Goal: Task Accomplishment & Management: Manage account settings

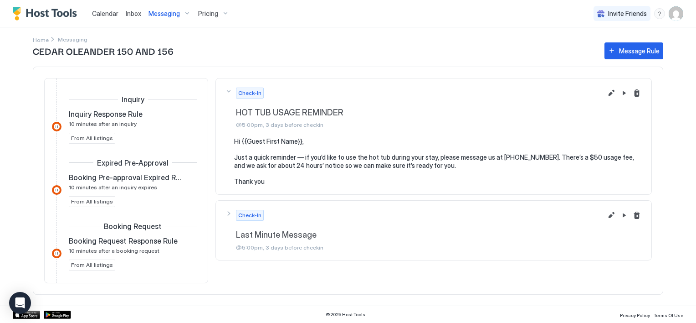
scroll to position [365, 0]
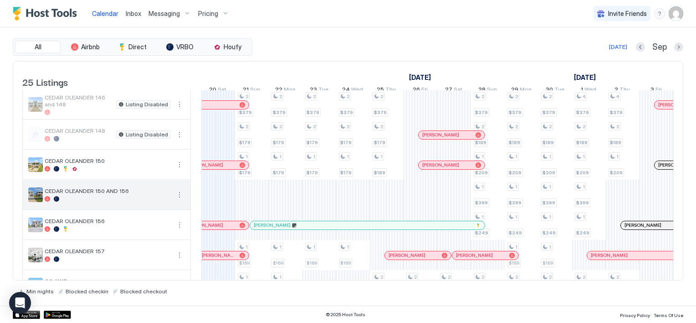
scroll to position [273, 0]
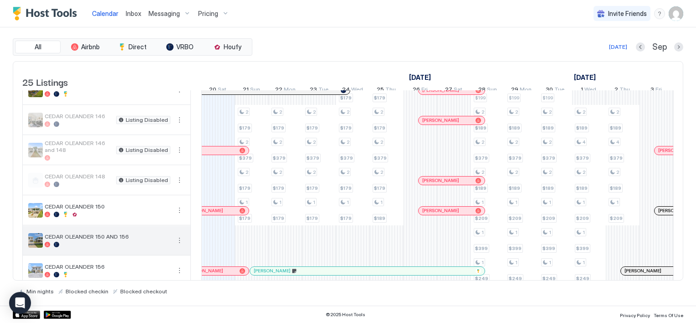
click at [179, 245] on button "More options" at bounding box center [179, 240] width 11 height 11
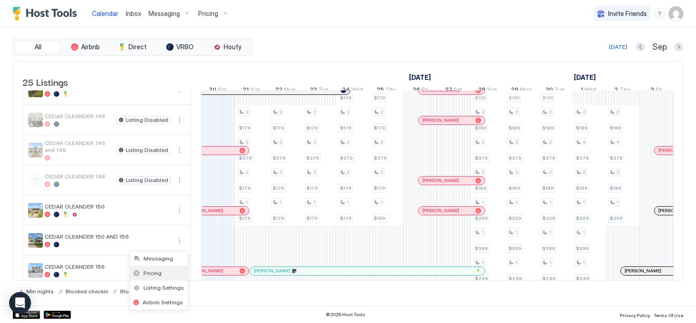
click at [152, 269] on span "Pricing" at bounding box center [153, 272] width 18 height 7
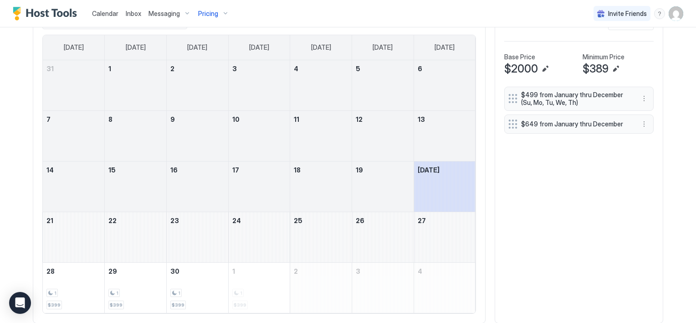
scroll to position [319, 0]
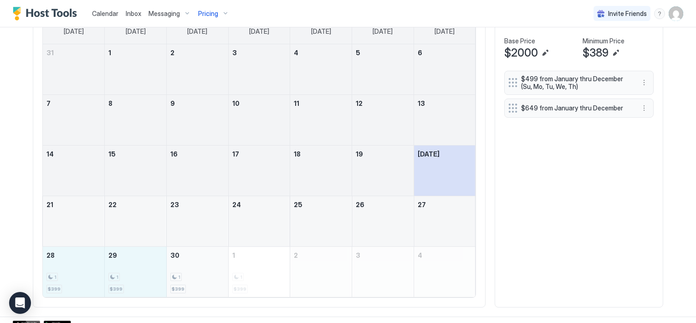
drag, startPoint x: 51, startPoint y: 275, endPoint x: 168, endPoint y: 289, distance: 117.5
click at [168, 289] on tr "28 1 $399 29 1 $399 30 1 $399 1 1 $399 2 3 4" at bounding box center [259, 271] width 433 height 51
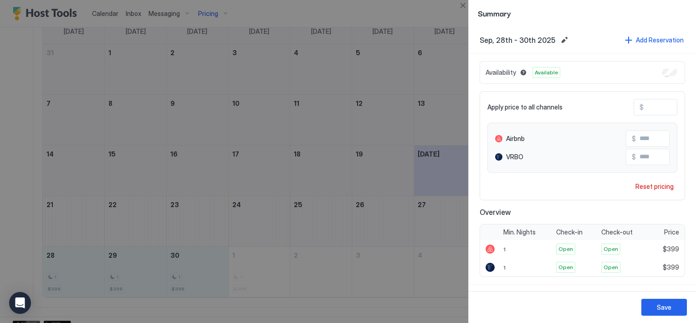
click at [644, 108] on input "***" at bounding box center [680, 106] width 73 height 15
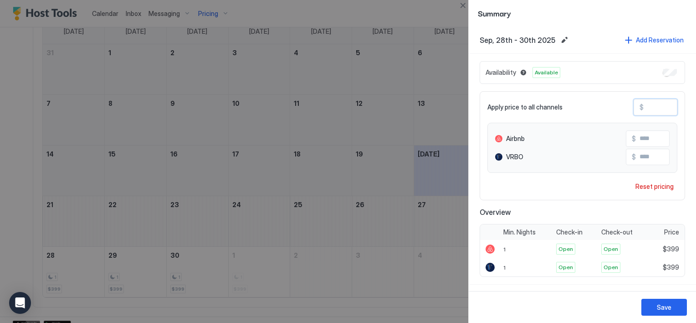
click at [644, 108] on input "***" at bounding box center [680, 106] width 73 height 15
type input "*"
type input "**"
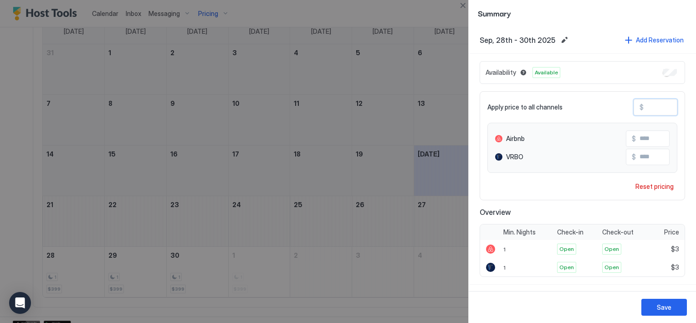
type input "**"
type input "***"
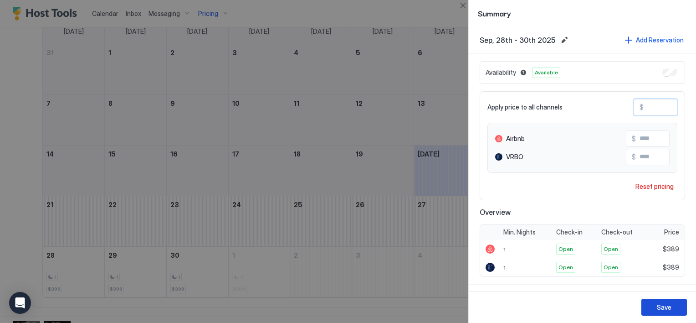
type input "***"
click at [664, 304] on div "Save" at bounding box center [664, 307] width 15 height 10
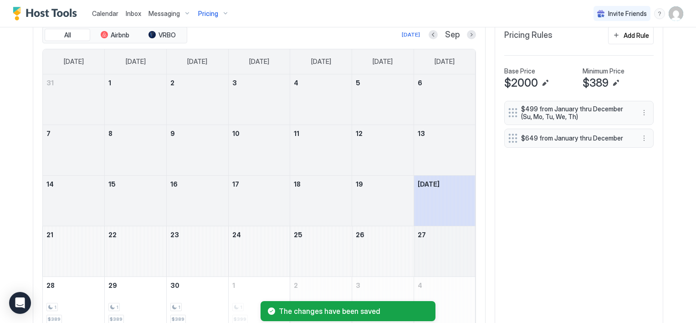
scroll to position [273, 0]
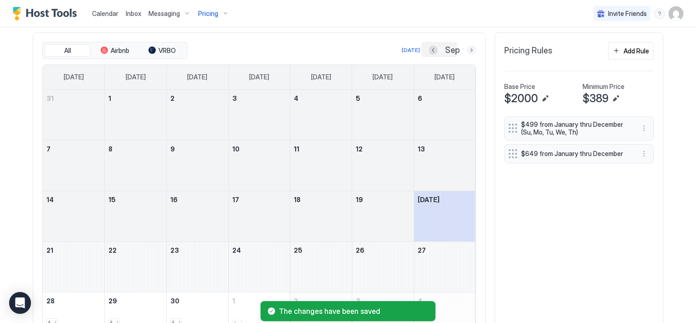
click at [467, 50] on button "Next month" at bounding box center [471, 50] width 9 height 9
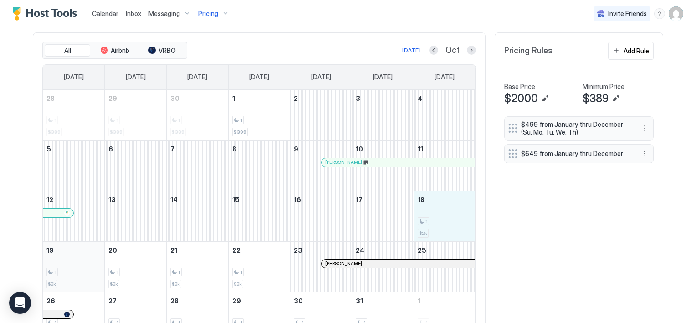
drag, startPoint x: 426, startPoint y: 218, endPoint x: 53, endPoint y: 279, distance: 377.4
click at [53, 279] on tbody "28 1 $389 29 1 $389 30 1 $389 1 1 $399 2 3 4 5 6 7 8 9 [PERSON_NAME] 10 11 12 1…" at bounding box center [259, 216] width 433 height 253
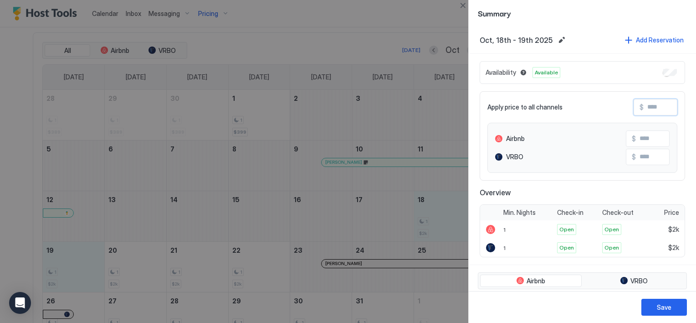
click at [645, 108] on input "Input Field" at bounding box center [680, 106] width 73 height 15
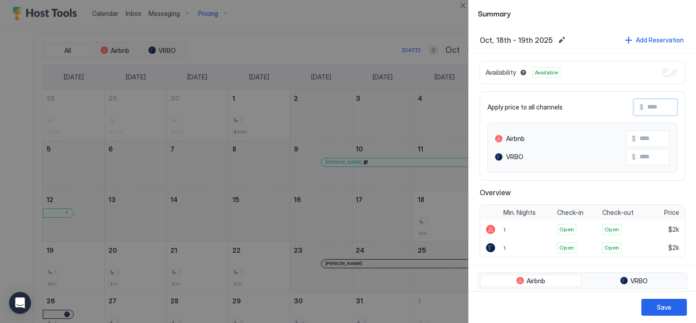
type input "*"
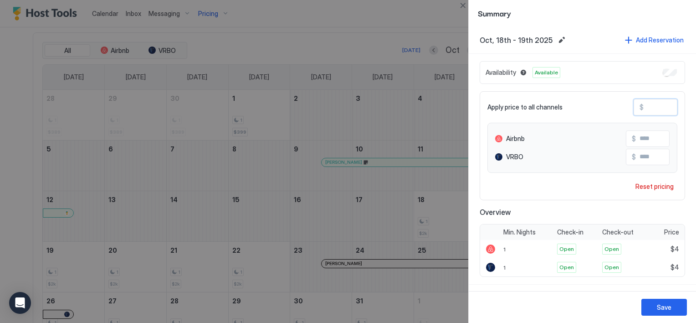
type input "**"
type input "***"
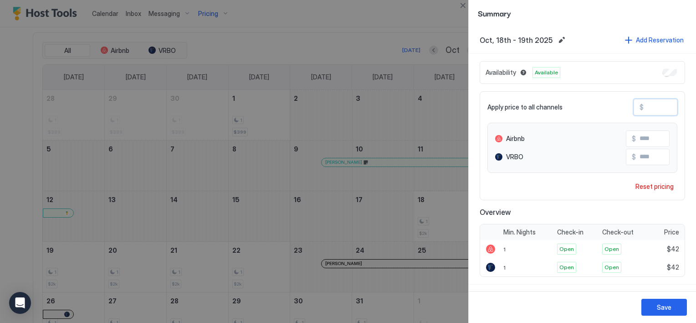
type input "***"
click at [660, 305] on div "Save" at bounding box center [664, 307] width 15 height 10
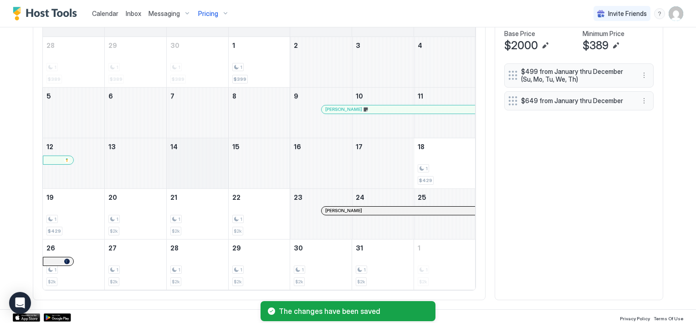
scroll to position [327, 0]
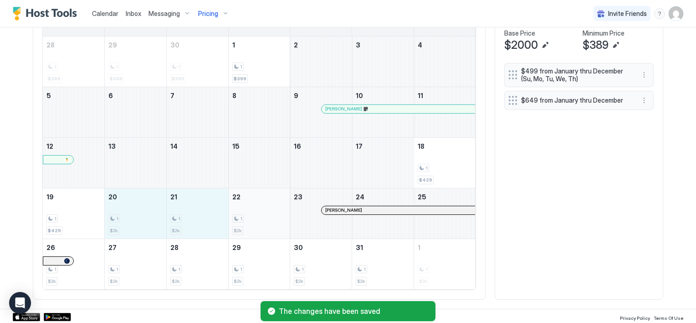
drag, startPoint x: 112, startPoint y: 225, endPoint x: 233, endPoint y: 229, distance: 121.8
click at [233, 229] on tr "19 1 $429 20 1 $2k 21 1 $2k 22 1 $2k 23 [PERSON_NAME] 24 25" at bounding box center [259, 213] width 433 height 51
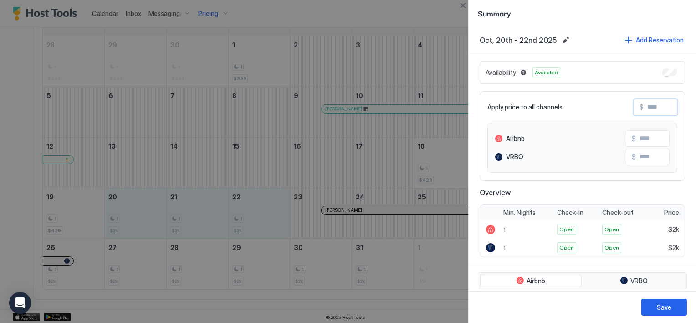
click at [646, 110] on input "Input Field" at bounding box center [680, 106] width 73 height 15
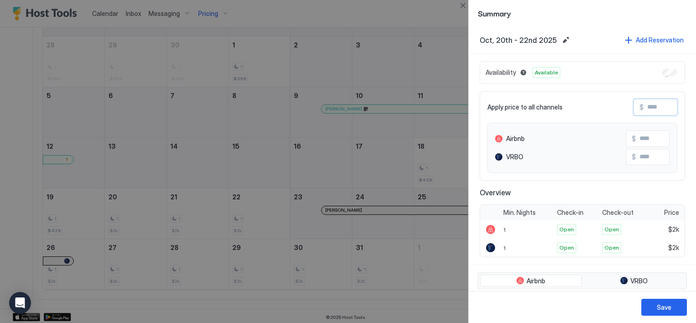
type input "*"
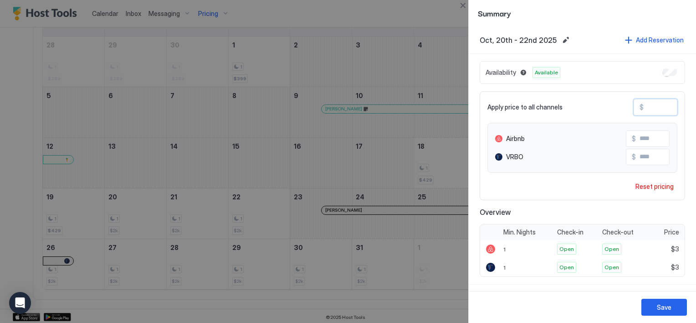
type input "**"
type input "***"
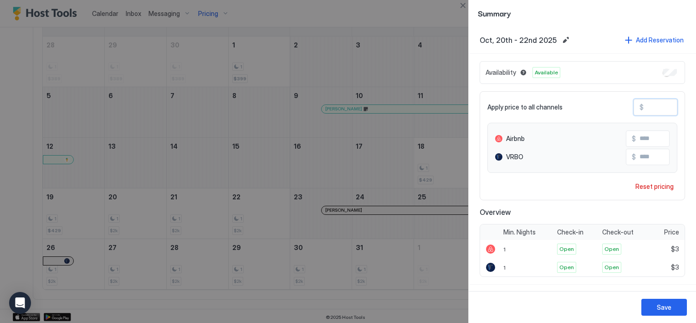
type input "***"
click at [653, 305] on button "Save" at bounding box center [665, 307] width 46 height 17
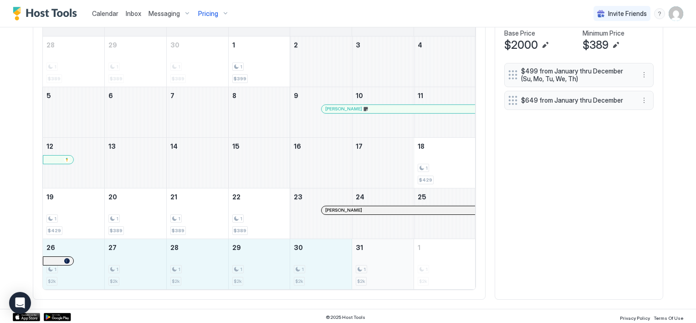
drag, startPoint x: 93, startPoint y: 267, endPoint x: 356, endPoint y: 269, distance: 262.5
click at [356, 269] on tr "26 1 $2k 27 1 $2k 28 1 $2k 29 1 $2k 30 1 $2k 31 1 $2k 1 1 $2k" at bounding box center [259, 263] width 433 height 51
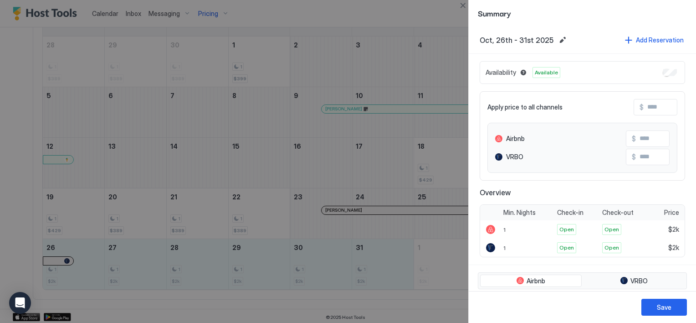
click at [648, 105] on input "Input Field" at bounding box center [680, 106] width 73 height 15
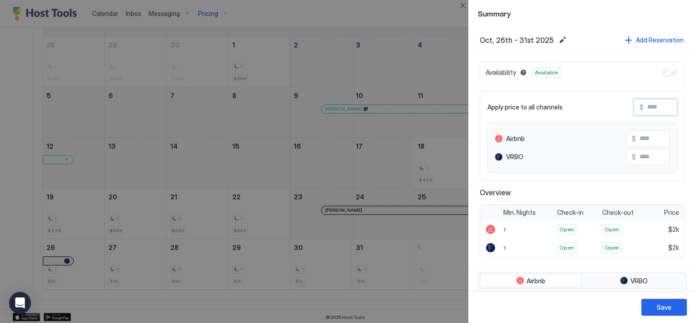
type input "*"
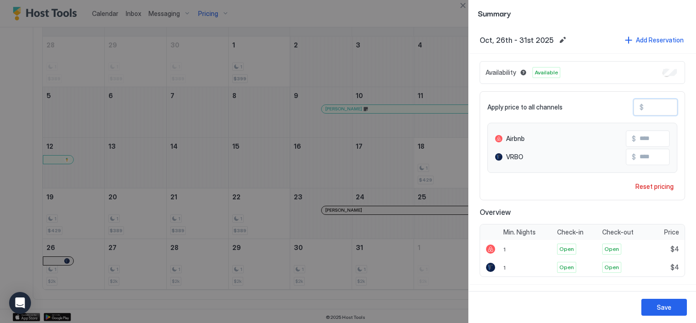
type input "**"
type input "***"
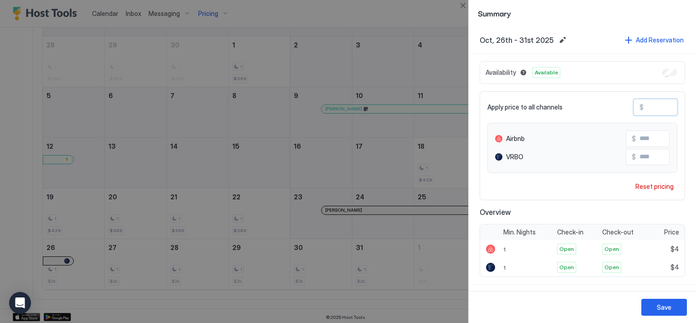
type input "***"
click at [673, 305] on button "Save" at bounding box center [665, 307] width 46 height 17
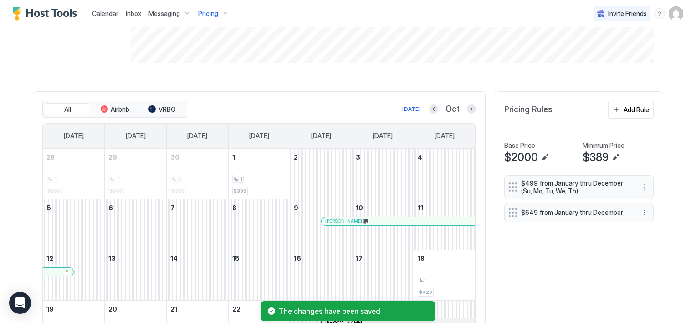
scroll to position [190, 0]
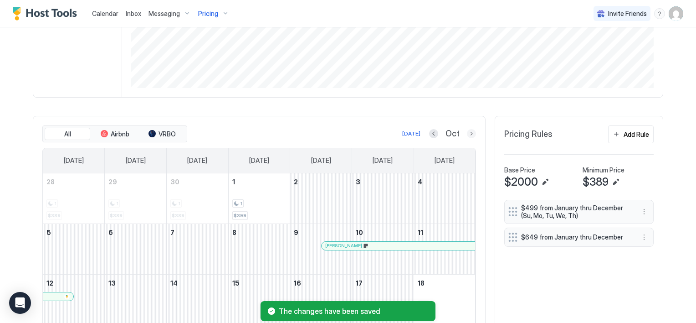
click at [467, 131] on button "Next month" at bounding box center [471, 133] width 9 height 9
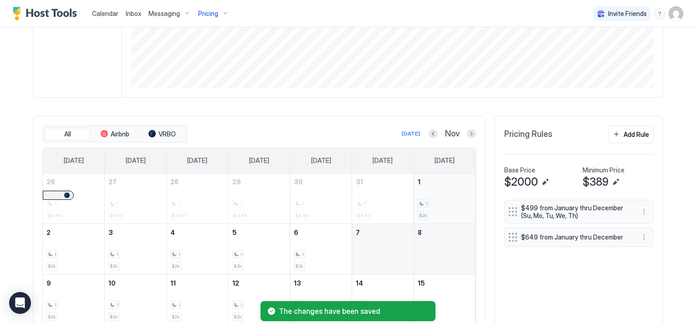
scroll to position [236, 0]
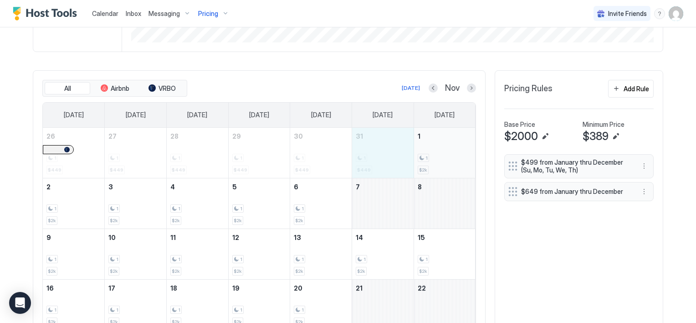
drag, startPoint x: 375, startPoint y: 157, endPoint x: 429, endPoint y: 165, distance: 55.3
click at [429, 165] on tr "26 1 $449 27 1 $449 28 1 $449 29 1 $449 30 1 $449 31 1 $449 1 1 $2k" at bounding box center [259, 153] width 433 height 51
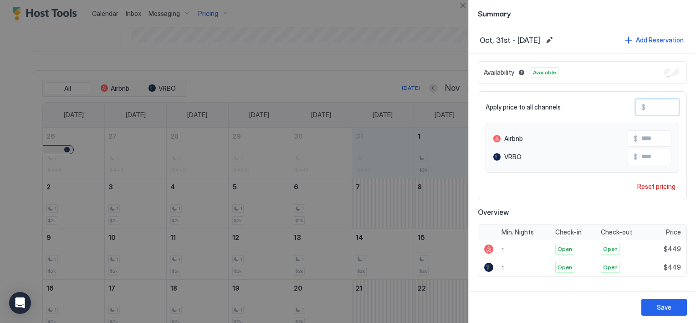
click at [658, 105] on input "***" at bounding box center [682, 106] width 73 height 15
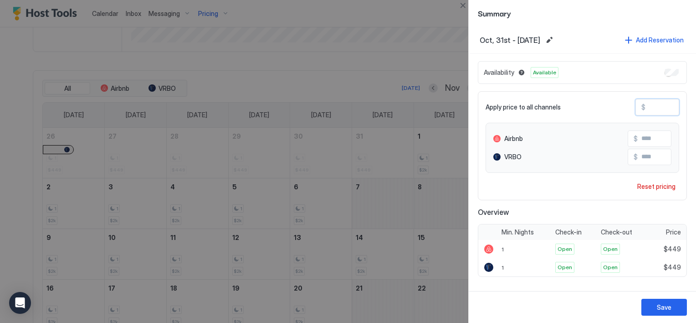
click at [658, 105] on input "***" at bounding box center [682, 106] width 73 height 15
type input "*"
type input "**"
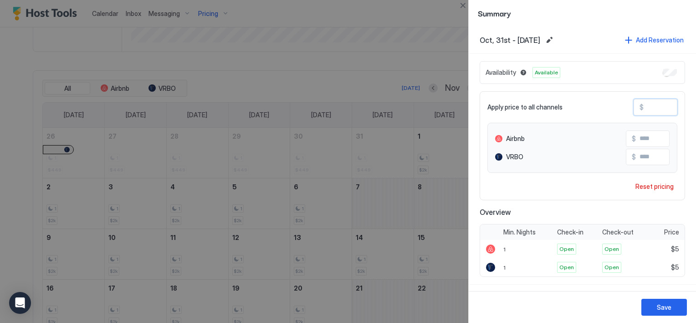
type input "**"
type input "***"
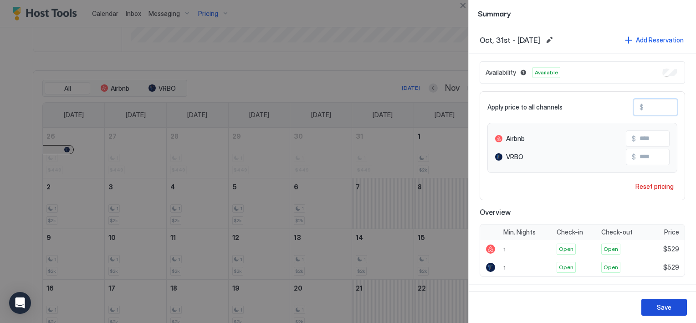
type input "***"
click at [654, 303] on button "Save" at bounding box center [665, 307] width 46 height 17
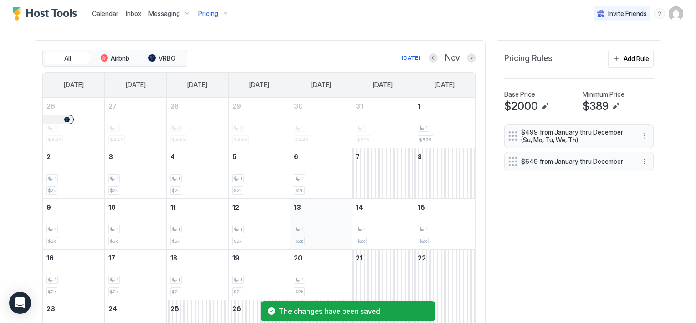
scroll to position [281, 0]
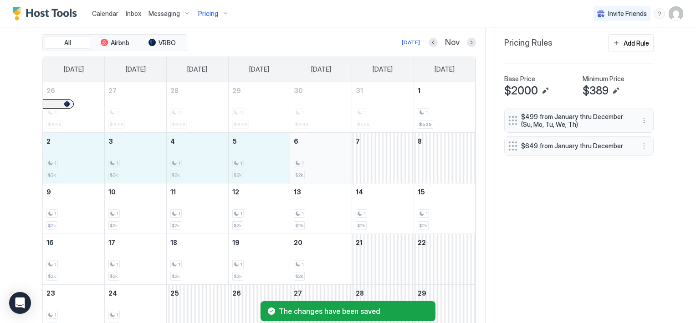
drag, startPoint x: 51, startPoint y: 162, endPoint x: 299, endPoint y: 159, distance: 248.0
click at [299, 159] on tr "2 1 $2k 3 1 $2k 4 1 $2k 5 1 $2k 6 1 $2k 7 8" at bounding box center [259, 157] width 433 height 51
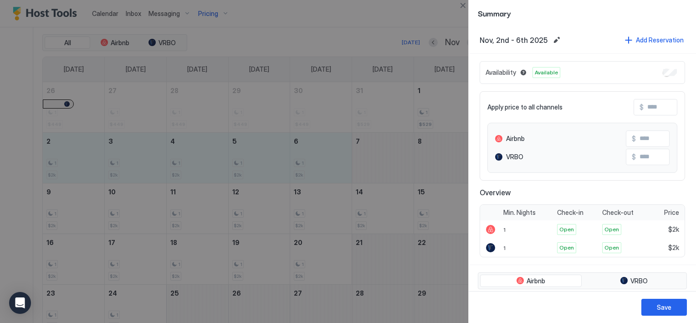
click at [644, 111] on input "Input Field" at bounding box center [680, 106] width 73 height 15
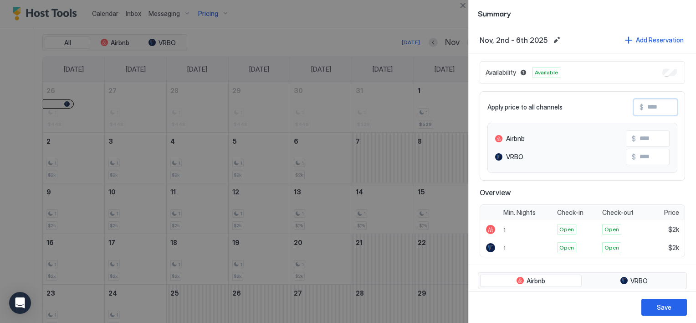
type input "*"
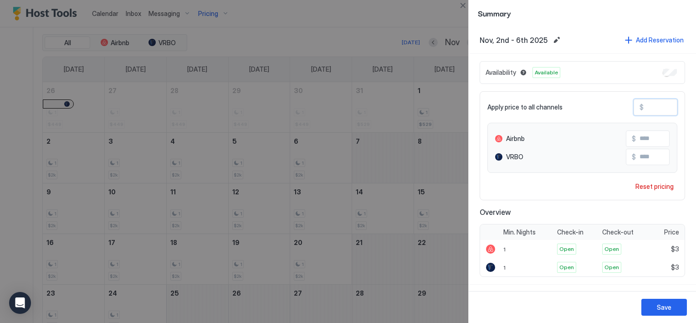
type input "**"
type input "***"
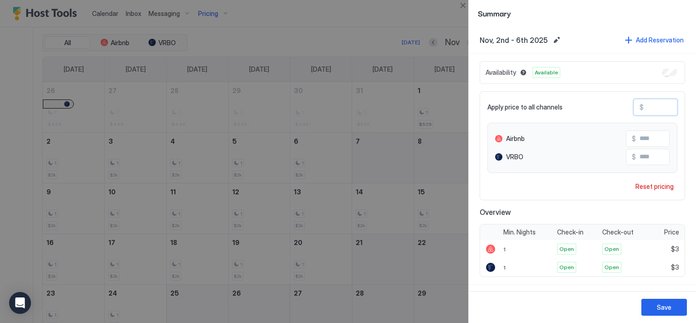
type input "***"
click at [658, 304] on div "Save" at bounding box center [664, 307] width 15 height 10
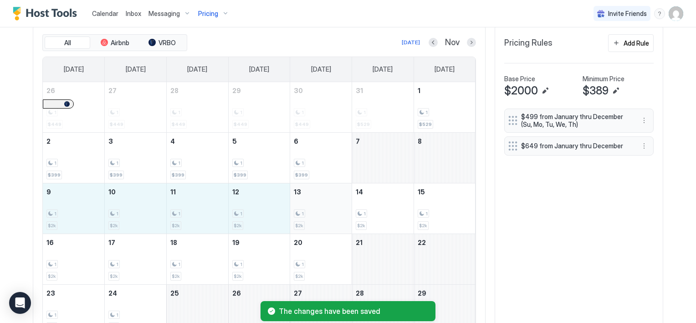
drag, startPoint x: 55, startPoint y: 212, endPoint x: 294, endPoint y: 217, distance: 239.3
click at [294, 217] on tr "9 1 $2k 10 1 $2k 11 1 $2k 12 1 $2k 13 1 $2k 14 1 $2k 15 1 $2k" at bounding box center [259, 208] width 433 height 51
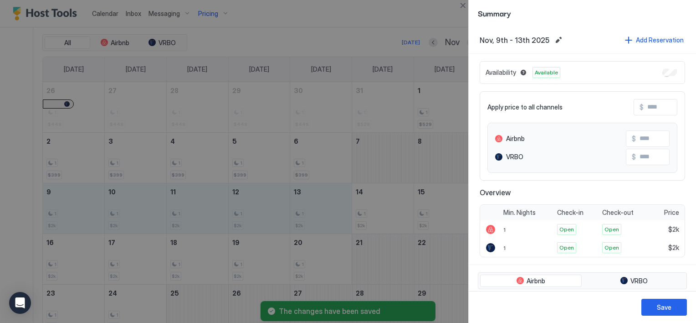
click at [651, 107] on input "Input Field" at bounding box center [680, 106] width 73 height 15
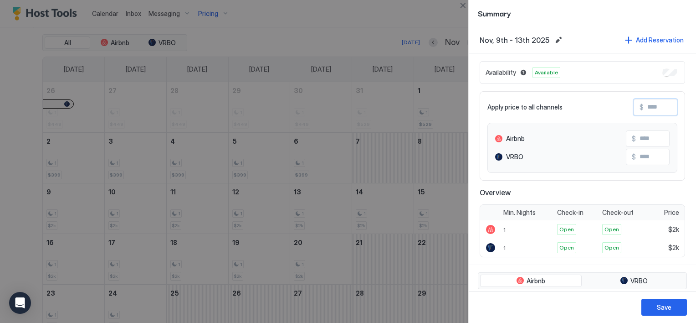
type input "*"
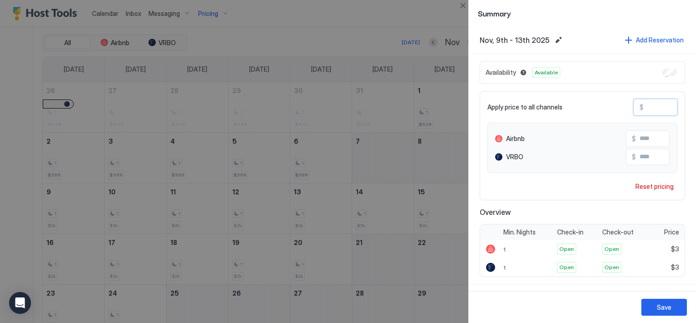
type input "**"
type input "***"
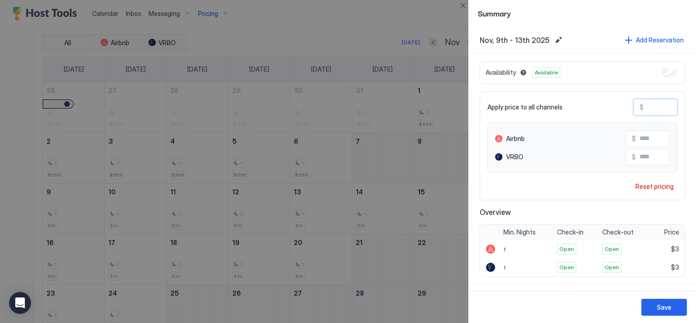
type input "***"
click at [672, 308] on button "Save" at bounding box center [665, 307] width 46 height 17
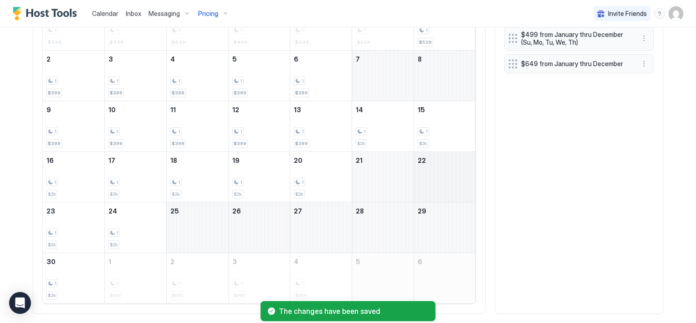
scroll to position [372, 0]
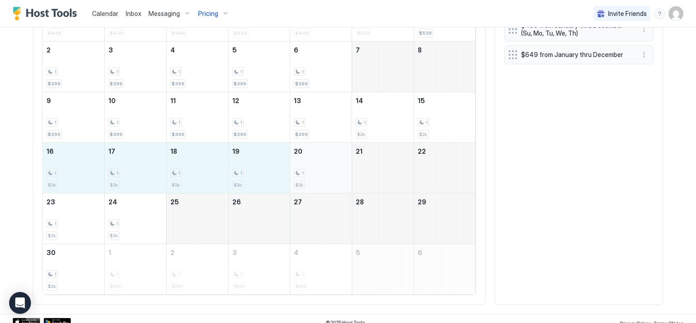
drag, startPoint x: 58, startPoint y: 169, endPoint x: 292, endPoint y: 175, distance: 233.5
click at [292, 175] on tr "16 1 $2k 17 1 $2k 18 1 $2k 19 1 $2k 20 1 $2k 21 22" at bounding box center [259, 167] width 433 height 51
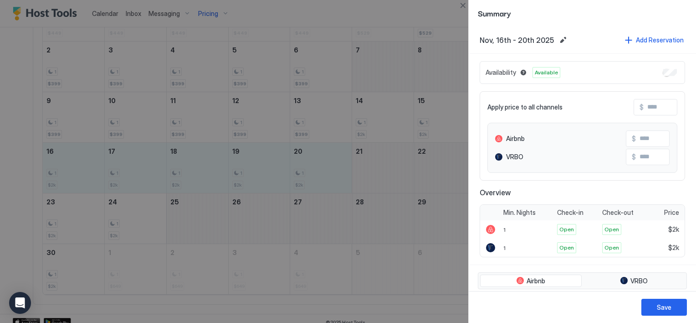
click at [645, 111] on input "Input Field" at bounding box center [680, 106] width 73 height 15
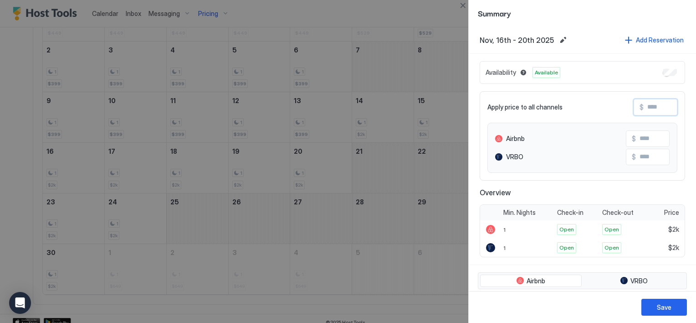
type input "*"
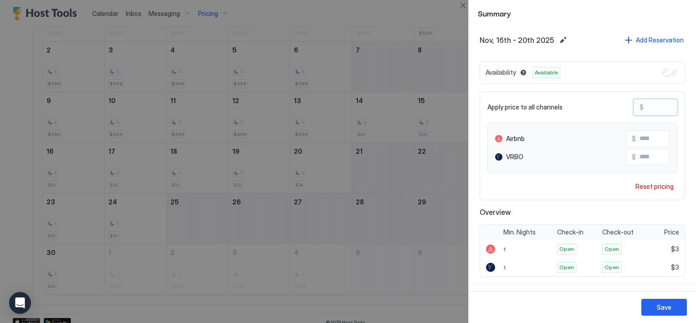
type input "**"
type input "***"
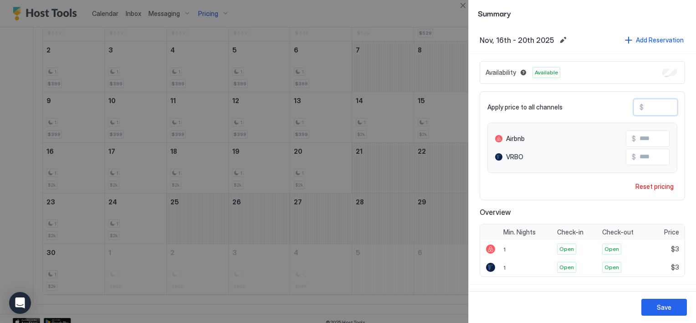
type input "***"
click at [664, 307] on div "Save" at bounding box center [664, 307] width 15 height 10
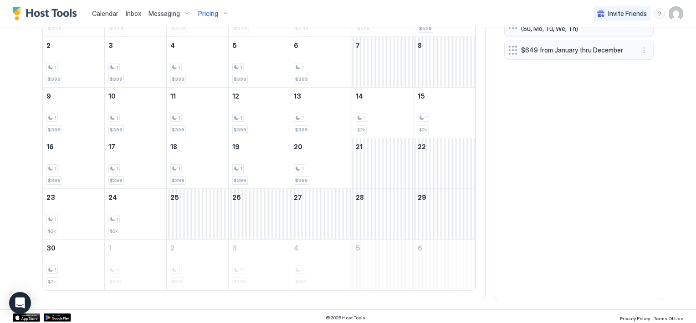
scroll to position [377, 0]
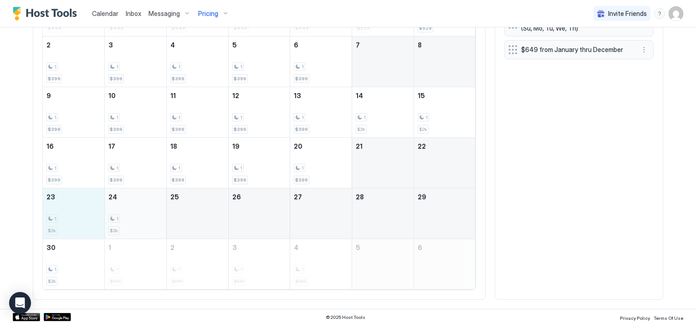
drag, startPoint x: 53, startPoint y: 211, endPoint x: 110, endPoint y: 225, distance: 58.5
click at [110, 225] on tr "23 1 $2k 24 1 $2k 25 26 27 28 29" at bounding box center [259, 213] width 433 height 51
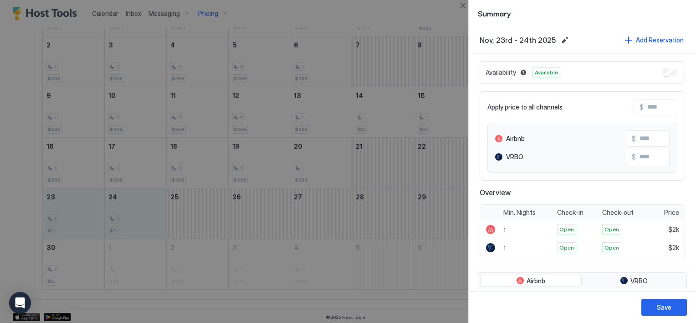
click at [655, 104] on input "Input Field" at bounding box center [680, 106] width 73 height 15
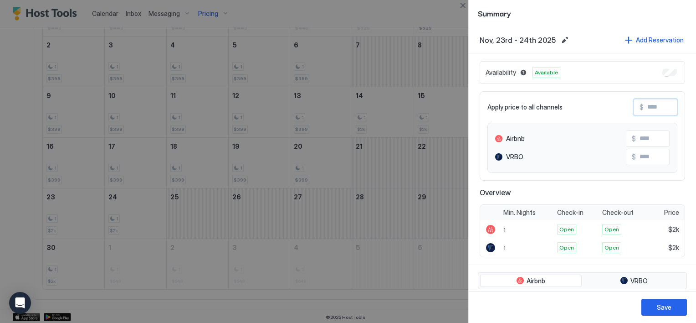
type input "*"
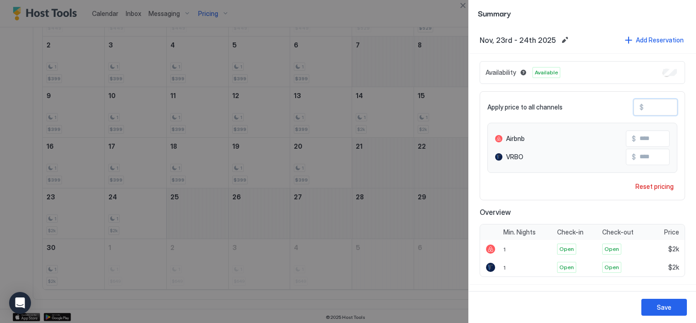
type input "**"
type input "***"
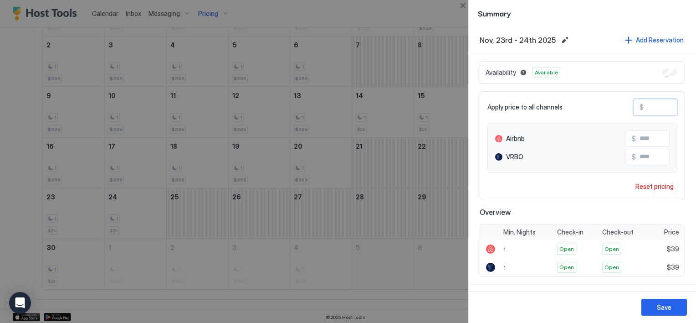
type input "***"
click at [672, 308] on button "Save" at bounding box center [665, 307] width 46 height 17
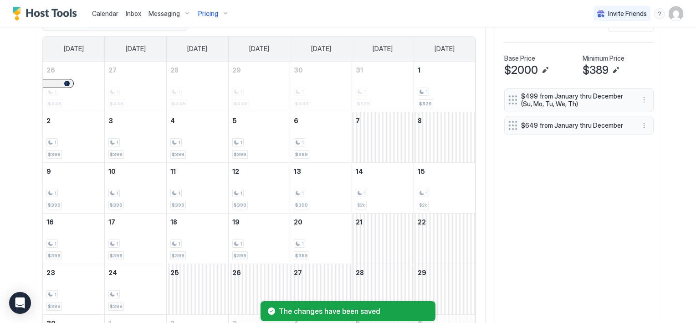
scroll to position [286, 0]
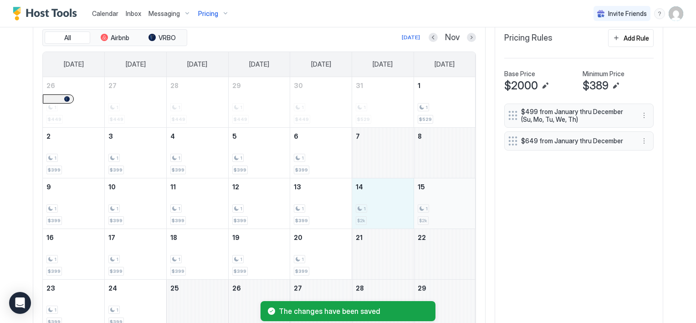
drag, startPoint x: 361, startPoint y: 215, endPoint x: 425, endPoint y: 213, distance: 63.4
click at [425, 213] on tr "9 1 $399 10 1 $399 11 1 $399 12 1 $399 13 1 $399 14 1 $2k 15 1 $2k" at bounding box center [259, 203] width 433 height 51
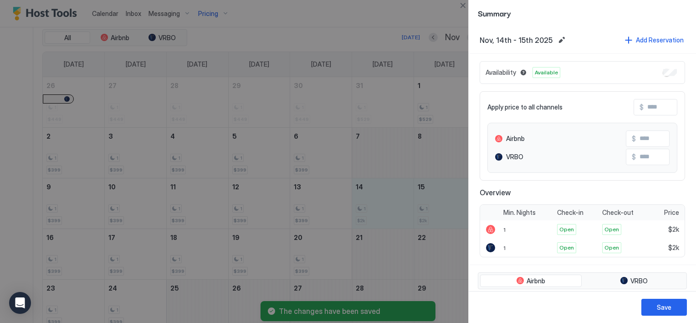
click at [645, 109] on input "Input Field" at bounding box center [680, 106] width 73 height 15
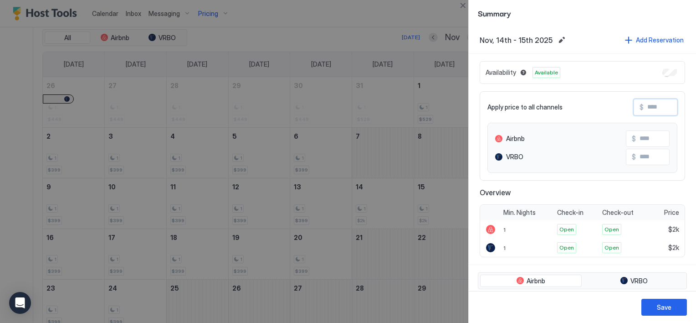
type input "*"
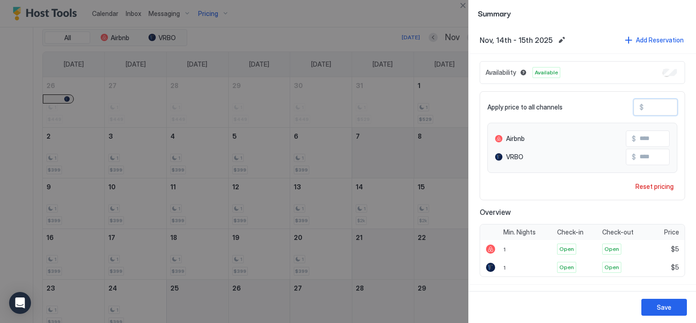
type input "**"
type input "***"
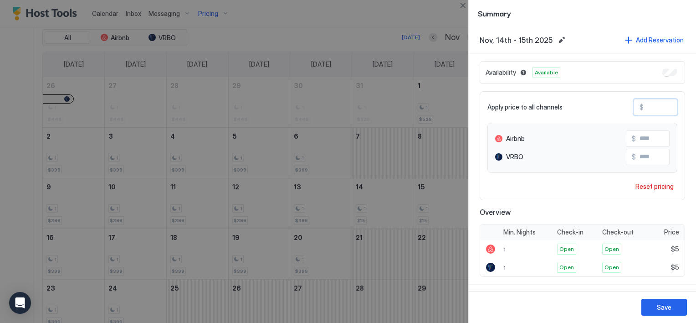
type input "***"
click at [670, 310] on div "Save" at bounding box center [664, 307] width 15 height 10
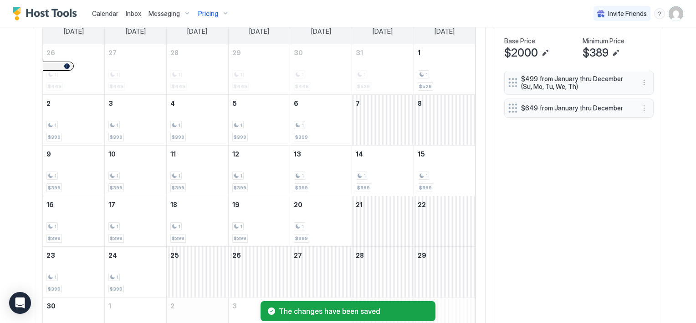
scroll to position [377, 0]
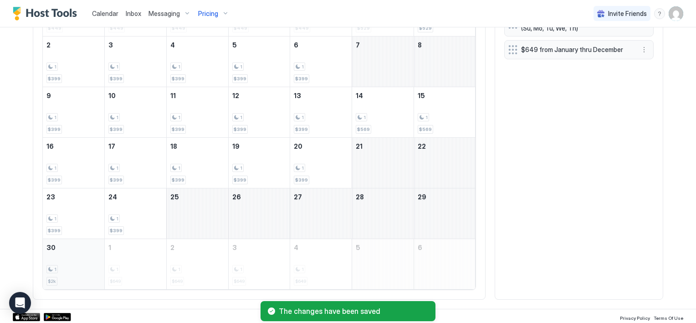
click at [59, 276] on div "1 $2k" at bounding box center [73, 263] width 54 height 43
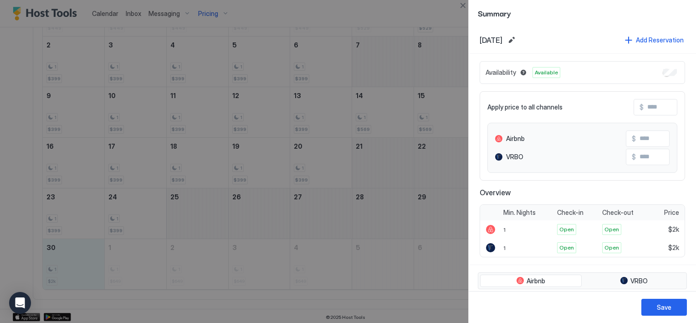
drag, startPoint x: 51, startPoint y: 271, endPoint x: 315, endPoint y: 276, distance: 263.9
click at [315, 276] on div at bounding box center [348, 161] width 696 height 323
click at [459, 5] on button "Close" at bounding box center [463, 5] width 11 height 11
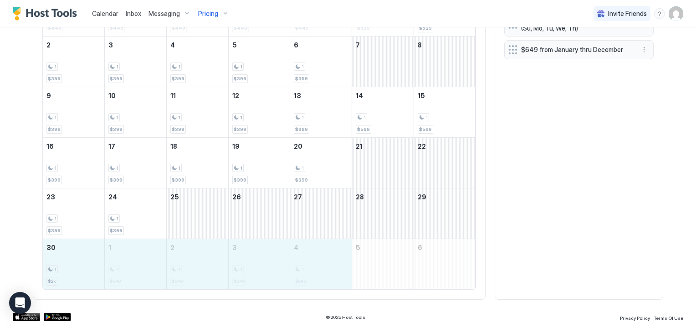
drag, startPoint x: 52, startPoint y: 263, endPoint x: 345, endPoint y: 265, distance: 292.6
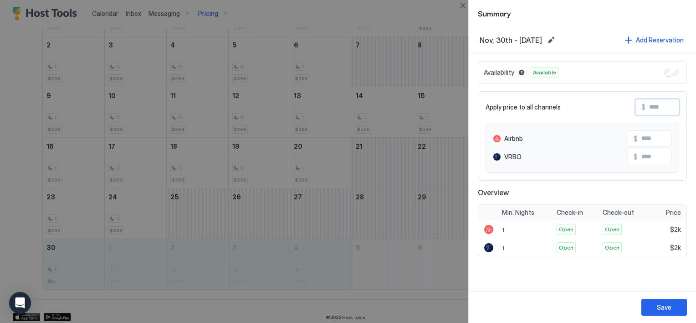
click at [648, 106] on input "Input Field" at bounding box center [682, 106] width 73 height 15
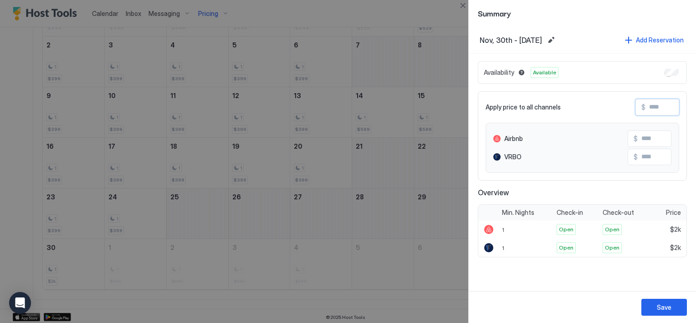
type input "*"
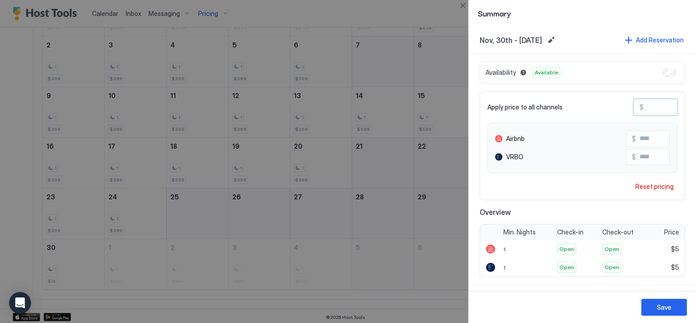
type input "**"
type input "***"
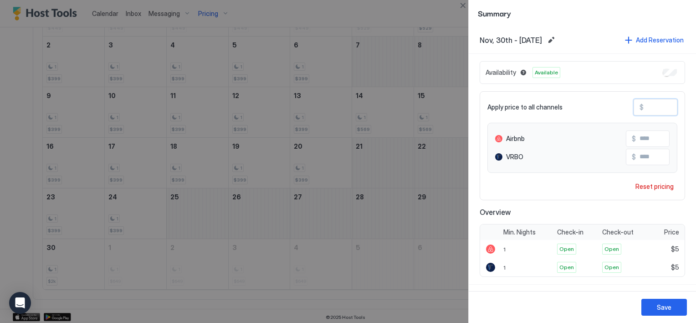
type input "***"
click at [652, 300] on button "Save" at bounding box center [665, 307] width 46 height 17
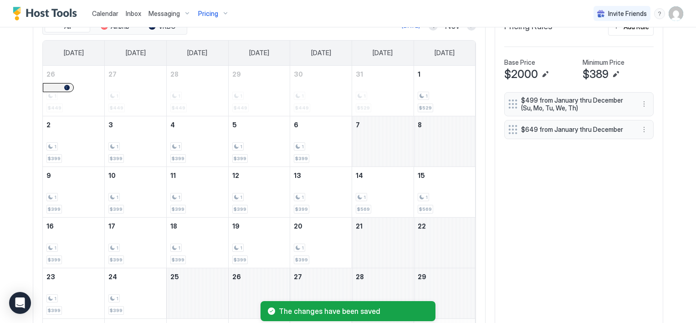
scroll to position [286, 0]
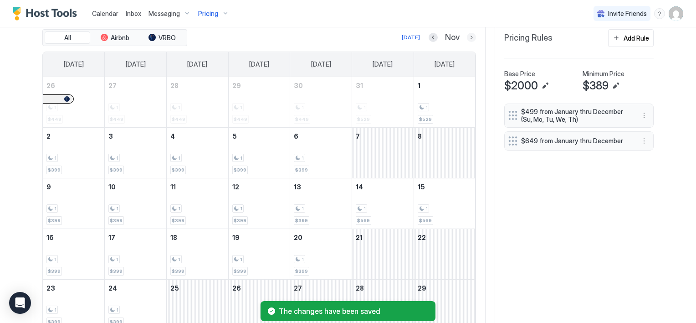
click at [469, 36] on button "Next month" at bounding box center [471, 37] width 9 height 9
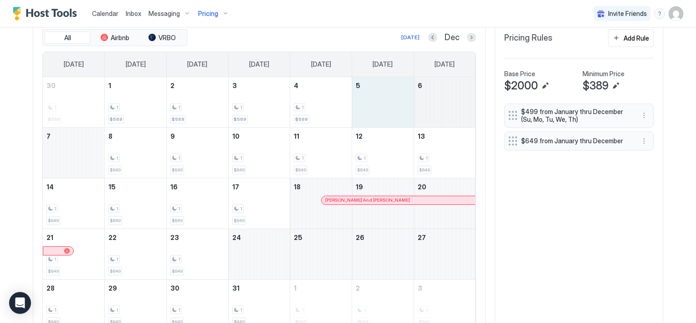
drag, startPoint x: 365, startPoint y: 104, endPoint x: 419, endPoint y: 105, distance: 54.2
click at [419, 105] on tr "30 1 $569 1 1 $569 2 1 $569 3 1 $569 4 1 $569 5 6" at bounding box center [259, 102] width 433 height 51
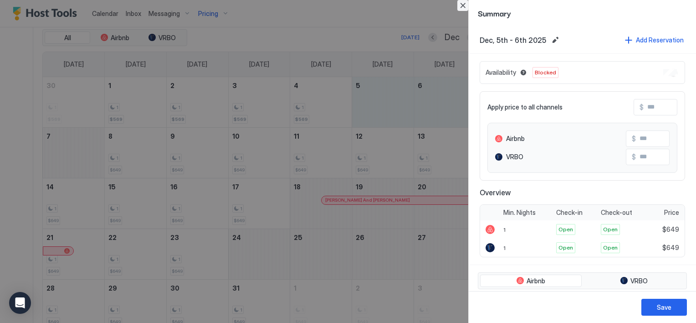
click at [465, 7] on button "Close" at bounding box center [463, 5] width 11 height 11
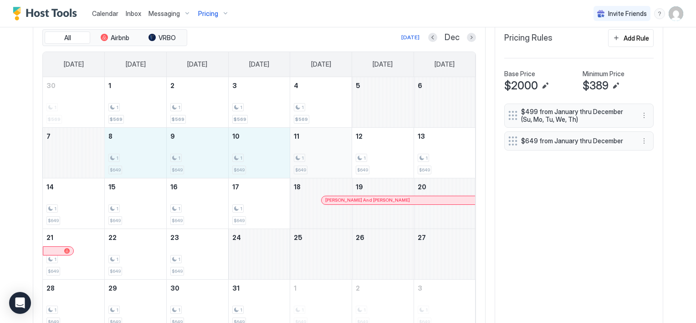
drag, startPoint x: 118, startPoint y: 164, endPoint x: 294, endPoint y: 160, distance: 176.0
click at [294, 160] on tr "7 8 1 $649 9 1 $649 10 1 $649 11 1 $649 12 1 $649 13 1 $649" at bounding box center [259, 152] width 433 height 51
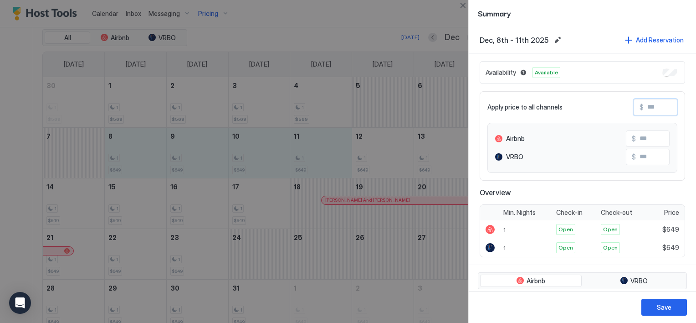
click at [648, 107] on input "Input Field" at bounding box center [680, 106] width 73 height 15
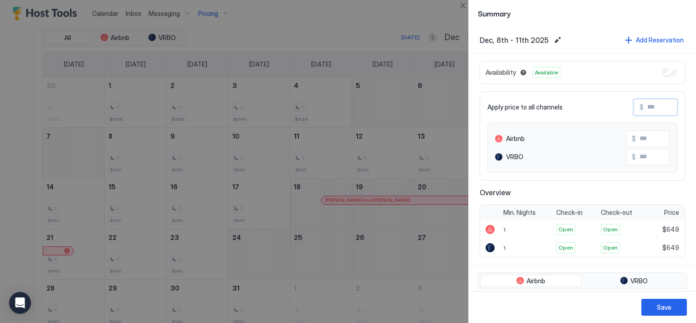
type input "*"
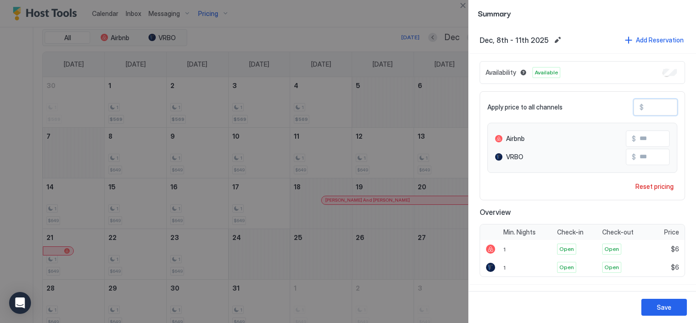
type input "**"
type input "***"
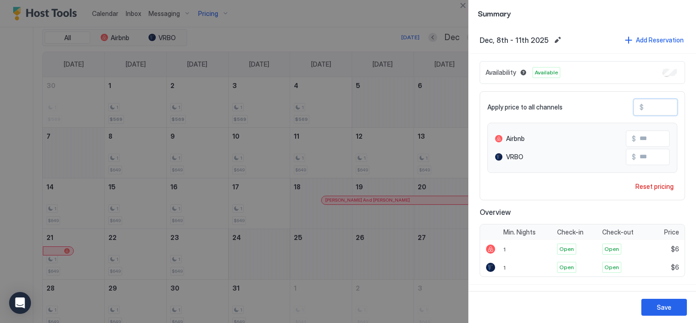
type input "***"
click at [659, 306] on div "Save" at bounding box center [664, 307] width 15 height 10
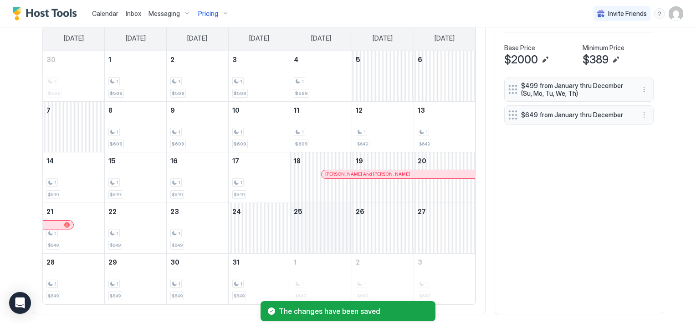
scroll to position [327, 0]
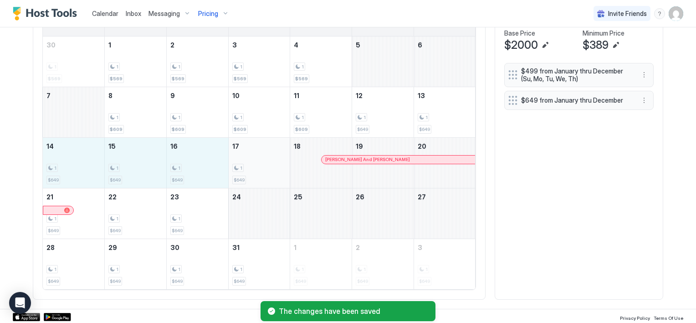
drag, startPoint x: 64, startPoint y: 170, endPoint x: 228, endPoint y: 170, distance: 163.6
click at [228, 170] on tr "14 1 $649 15 1 $649 16 1 $649 17 1 $649 18 [PERSON_NAME] And [PERSON_NAME] 19 20" at bounding box center [259, 162] width 433 height 51
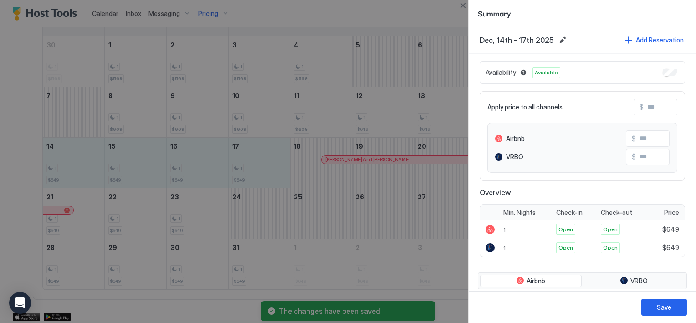
click at [644, 105] on input "Input Field" at bounding box center [680, 106] width 73 height 15
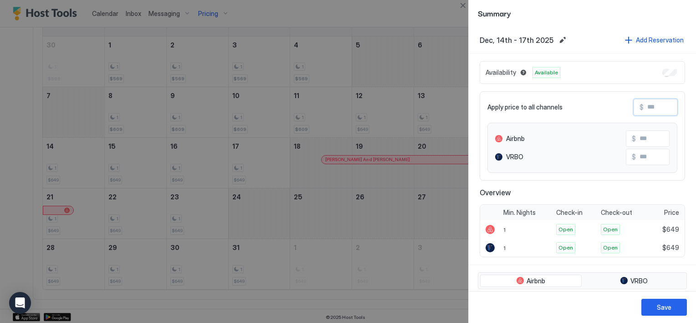
type input "*"
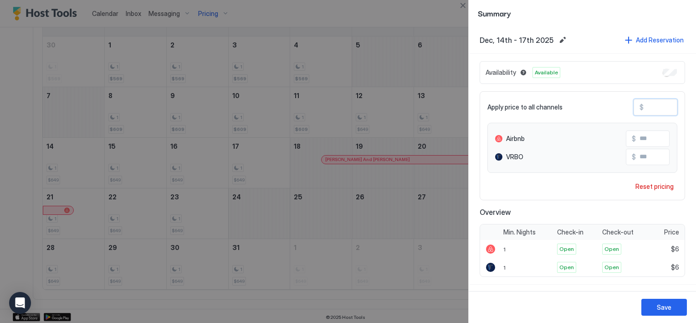
type input "**"
type input "***"
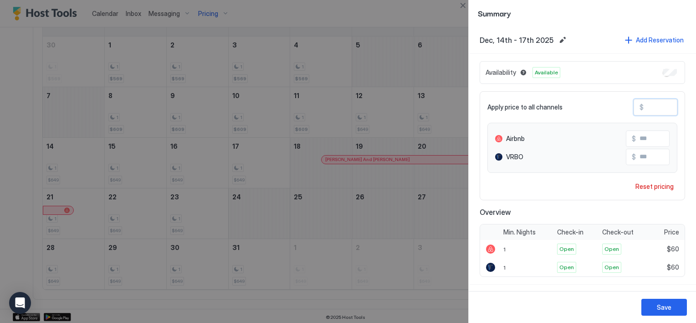
type input "***"
click at [647, 303] on button "Save" at bounding box center [665, 307] width 46 height 17
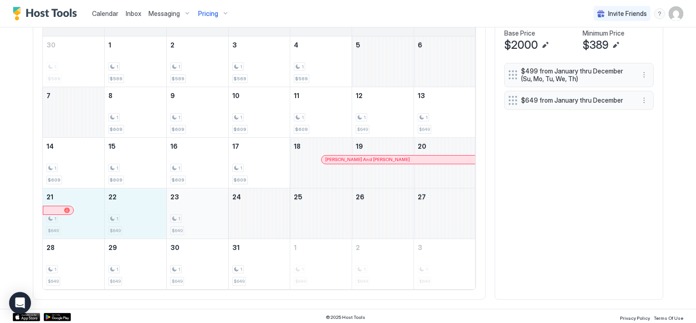
drag, startPoint x: 95, startPoint y: 216, endPoint x: 187, endPoint y: 229, distance: 93.5
click at [187, 229] on tr "21 1 $649 22 1 $649 23 1 $649 24 25 26 27" at bounding box center [259, 213] width 433 height 51
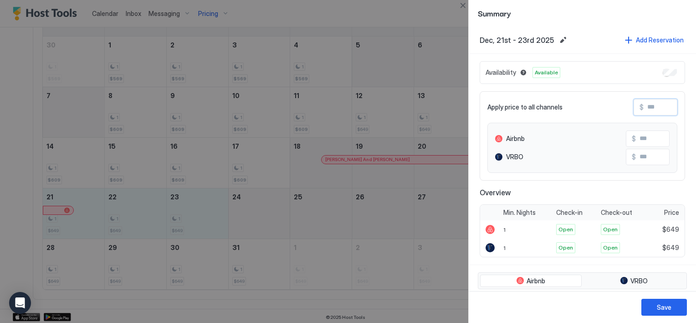
click at [645, 110] on input "Input Field" at bounding box center [680, 106] width 73 height 15
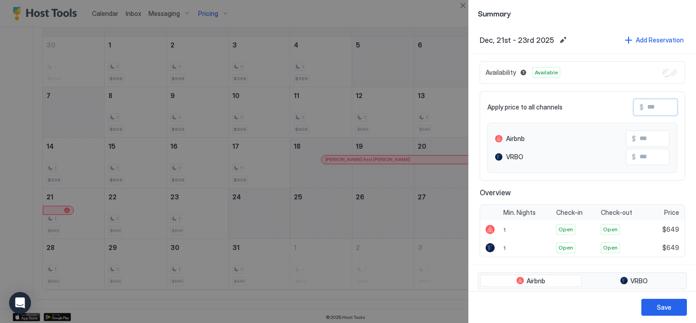
type input "*"
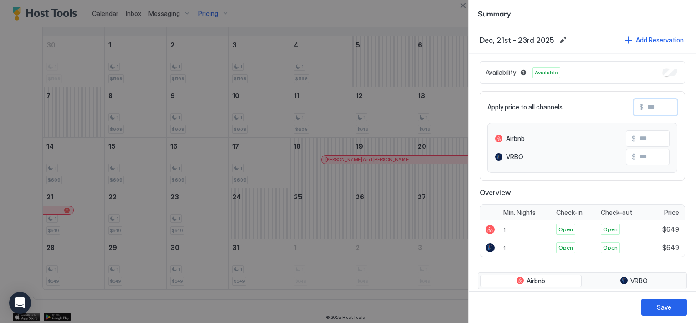
type input "*"
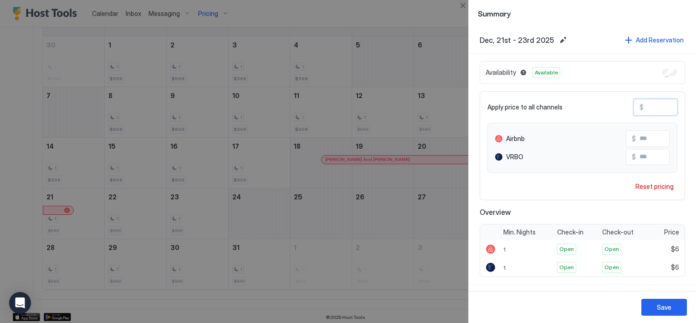
type input "**"
type input "***"
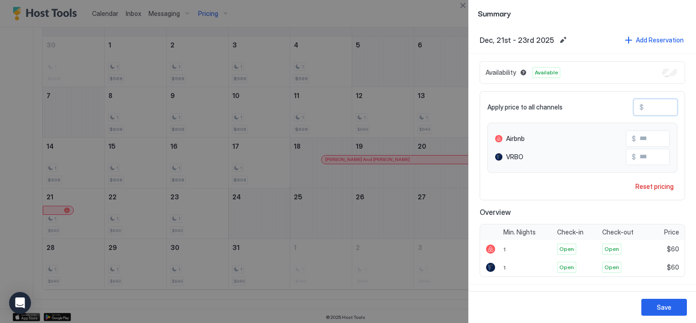
type input "***"
click at [676, 309] on button "Save" at bounding box center [665, 307] width 46 height 17
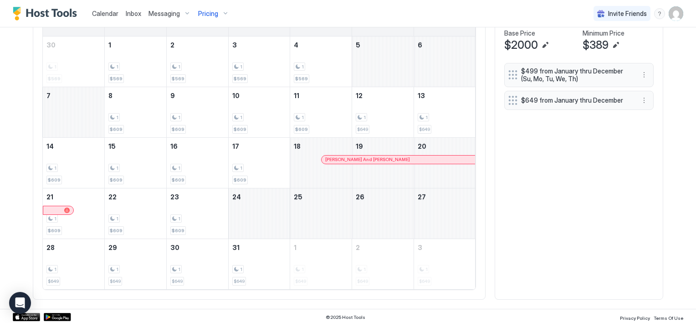
scroll to position [281, 0]
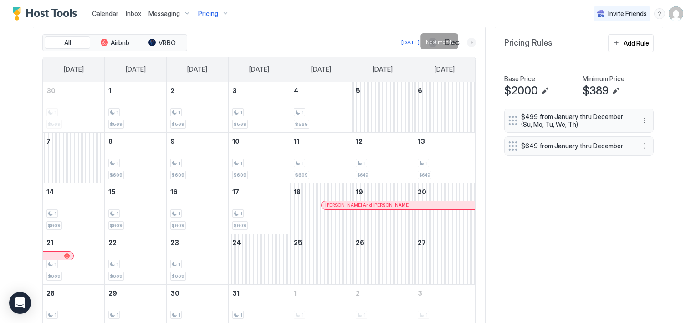
click at [468, 41] on button "Next month" at bounding box center [471, 42] width 9 height 9
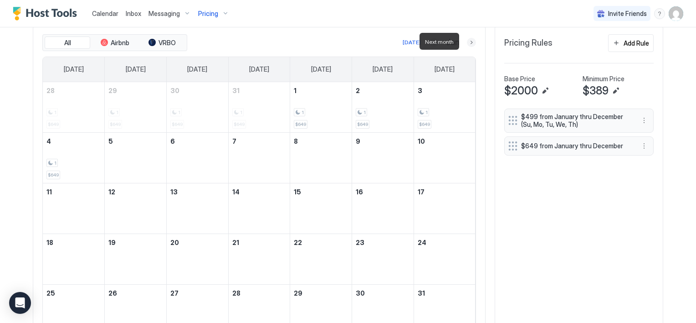
click at [468, 41] on button "Next month" at bounding box center [471, 42] width 9 height 9
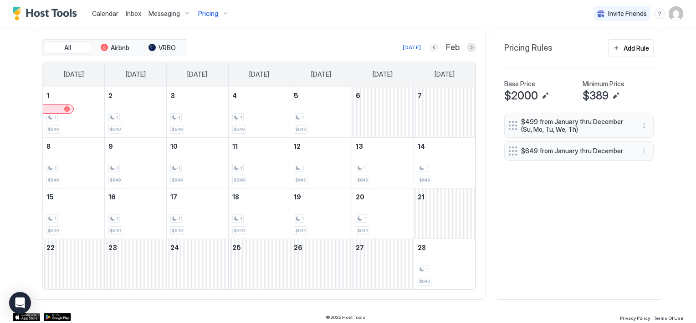
click at [431, 47] on button "Previous month" at bounding box center [434, 47] width 9 height 9
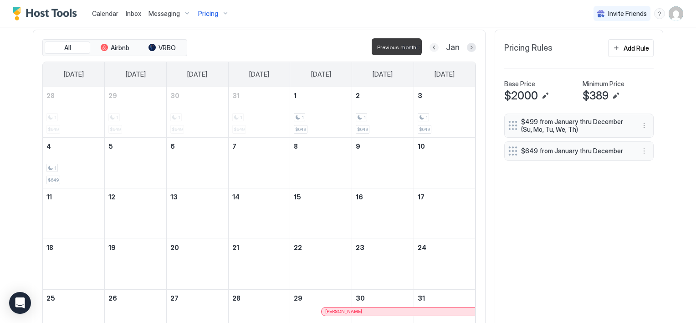
click at [431, 47] on button "Previous month" at bounding box center [434, 47] width 9 height 9
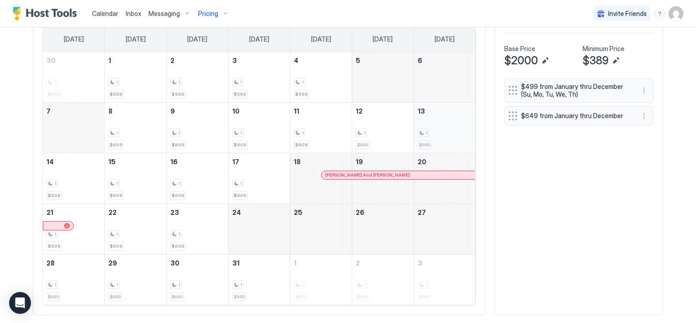
scroll to position [327, 0]
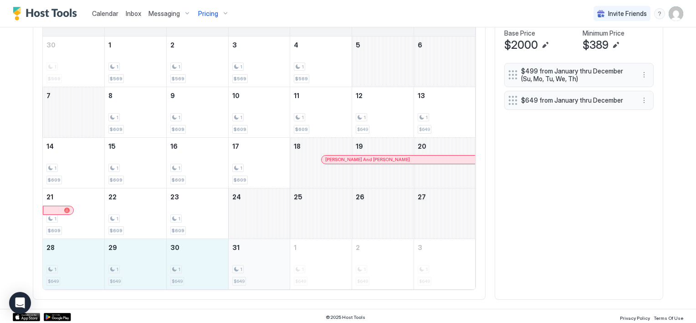
drag, startPoint x: 61, startPoint y: 259, endPoint x: 241, endPoint y: 277, distance: 180.4
click at [241, 277] on tr "28 1 $649 29 1 $649 30 1 $649 31 1 $649 1 1 $649 2 1 $649 3 1 $649" at bounding box center [259, 263] width 433 height 51
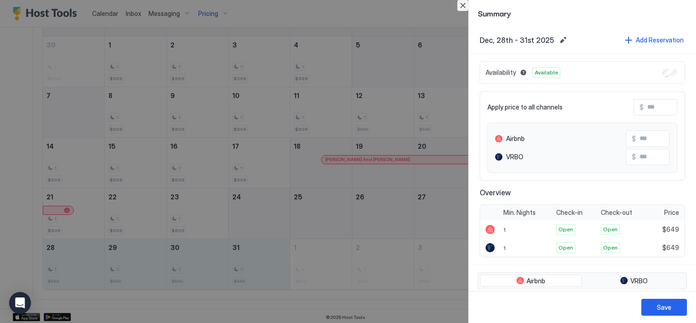
click at [463, 3] on button "Close" at bounding box center [463, 5] width 11 height 11
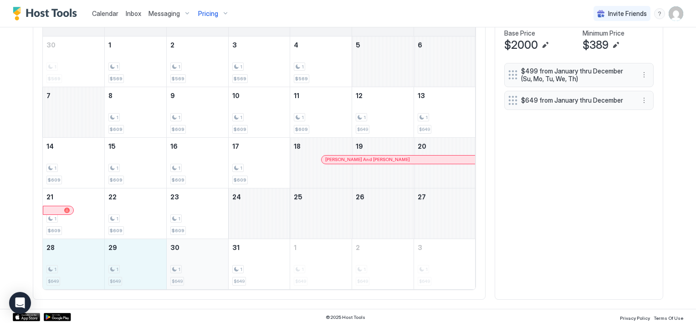
drag, startPoint x: 48, startPoint y: 268, endPoint x: 177, endPoint y: 275, distance: 129.6
click at [177, 275] on tr "28 1 $649 29 1 $649 30 1 $649 31 1 $649 1 1 $649 2 1 $649 3 1 $649" at bounding box center [259, 263] width 433 height 51
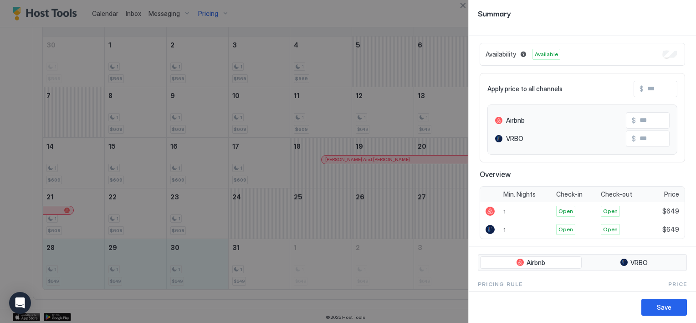
scroll to position [0, 0]
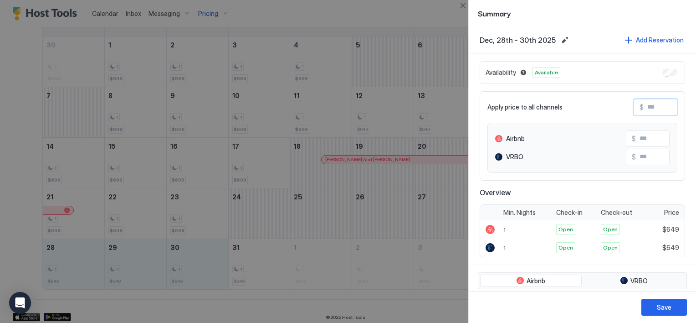
click at [652, 109] on input "Input Field" at bounding box center [680, 106] width 73 height 15
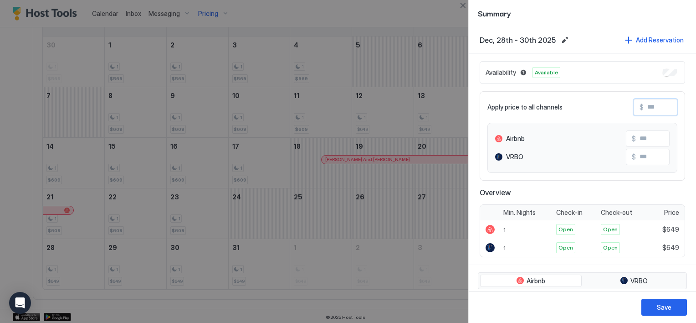
type input "*"
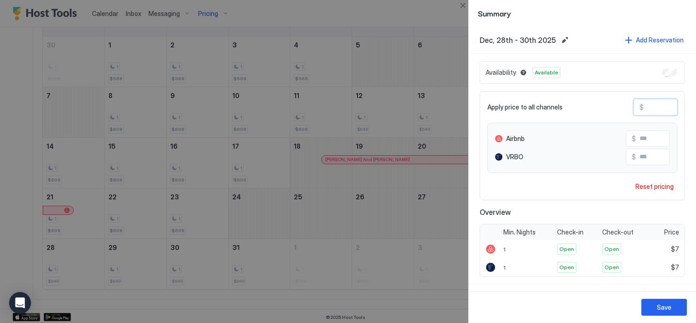
type input "**"
type input "***"
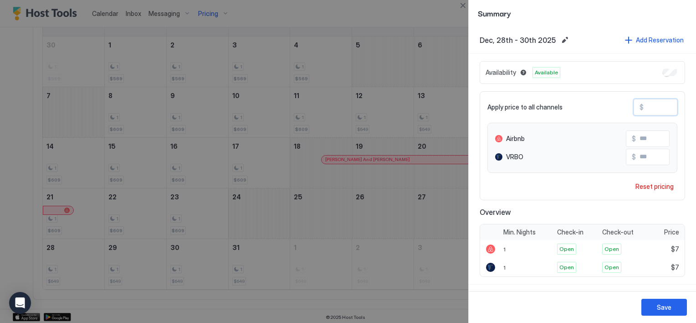
type input "***"
click at [644, 104] on input "***" at bounding box center [680, 106] width 73 height 15
type input "*"
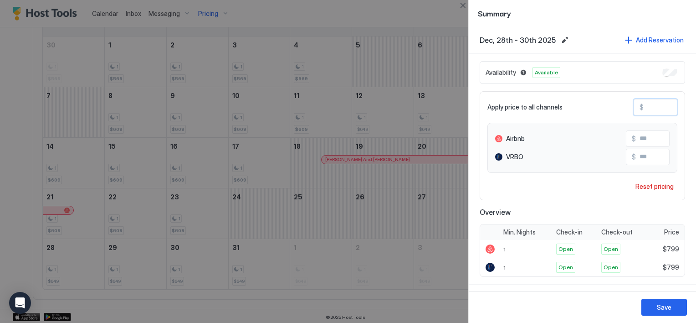
type input "*"
type input "**"
type input "***"
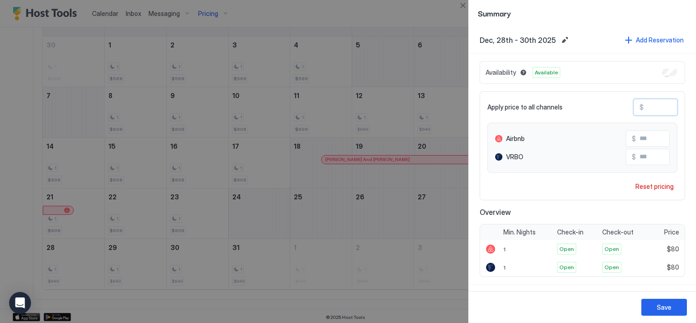
type input "***"
click at [662, 309] on div "Save" at bounding box center [664, 307] width 15 height 10
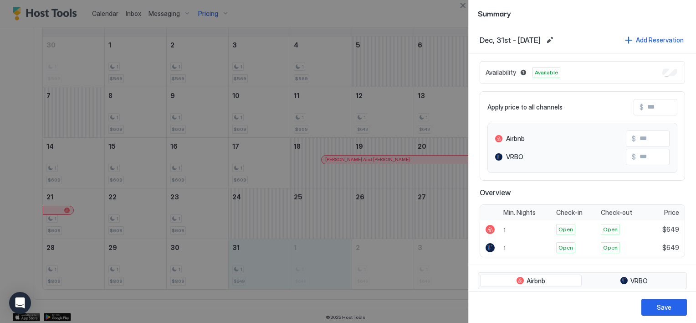
click at [644, 105] on input "Input Field" at bounding box center [680, 106] width 73 height 15
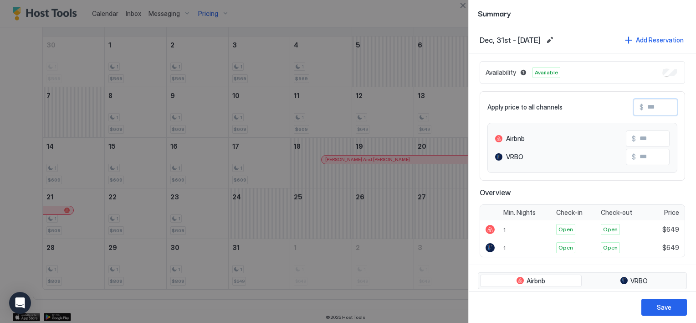
type input "*"
type input "**"
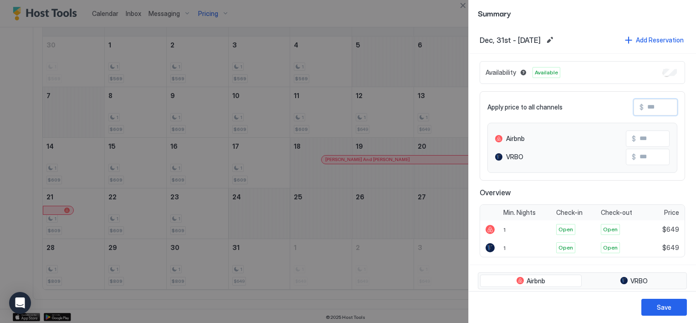
type input "**"
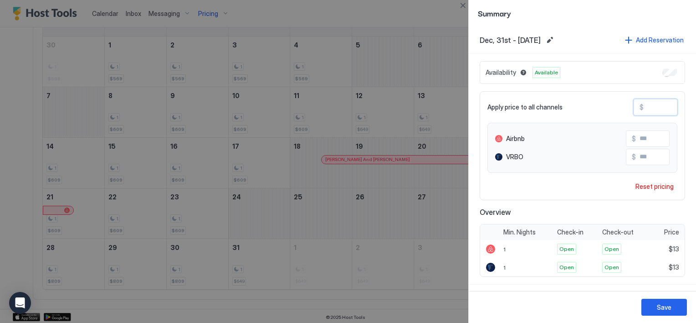
type input "***"
type input "****"
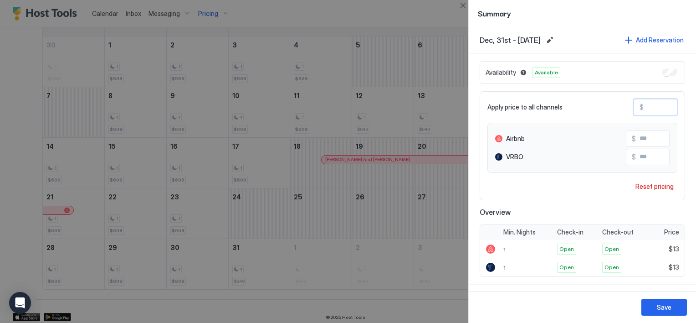
type input "****"
click at [672, 304] on button "Save" at bounding box center [665, 307] width 46 height 17
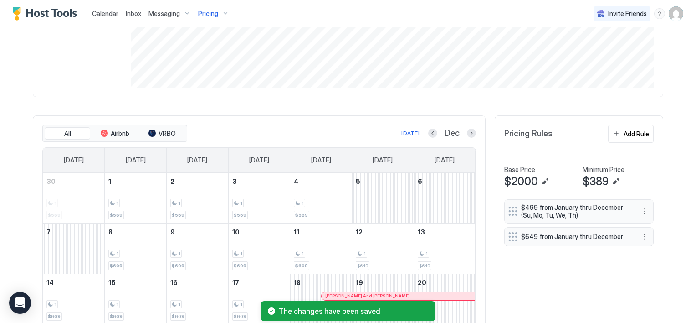
scroll to position [190, 0]
click at [467, 131] on button "Next month" at bounding box center [471, 133] width 9 height 9
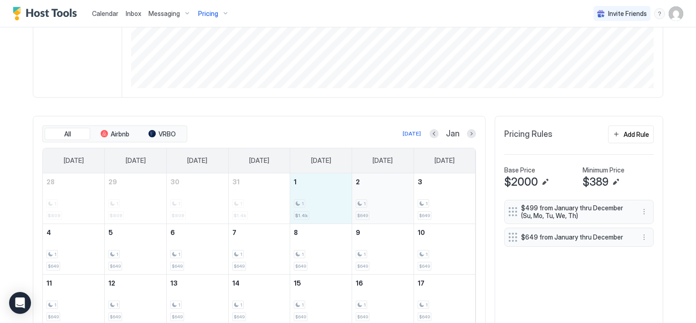
drag, startPoint x: 307, startPoint y: 196, endPoint x: 376, endPoint y: 205, distance: 69.8
click at [376, 205] on tr "28 1 $809 29 1 $809 30 1 $809 31 1 $1.4k 1 1 $1.4k 2 1 $649 3 1 $649" at bounding box center [259, 198] width 433 height 51
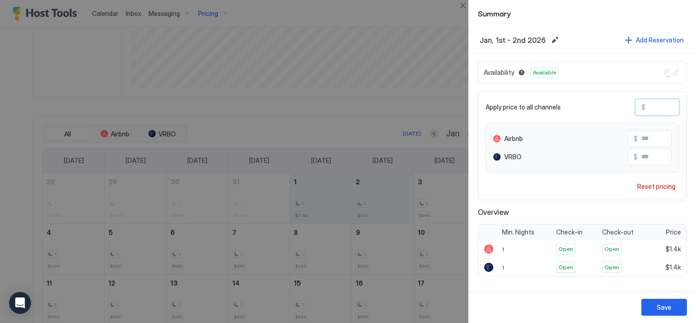
click at [662, 106] on input "****" at bounding box center [682, 106] width 73 height 15
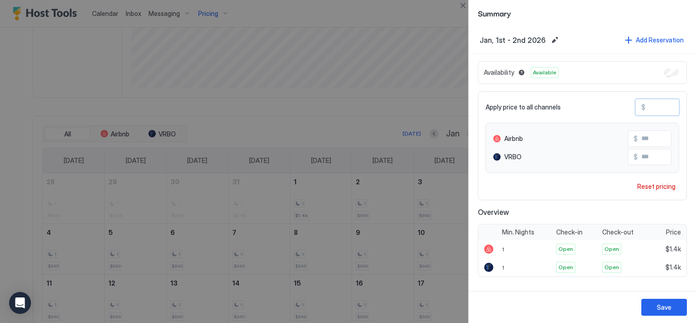
click at [662, 106] on input "****" at bounding box center [682, 106] width 73 height 15
click at [660, 106] on input "****" at bounding box center [682, 106] width 73 height 15
type input "*"
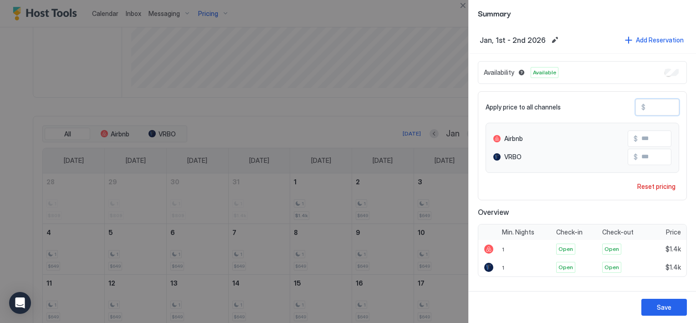
type input "*"
type input "**"
type input "***"
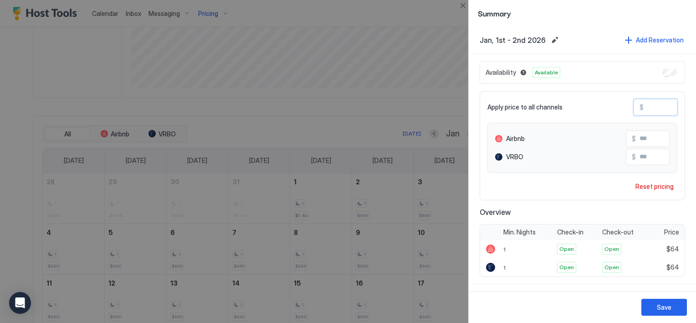
type input "***"
click at [656, 307] on button "Save" at bounding box center [665, 307] width 46 height 17
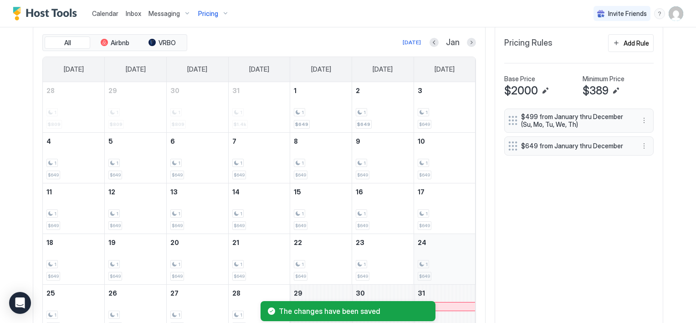
scroll to position [327, 0]
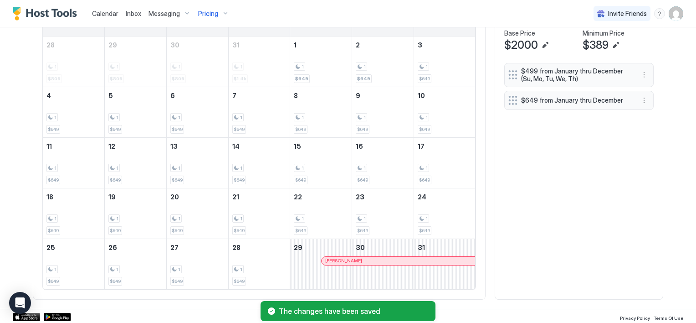
click at [414, 261] on div at bounding box center [417, 260] width 7 height 7
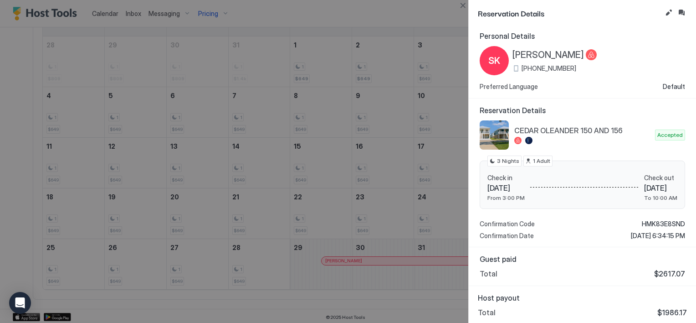
scroll to position [3, 0]
click at [462, 5] on button "Close" at bounding box center [463, 5] width 11 height 11
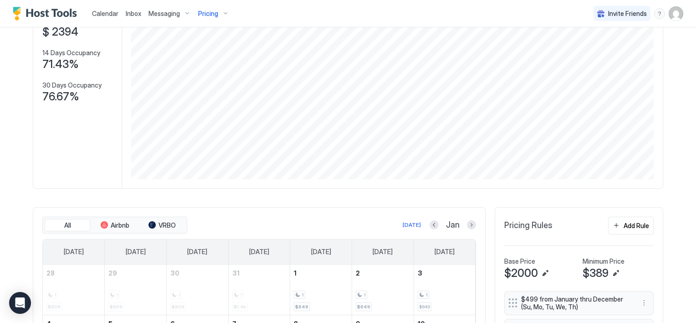
scroll to position [190, 0]
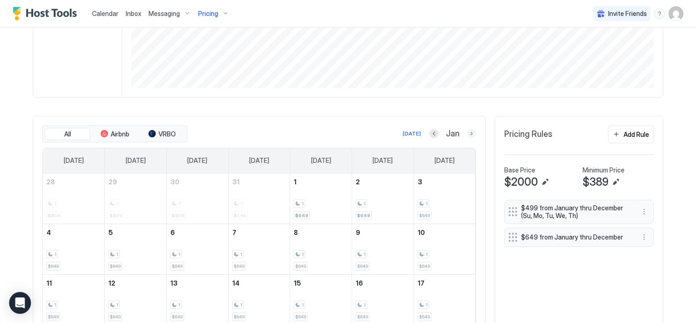
click at [469, 134] on button "Next month" at bounding box center [471, 133] width 9 height 9
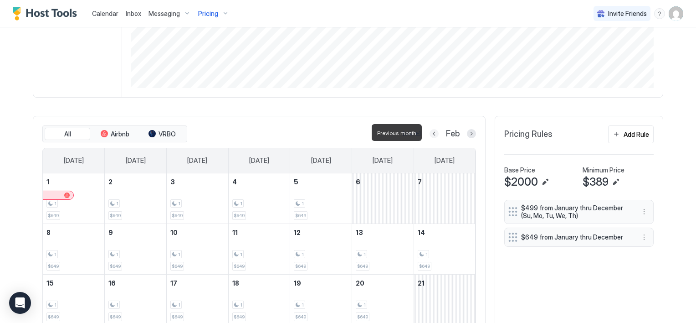
click at [430, 131] on button "Previous month" at bounding box center [434, 133] width 9 height 9
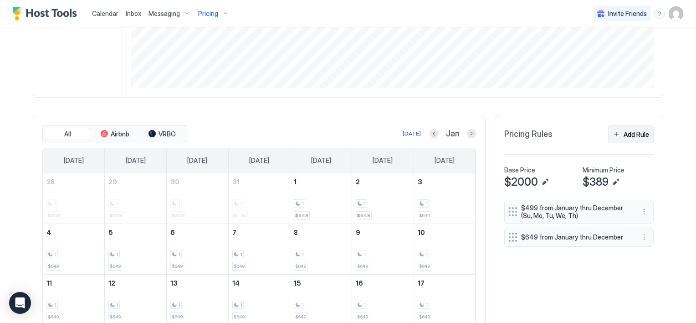
click at [613, 133] on button "Add Rule" at bounding box center [631, 134] width 46 height 18
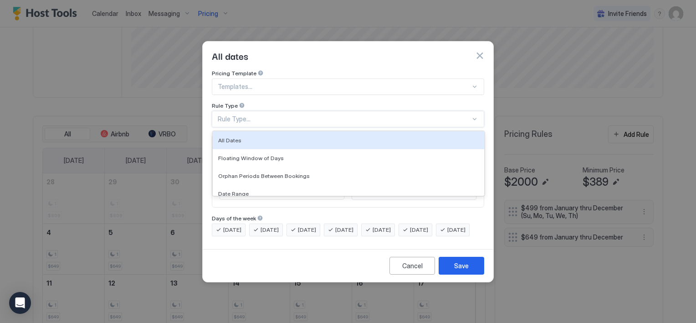
click at [253, 115] on div "Rule Type..." at bounding box center [344, 119] width 253 height 8
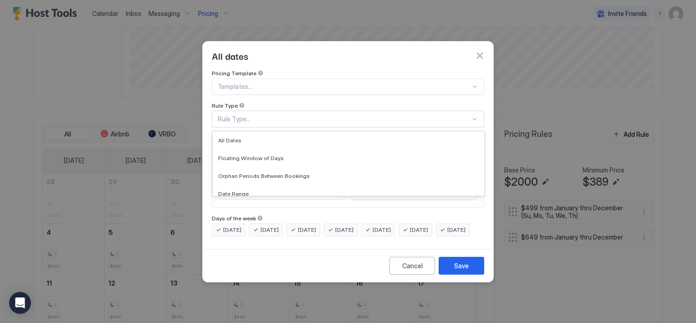
scroll to position [0, 0]
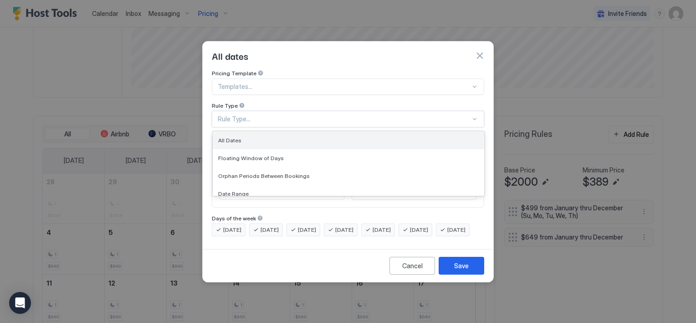
click at [237, 137] on span "All Dates" at bounding box center [229, 140] width 23 height 7
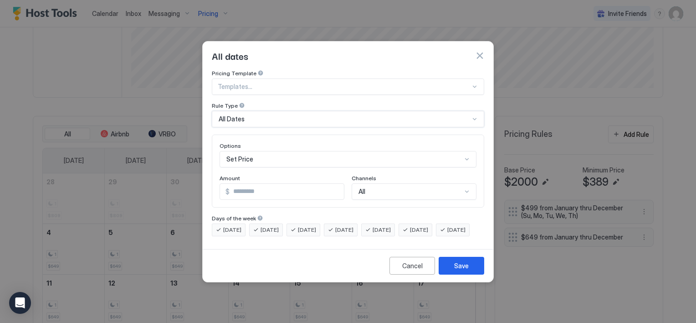
click at [267, 155] on div "Set Price" at bounding box center [348, 159] width 257 height 16
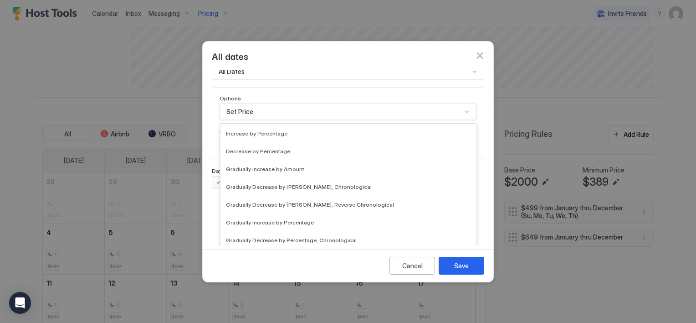
scroll to position [137, 0]
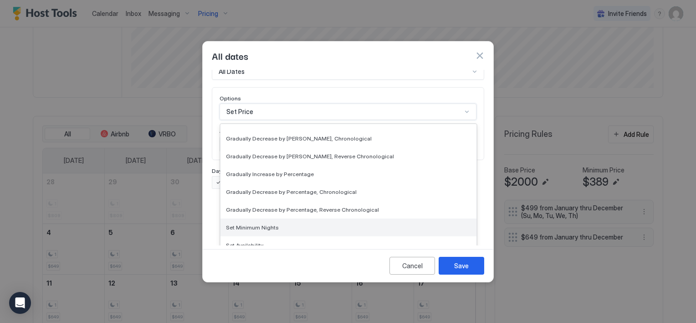
click at [264, 224] on span "Set Minimum Nights" at bounding box center [252, 227] width 53 height 7
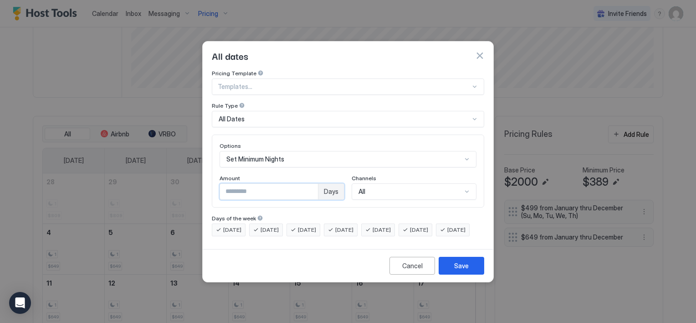
click at [240, 184] on input "*" at bounding box center [269, 191] width 98 height 15
type input "*"
click at [462, 270] on div "Save" at bounding box center [461, 266] width 15 height 10
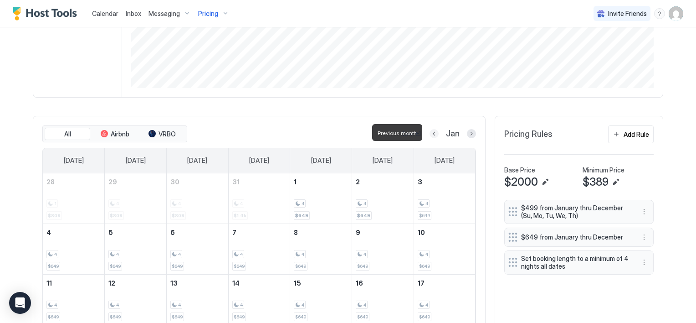
click at [430, 133] on button "Previous month" at bounding box center [434, 133] width 9 height 9
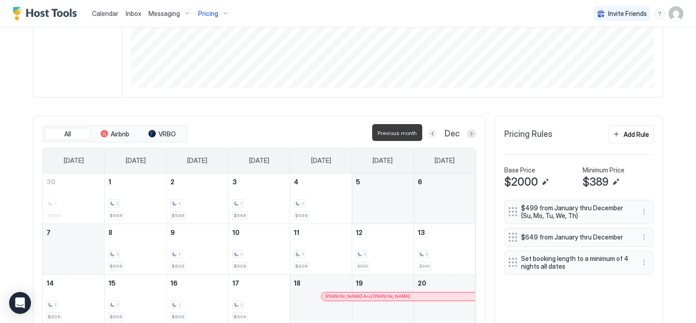
click at [430, 133] on button "Previous month" at bounding box center [432, 133] width 9 height 9
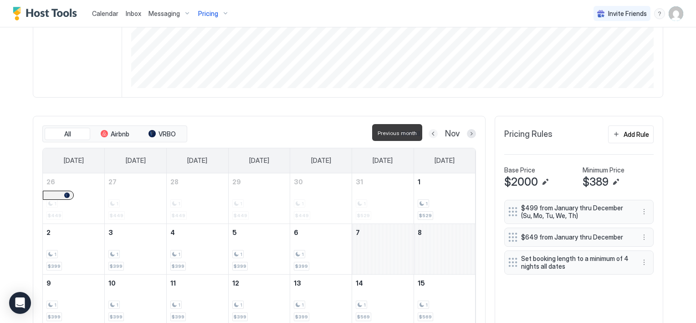
click at [430, 133] on button "Previous month" at bounding box center [433, 133] width 9 height 9
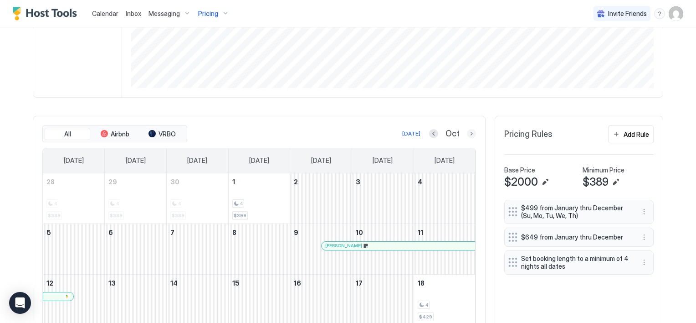
click at [467, 132] on button "Next month" at bounding box center [471, 133] width 9 height 9
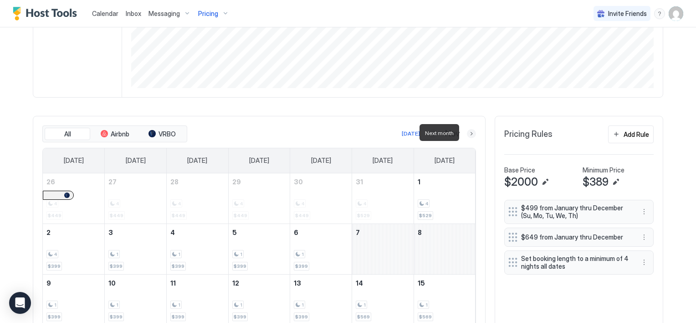
click at [467, 132] on button "Next month" at bounding box center [471, 133] width 9 height 9
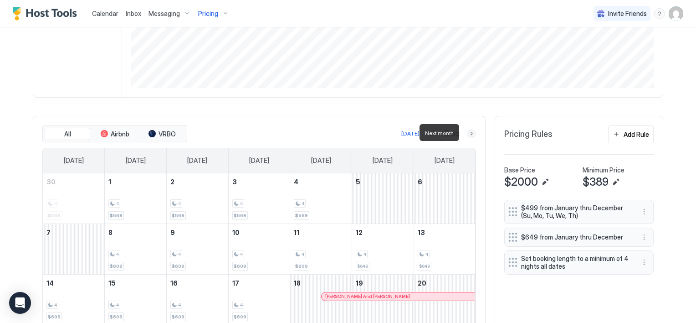
click at [467, 132] on button "Next month" at bounding box center [471, 133] width 9 height 9
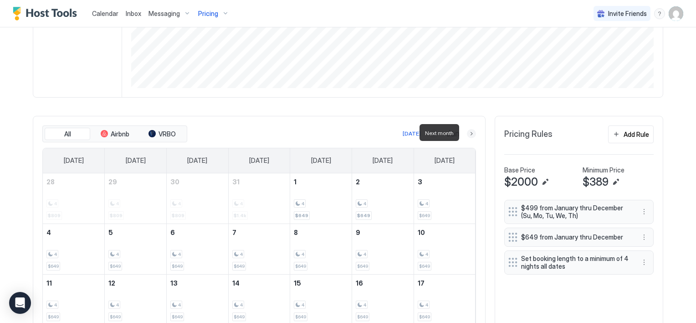
click at [467, 132] on button "Next month" at bounding box center [471, 133] width 9 height 9
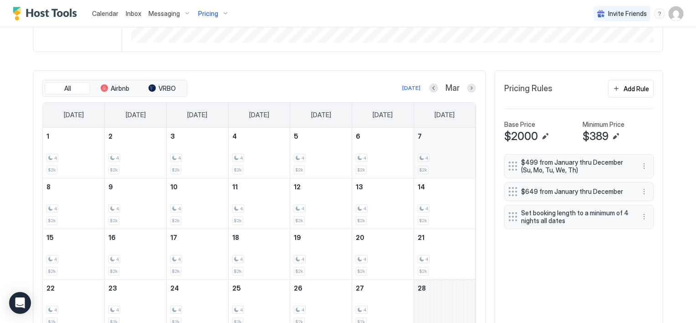
scroll to position [190, 0]
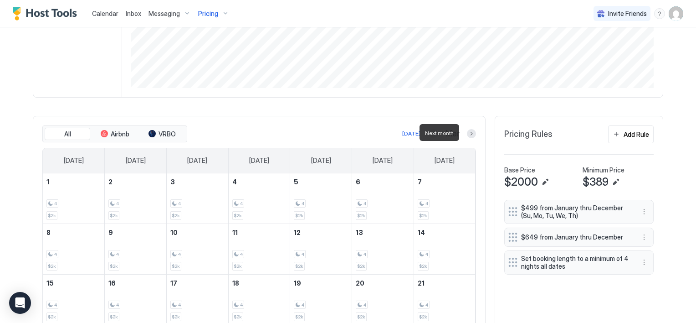
click at [472, 136] on div at bounding box center [471, 133] width 9 height 9
click at [468, 131] on button "Next month" at bounding box center [471, 133] width 9 height 9
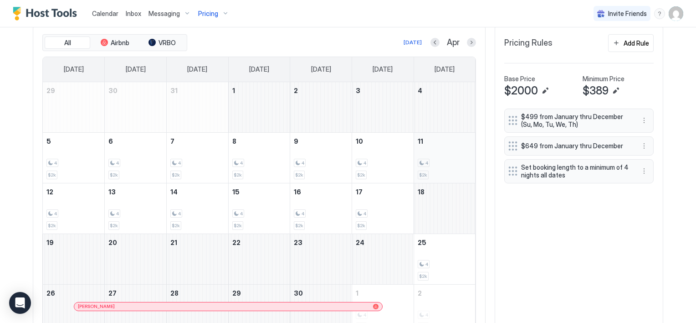
scroll to position [236, 0]
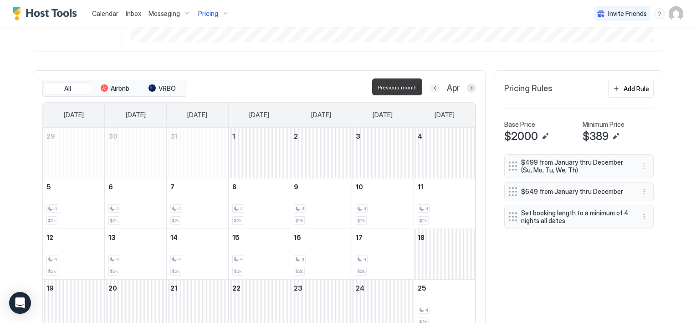
click at [431, 87] on button "Previous month" at bounding box center [435, 87] width 9 height 9
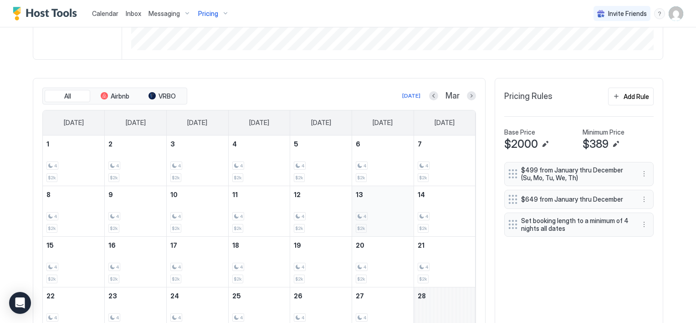
scroll to position [182, 0]
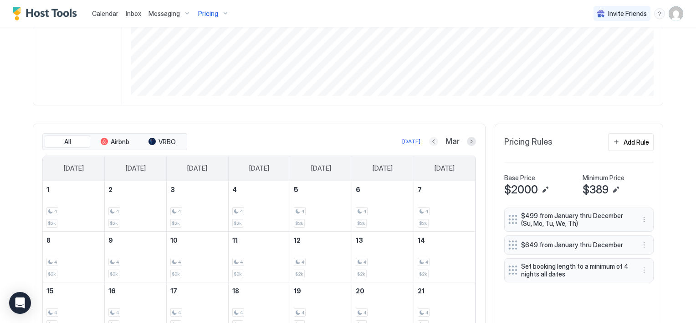
click at [431, 139] on button "Previous month" at bounding box center [433, 141] width 9 height 9
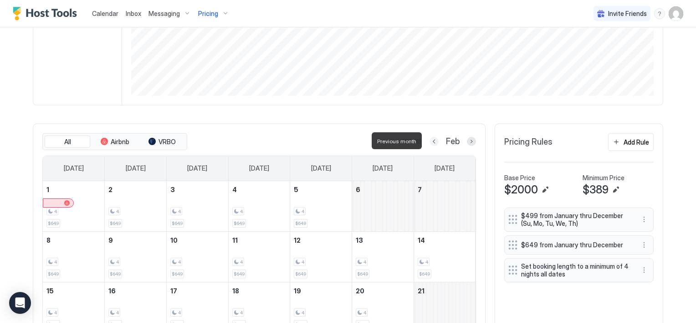
click at [431, 141] on button "Previous month" at bounding box center [434, 141] width 9 height 9
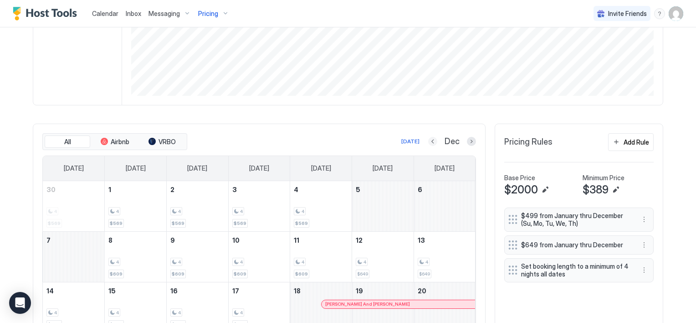
click at [428, 139] on button "Previous month" at bounding box center [432, 141] width 9 height 9
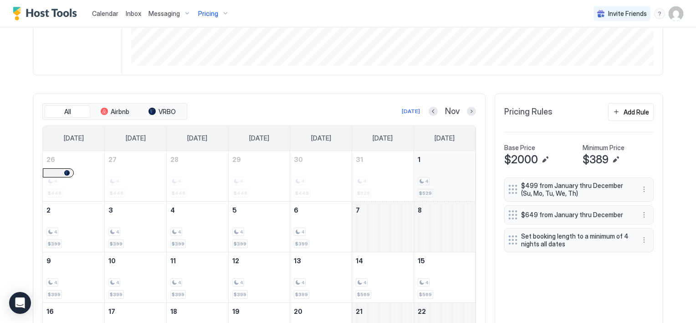
scroll to position [273, 0]
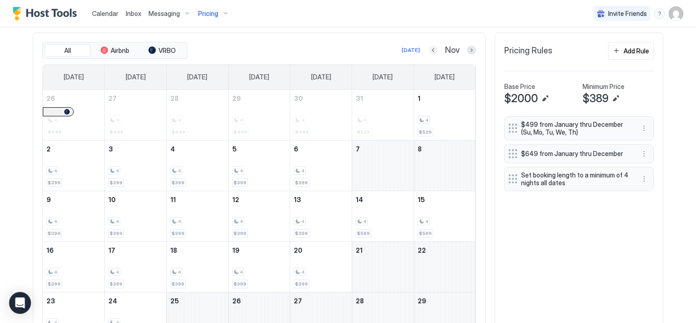
click at [432, 51] on button "Previous month" at bounding box center [433, 50] width 9 height 9
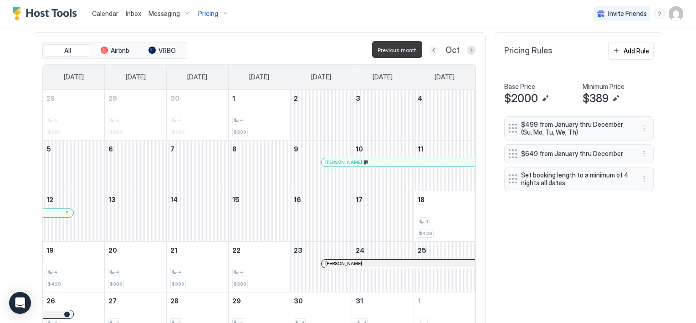
click at [432, 51] on button "Previous month" at bounding box center [433, 50] width 9 height 9
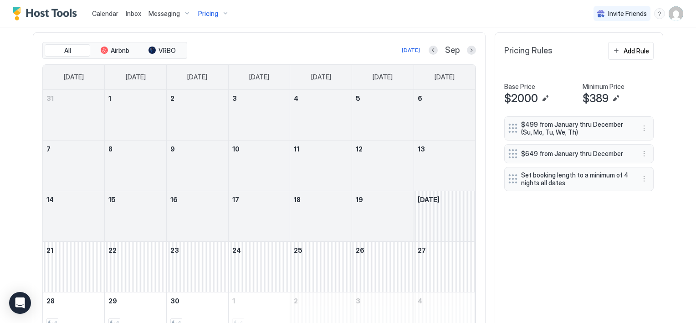
click at [443, 215] on div "September 20, 2025" at bounding box center [445, 216] width 62 height 50
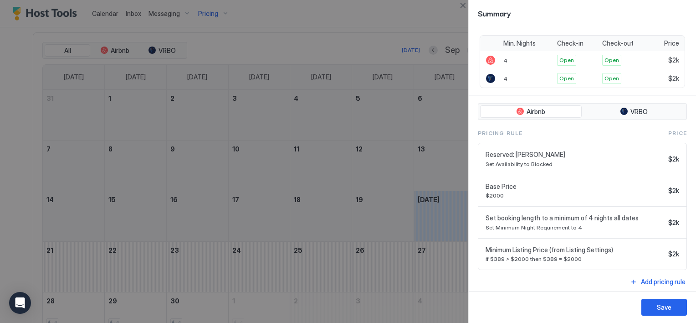
scroll to position [170, 0]
click at [655, 277] on div "Add pricing rule" at bounding box center [663, 280] width 45 height 10
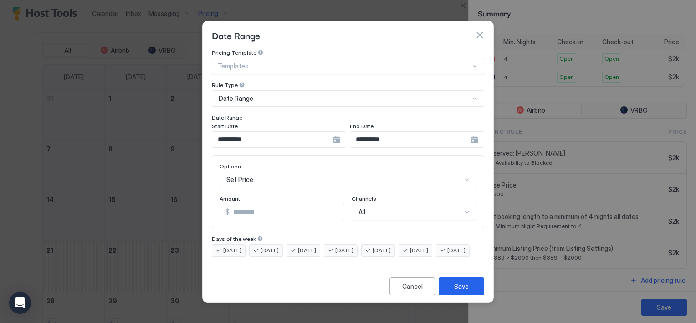
click at [335, 131] on div "**********" at bounding box center [279, 139] width 134 height 16
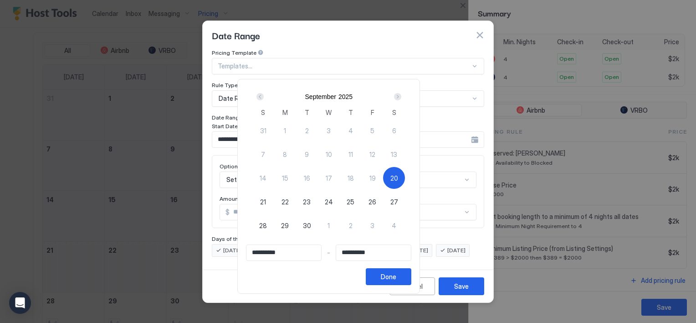
click at [398, 179] on span "20" at bounding box center [395, 178] width 8 height 10
type input "**********"
click at [402, 98] on div "Next" at bounding box center [397, 96] width 7 height 7
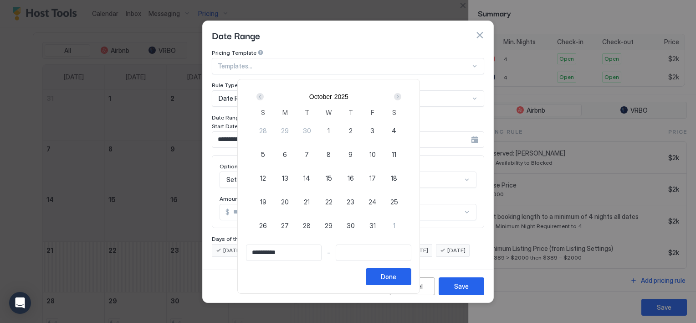
click at [402, 98] on div "Next" at bounding box center [397, 96] width 7 height 7
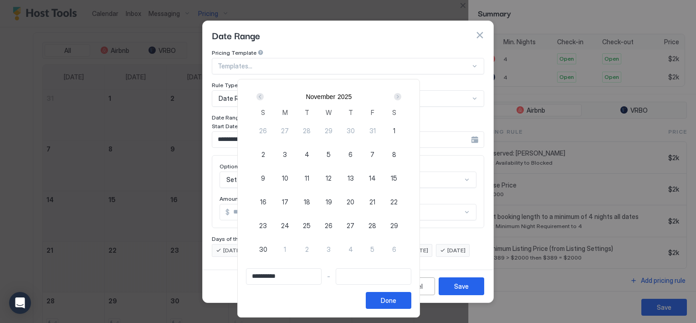
click at [402, 98] on div "Next" at bounding box center [397, 96] width 7 height 7
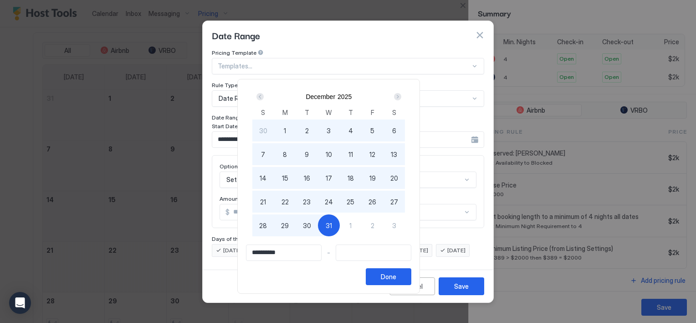
type input "**********"
click at [362, 222] on div "1" at bounding box center [351, 225] width 22 height 22
type input "**********"
click at [397, 278] on div "Done" at bounding box center [388, 277] width 15 height 10
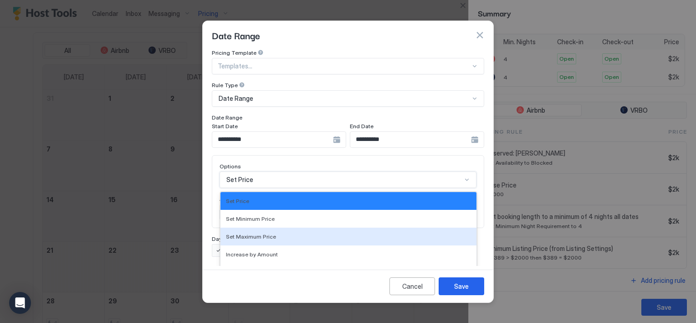
click at [287, 173] on div "17 results available. Use Up and Down to choose options, press Enter to select …" at bounding box center [348, 179] width 257 height 16
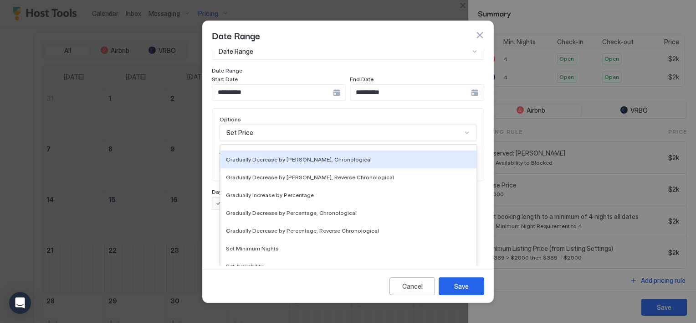
scroll to position [165, 0]
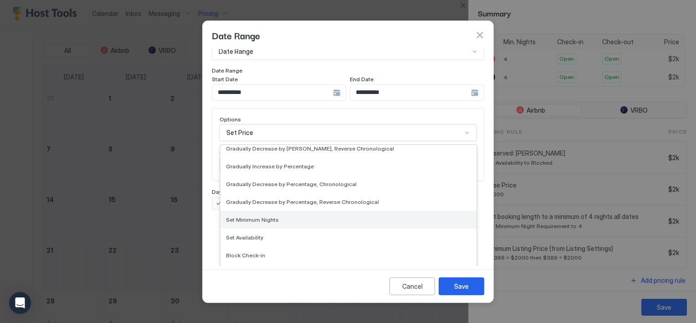
click at [271, 216] on span "Set Minimum Nights" at bounding box center [252, 219] width 53 height 7
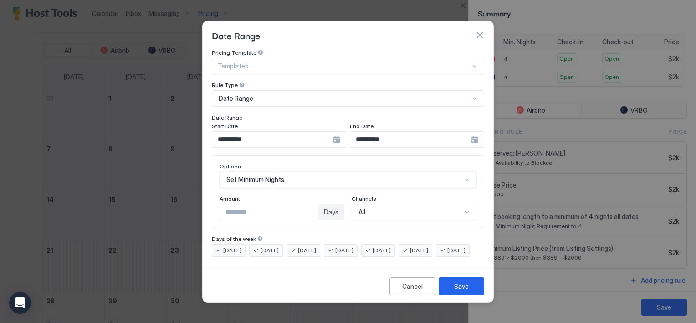
scroll to position [0, 0]
click at [259, 206] on input "*" at bounding box center [269, 211] width 98 height 15
type input "*"
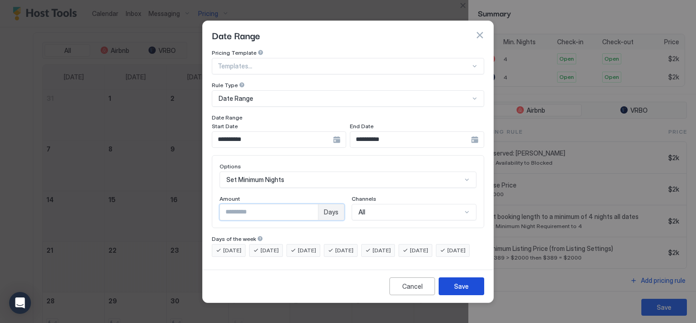
click at [470, 295] on button "Save" at bounding box center [462, 286] width 46 height 18
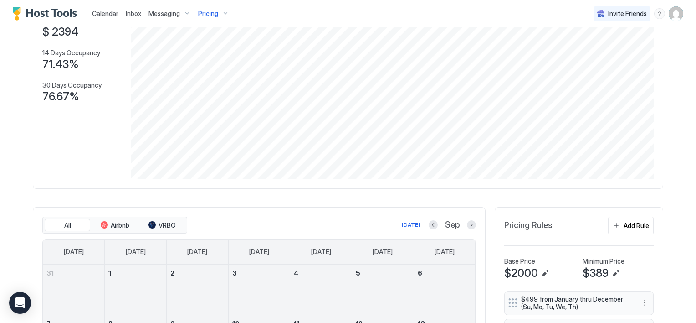
scroll to position [144, 0]
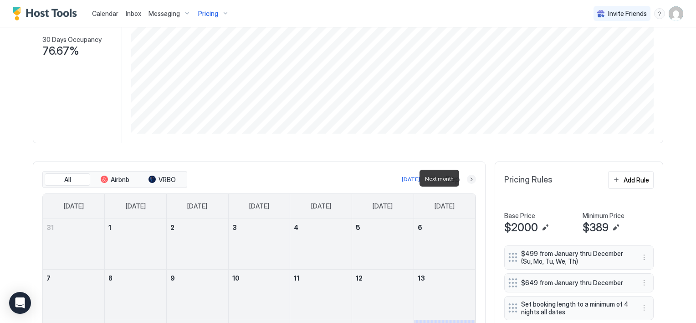
click at [469, 178] on button "Next month" at bounding box center [471, 179] width 9 height 9
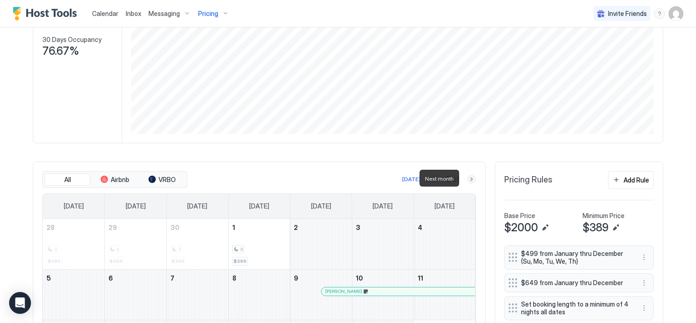
click at [470, 181] on button "Next month" at bounding box center [471, 179] width 9 height 9
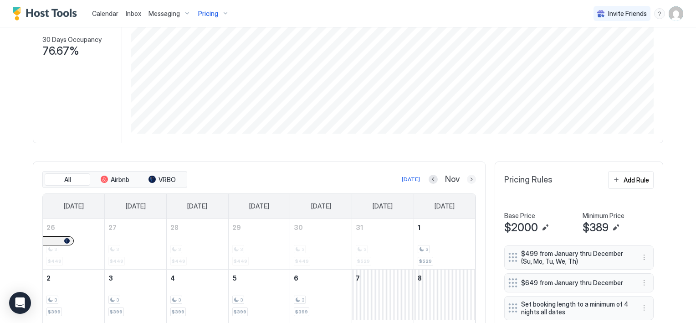
click at [467, 176] on button "Next month" at bounding box center [471, 179] width 9 height 9
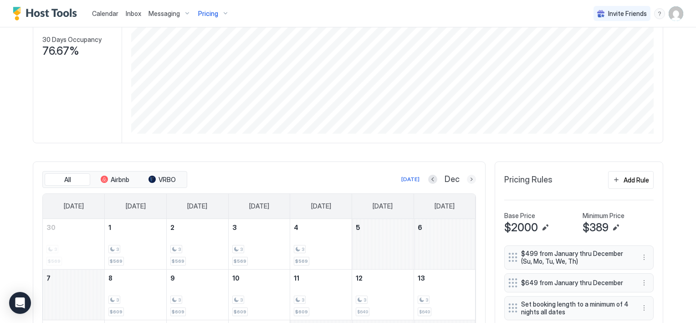
click at [469, 179] on button "Next month" at bounding box center [471, 179] width 9 height 9
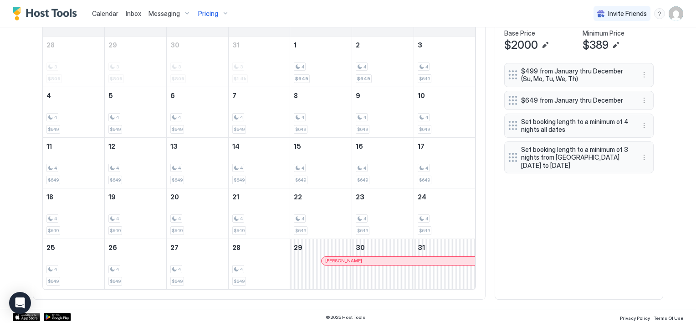
scroll to position [236, 0]
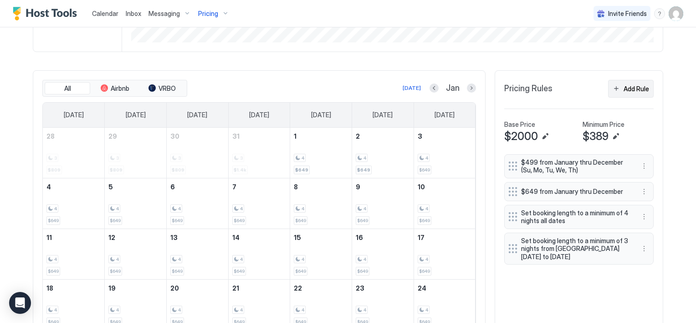
click at [617, 89] on button "Add Rule" at bounding box center [631, 89] width 46 height 18
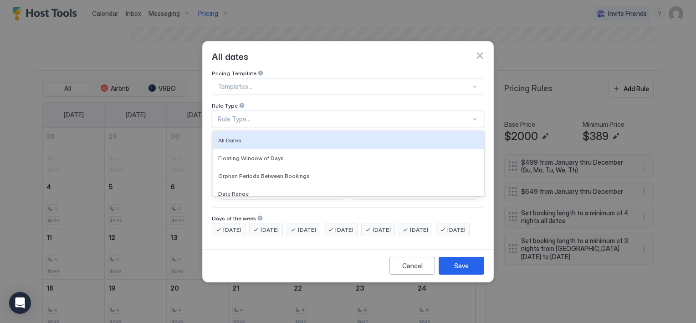
click at [268, 115] on div "Rule Type..." at bounding box center [344, 119] width 253 height 8
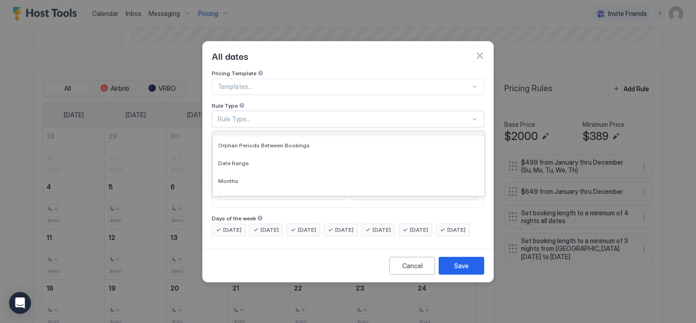
scroll to position [46, 0]
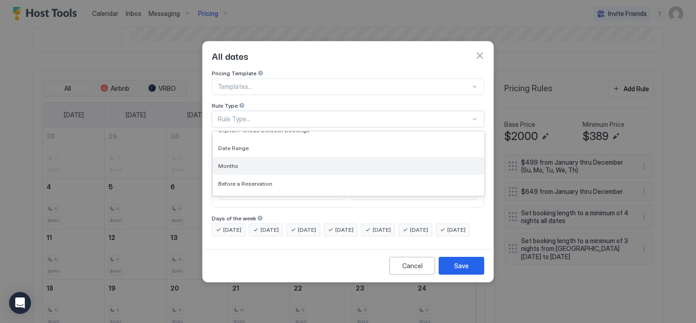
click at [258, 162] on div "Months" at bounding box center [348, 165] width 261 height 7
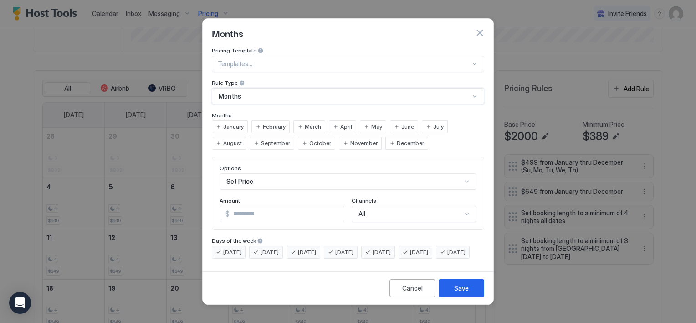
click at [241, 123] on span "January" at bounding box center [233, 127] width 21 height 8
click at [277, 123] on span "February" at bounding box center [274, 127] width 23 height 8
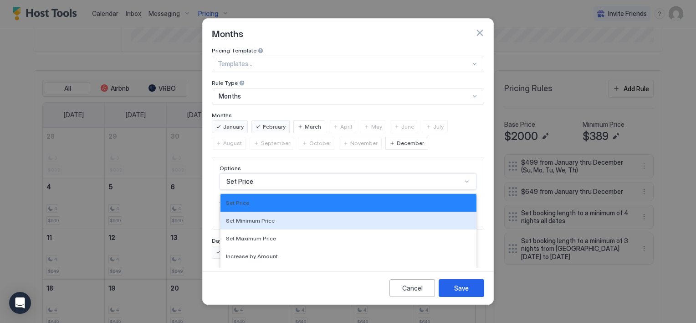
scroll to position [47, 0]
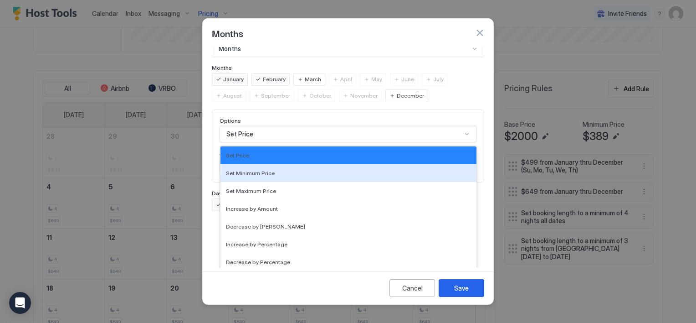
click at [250, 142] on div "17 results available. Use Up and Down to choose options, press Enter to select …" at bounding box center [348, 134] width 257 height 16
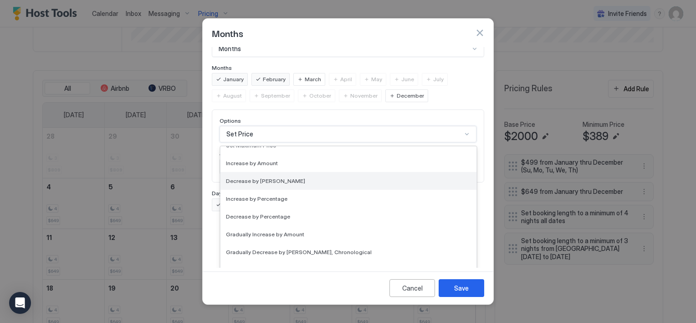
scroll to position [137, 0]
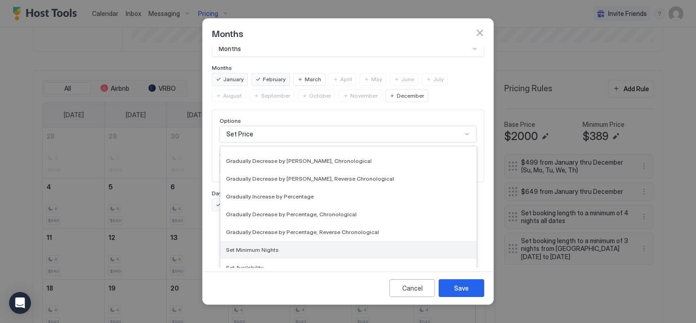
click at [259, 246] on span "Set Minimum Nights" at bounding box center [252, 249] width 53 height 7
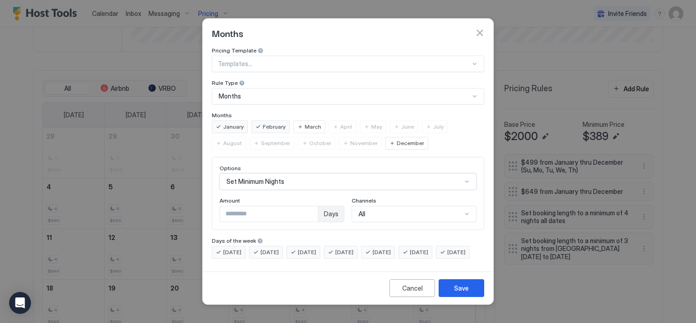
click at [237, 206] on input "*" at bounding box center [269, 213] width 98 height 15
type input "*"
click at [457, 293] on div "Save" at bounding box center [461, 288] width 15 height 10
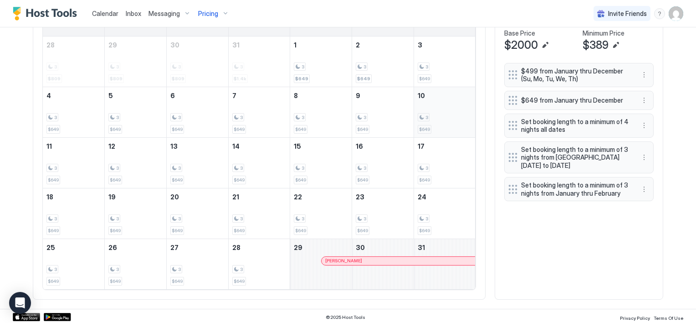
scroll to position [281, 0]
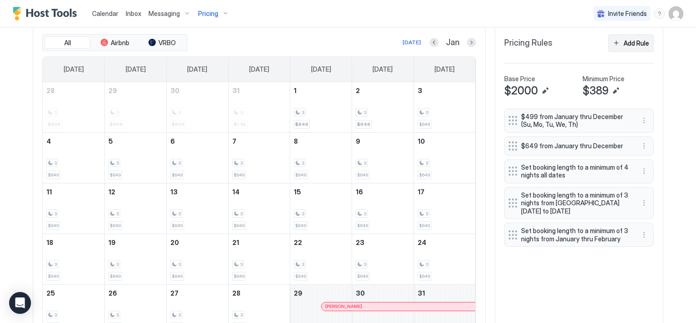
click at [624, 46] on div "Add Rule" at bounding box center [637, 43] width 26 height 10
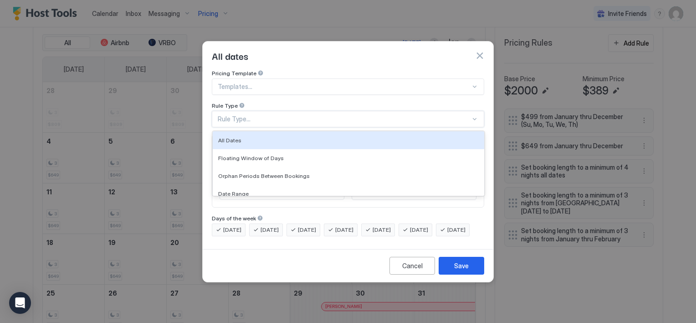
click at [295, 115] on div "Rule Type..." at bounding box center [344, 119] width 253 height 8
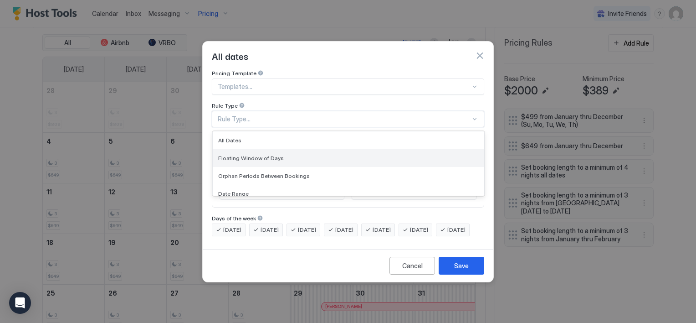
scroll to position [46, 0]
click at [262, 162] on div "Months" at bounding box center [348, 165] width 261 height 7
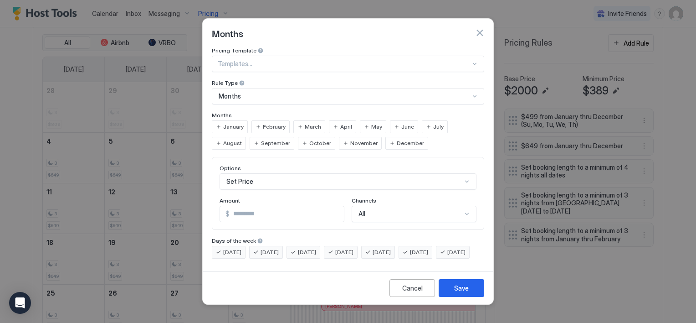
click at [239, 123] on span "January" at bounding box center [233, 127] width 21 height 8
click at [265, 123] on span "February" at bounding box center [274, 127] width 23 height 8
click at [277, 175] on div "Set Price" at bounding box center [348, 181] width 257 height 16
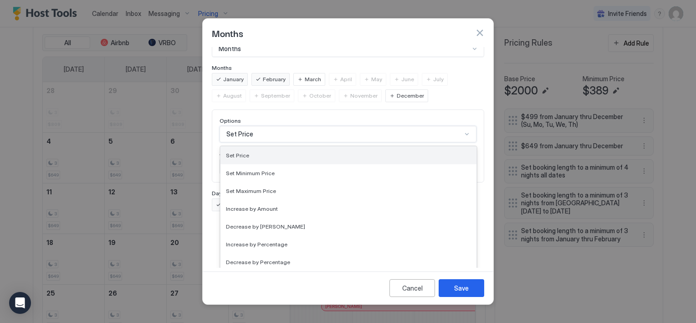
click at [274, 152] on div "Set Price" at bounding box center [348, 155] width 245 height 7
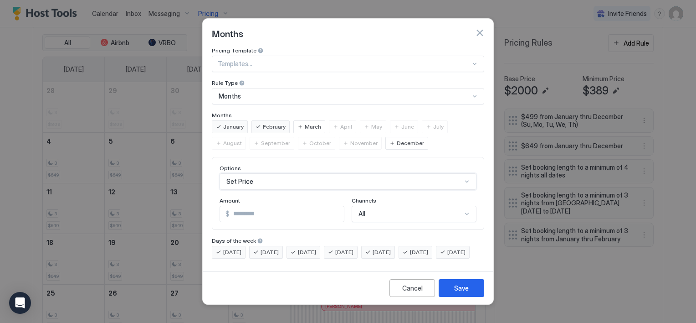
click at [254, 208] on input "*" at bounding box center [287, 213] width 114 height 15
type input "***"
click at [457, 293] on div "Save" at bounding box center [461, 288] width 15 height 10
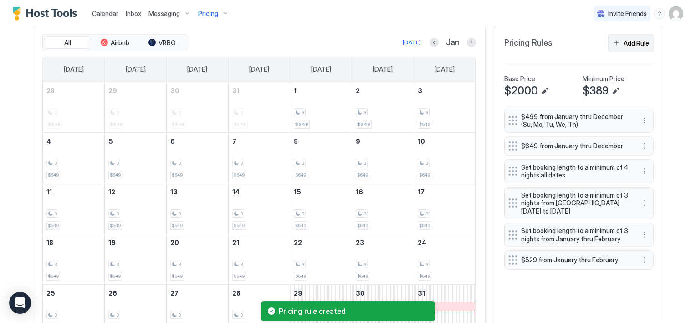
click at [619, 45] on button "Add Rule" at bounding box center [631, 43] width 46 height 18
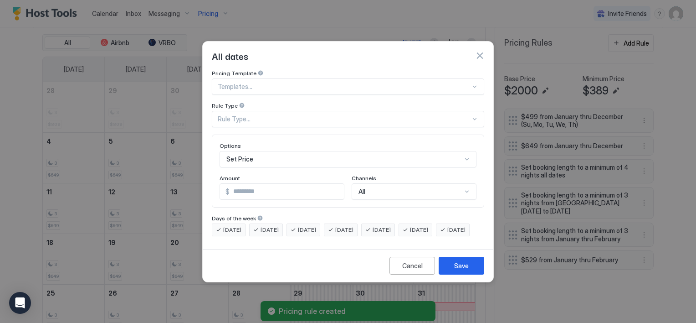
click at [242, 115] on div "Rule Type..." at bounding box center [344, 119] width 253 height 8
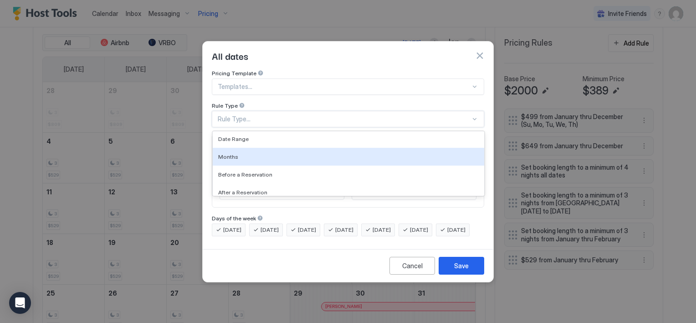
scroll to position [60, 0]
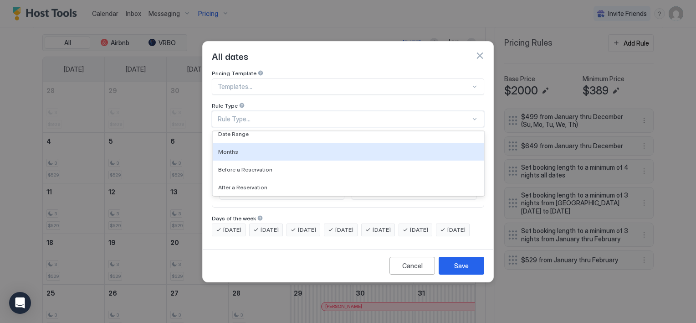
click at [250, 148] on div "Months" at bounding box center [348, 151] width 261 height 7
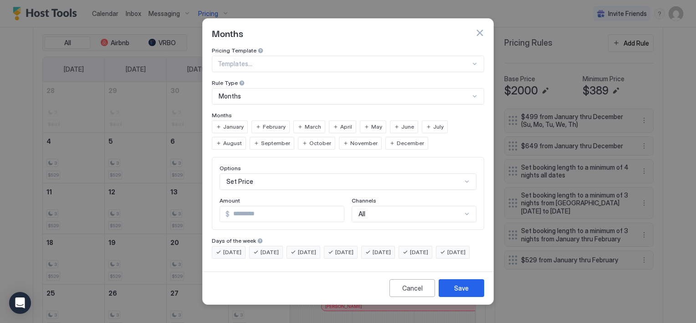
click at [235, 123] on span "January" at bounding box center [233, 127] width 21 height 8
click at [266, 123] on span "February" at bounding box center [274, 127] width 23 height 8
click at [257, 174] on div "Set Price" at bounding box center [348, 181] width 257 height 16
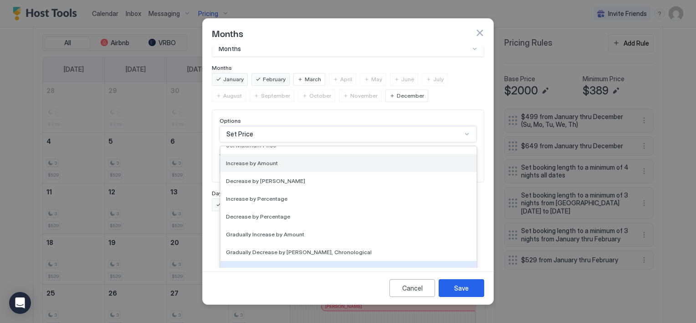
scroll to position [0, 0]
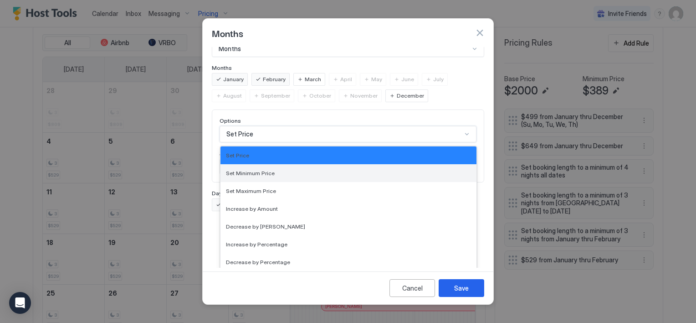
click at [258, 170] on span "Set Minimum Price" at bounding box center [250, 173] width 49 height 7
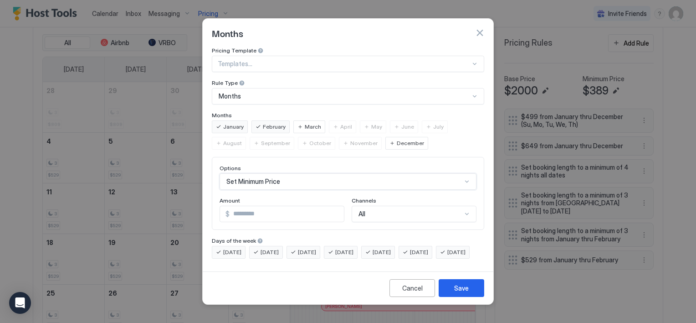
scroll to position [47, 0]
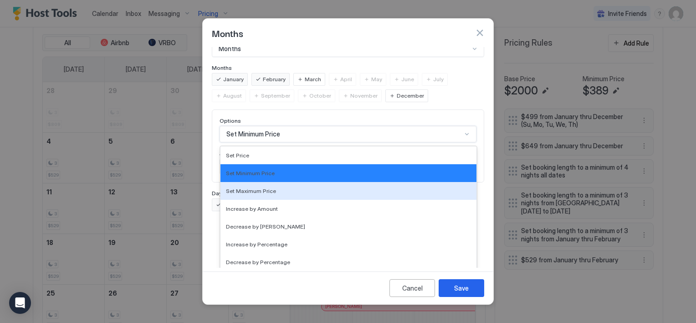
click at [258, 142] on div "option Set Minimum Price, selected. 17 results available. Use Up and Down to ch…" at bounding box center [348, 134] width 257 height 16
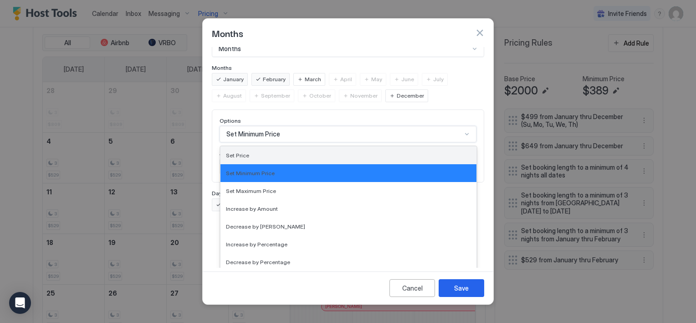
click at [244, 152] on span "Set Price" at bounding box center [237, 155] width 23 height 7
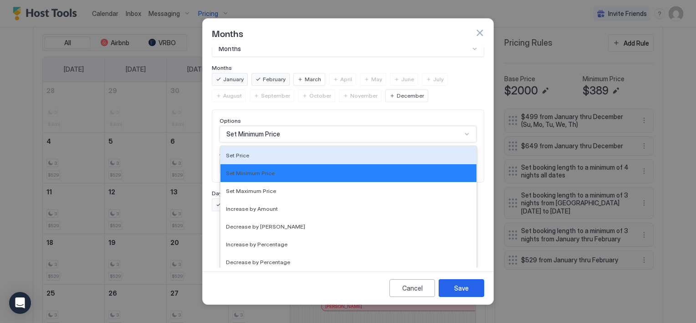
scroll to position [0, 0]
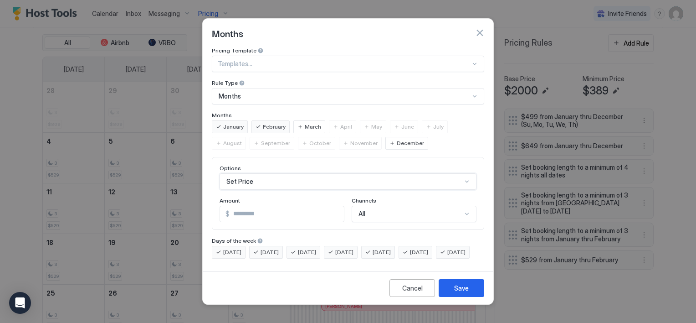
click at [253, 206] on input "*" at bounding box center [287, 213] width 114 height 15
click at [470, 296] on button "Save" at bounding box center [462, 288] width 46 height 18
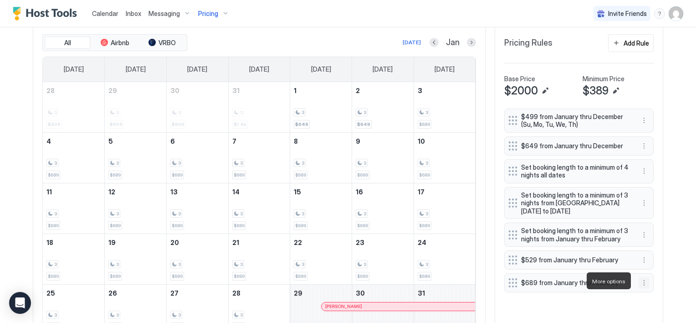
click at [639, 281] on button "More options" at bounding box center [644, 282] width 11 height 11
click at [656, 234] on span "Edit" at bounding box center [655, 237] width 10 height 7
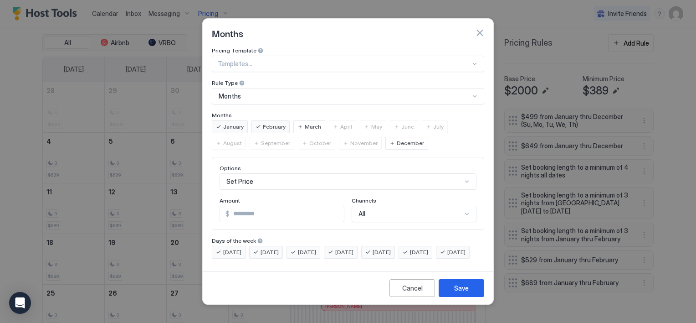
click at [351, 248] on span "[DATE]" at bounding box center [344, 252] width 18 height 8
click at [316, 248] on span "[DATE]" at bounding box center [307, 252] width 18 height 8
click at [267, 248] on span "[DATE]" at bounding box center [270, 252] width 18 height 8
click at [232, 248] on span "[DATE]" at bounding box center [232, 252] width 18 height 8
click at [448, 256] on span "[DATE]" at bounding box center [457, 252] width 18 height 8
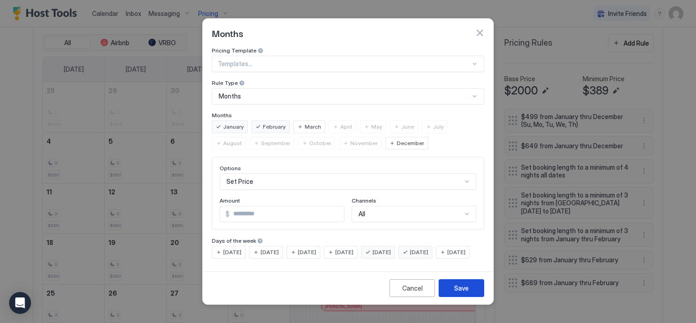
click at [464, 293] on div "Save" at bounding box center [461, 288] width 15 height 10
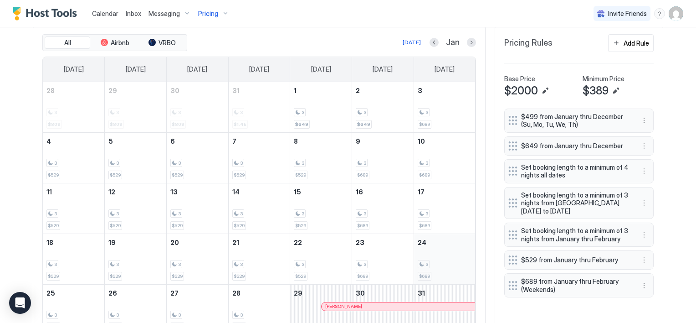
scroll to position [236, 0]
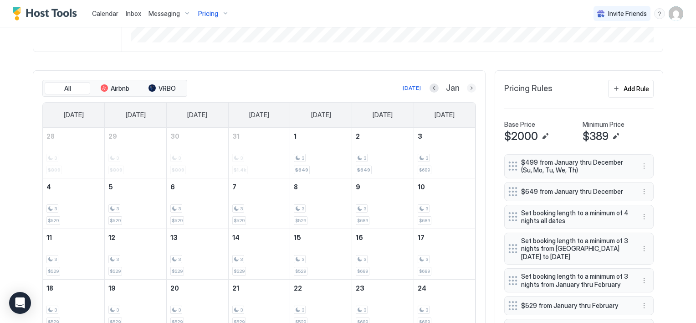
click at [469, 88] on button "Next month" at bounding box center [471, 87] width 9 height 9
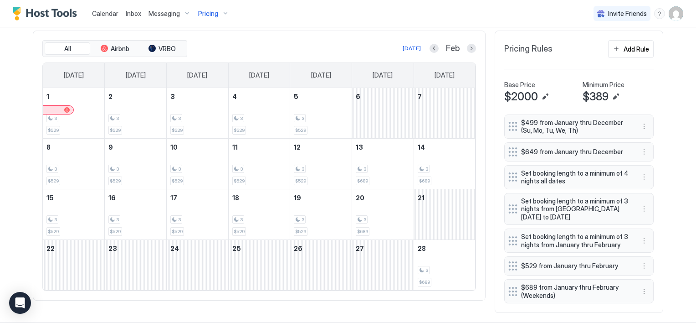
scroll to position [289, 0]
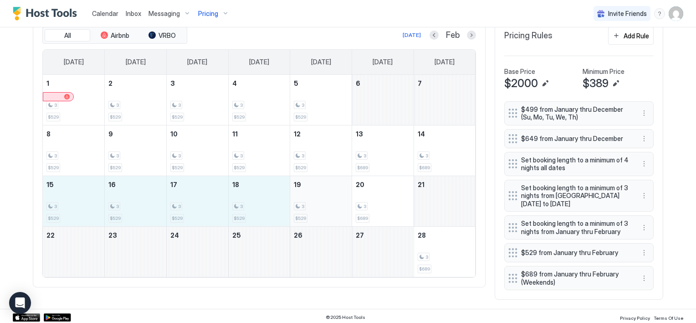
drag, startPoint x: 77, startPoint y: 204, endPoint x: 299, endPoint y: 214, distance: 222.7
click at [299, 214] on tr "15 3 $529 16 3 $529 17 3 $529 18 3 $529 19 3 $529 20 3 $689 21" at bounding box center [259, 200] width 433 height 51
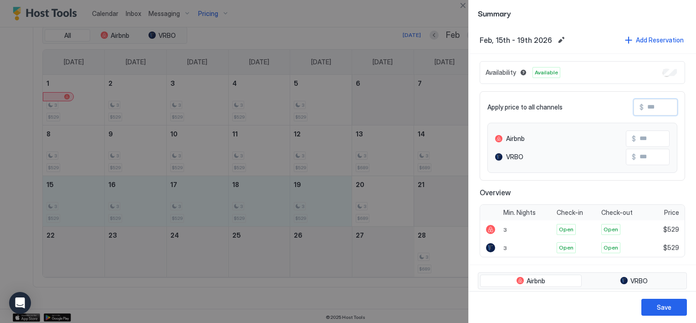
click at [644, 108] on input "Input Field" at bounding box center [680, 106] width 73 height 15
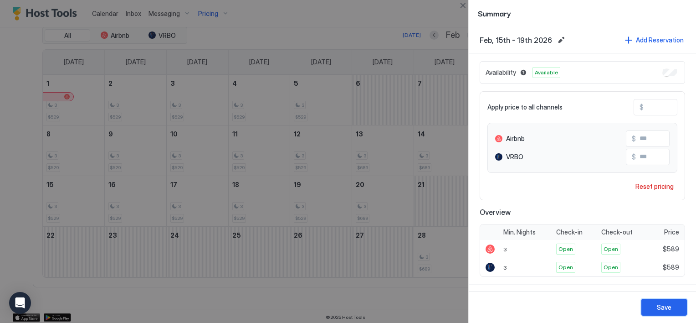
click at [660, 304] on div "Save" at bounding box center [664, 307] width 15 height 10
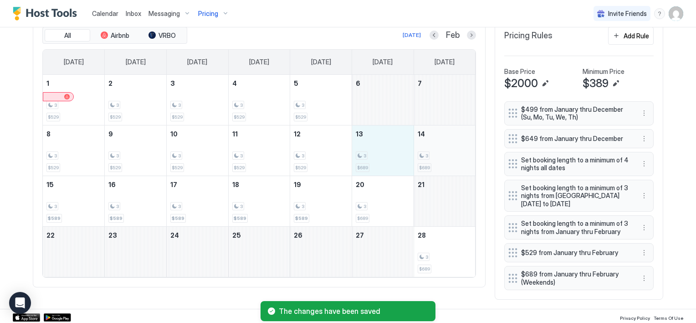
drag, startPoint x: 379, startPoint y: 164, endPoint x: 421, endPoint y: 166, distance: 41.5
click at [421, 166] on tr "8 3 $529 9 3 $529 10 3 $529 11 3 $529 12 3 $529 13 3 $689 14 3 $689" at bounding box center [259, 150] width 433 height 51
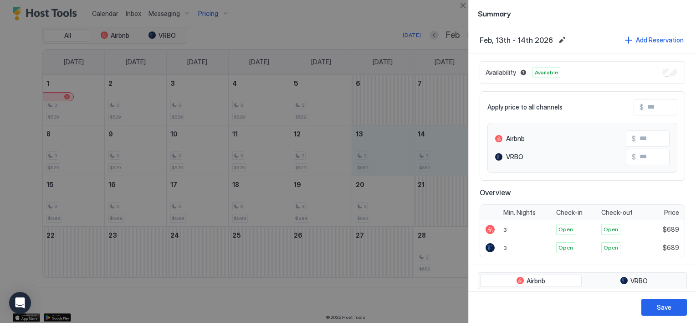
click at [644, 106] on input "Input Field" at bounding box center [680, 106] width 73 height 15
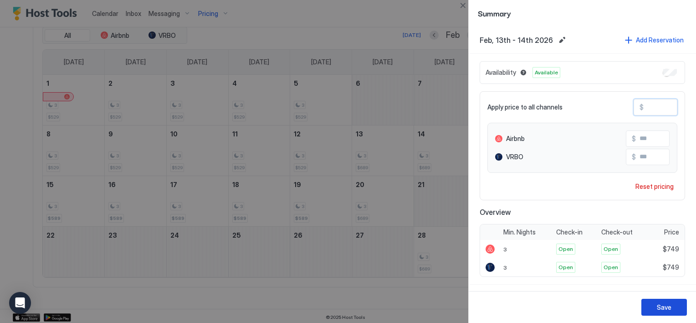
click at [658, 310] on div "Save" at bounding box center [664, 307] width 15 height 10
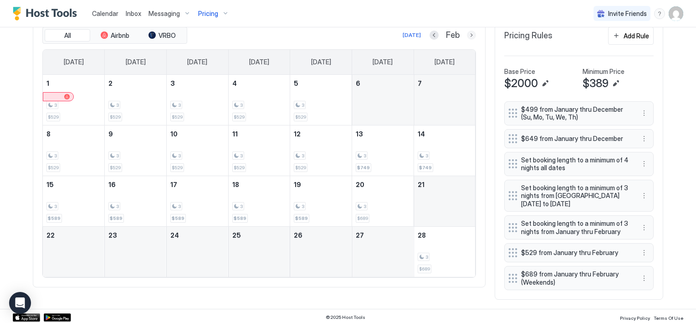
drag, startPoint x: 470, startPoint y: 34, endPoint x: 470, endPoint y: 42, distance: 8.2
click at [470, 34] on button "Next month" at bounding box center [471, 35] width 9 height 9
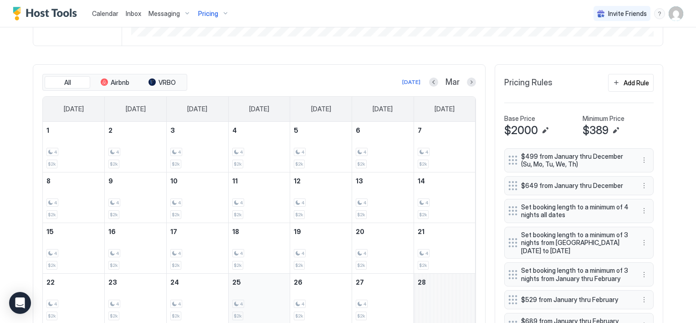
scroll to position [236, 0]
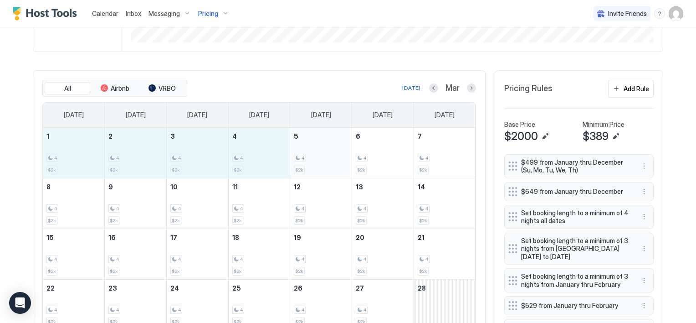
drag, startPoint x: 60, startPoint y: 157, endPoint x: 292, endPoint y: 166, distance: 232.6
click at [292, 166] on tr "1 4 $2k 2 4 $2k 3 4 $2k 4 4 $2k 5 4 $2k 6 4 $2k 7 4 $2k" at bounding box center [259, 153] width 433 height 51
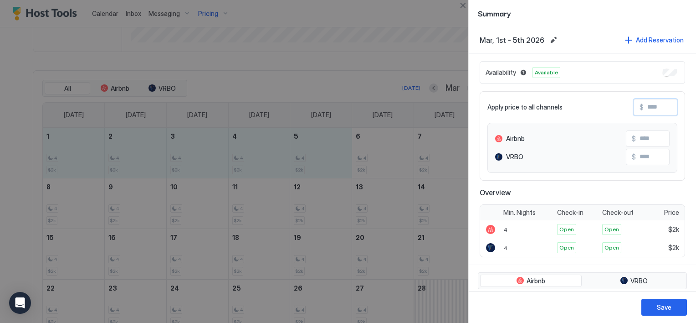
click at [657, 111] on input "Input Field" at bounding box center [680, 106] width 73 height 15
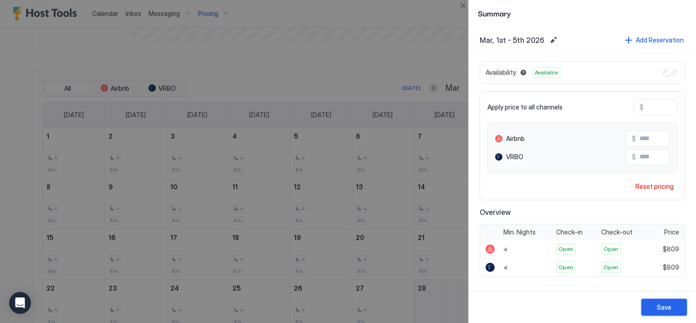
click at [661, 314] on button "Save" at bounding box center [665, 307] width 46 height 17
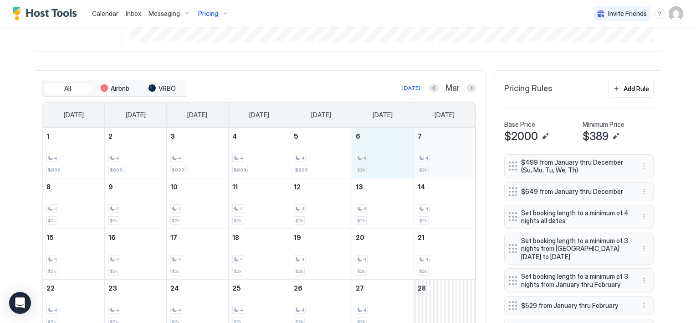
drag, startPoint x: 371, startPoint y: 162, endPoint x: 441, endPoint y: 162, distance: 69.7
click at [441, 162] on tr "1 4 $809 2 4 $809 3 4 $809 4 4 $809 5 4 $809 6 4 $2k 7 4 $2k" at bounding box center [259, 153] width 433 height 51
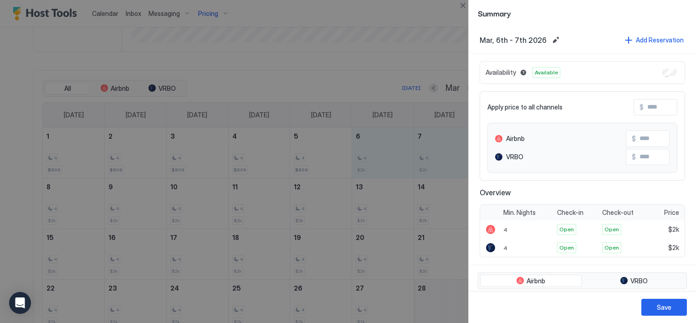
click at [644, 105] on input "Input Field" at bounding box center [680, 106] width 73 height 15
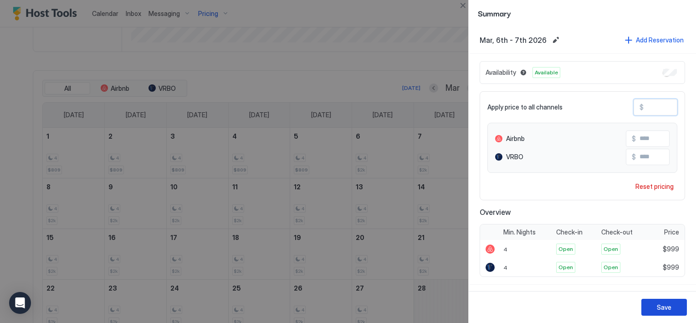
click at [660, 309] on div "Save" at bounding box center [664, 307] width 15 height 10
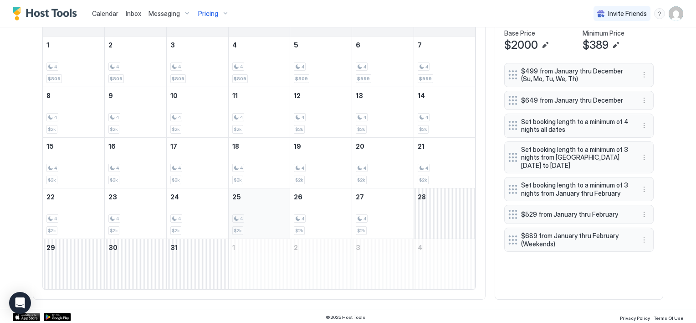
scroll to position [281, 0]
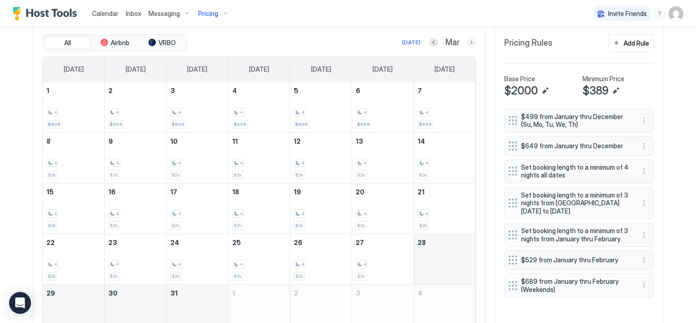
click at [468, 42] on button "Next month" at bounding box center [471, 42] width 9 height 9
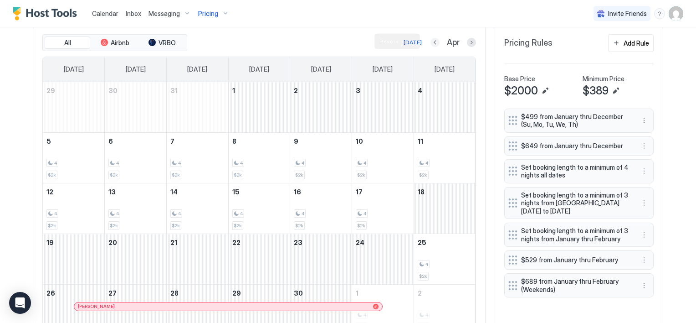
click at [431, 42] on button "Previous month" at bounding box center [435, 42] width 9 height 9
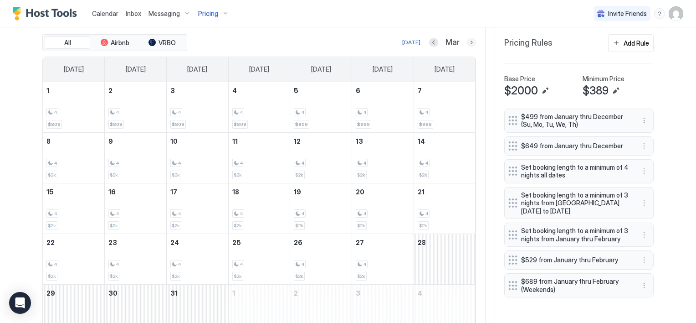
click at [469, 42] on button "Next month" at bounding box center [471, 42] width 9 height 9
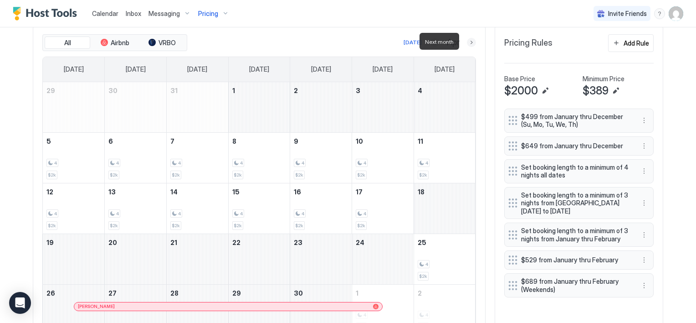
click at [469, 42] on button "Next month" at bounding box center [471, 42] width 9 height 9
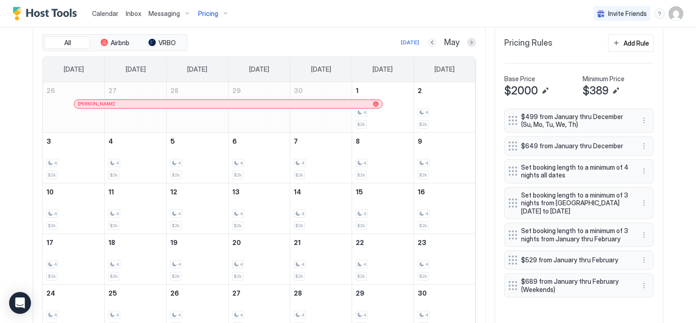
click at [428, 40] on button "Previous month" at bounding box center [432, 42] width 9 height 9
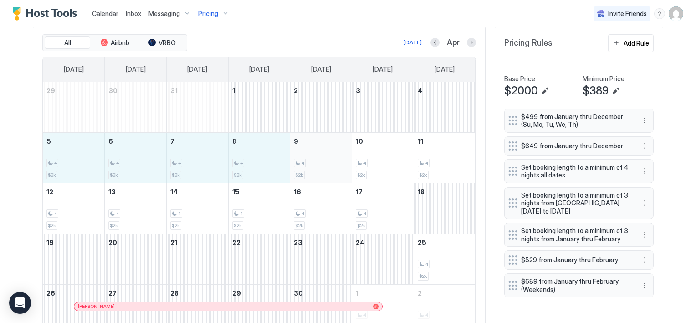
drag, startPoint x: 59, startPoint y: 170, endPoint x: 296, endPoint y: 168, distance: 237.0
click at [296, 168] on tr "5 4 $2k 6 4 $2k 7 4 $2k 8 4 $2k 9 4 $2k 10 4 $2k 11 4 $2k" at bounding box center [259, 157] width 433 height 51
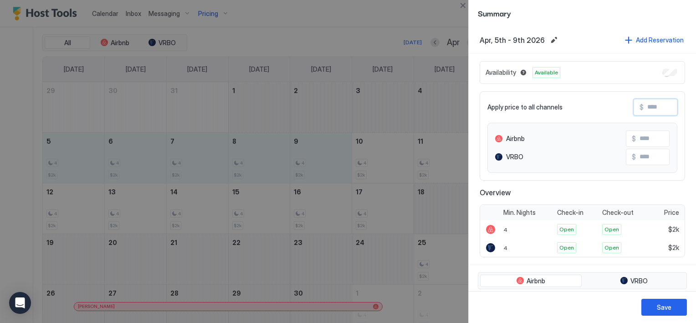
click at [644, 108] on input "Input Field" at bounding box center [680, 106] width 73 height 15
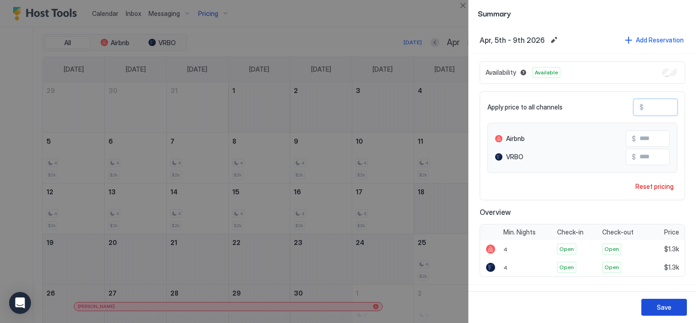
click at [661, 309] on div "Save" at bounding box center [664, 307] width 15 height 10
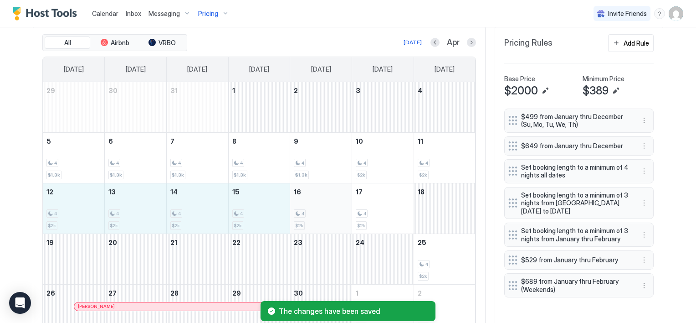
drag, startPoint x: 63, startPoint y: 217, endPoint x: 296, endPoint y: 219, distance: 232.9
click at [296, 219] on tr "12 4 $2k 13 4 $2k 14 4 $2k 15 4 $2k 16 4 $2k 17 4 $2k 18" at bounding box center [259, 208] width 433 height 51
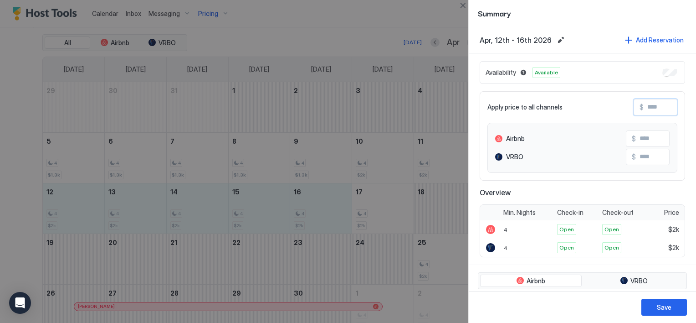
click at [651, 104] on input "Input Field" at bounding box center [680, 106] width 73 height 15
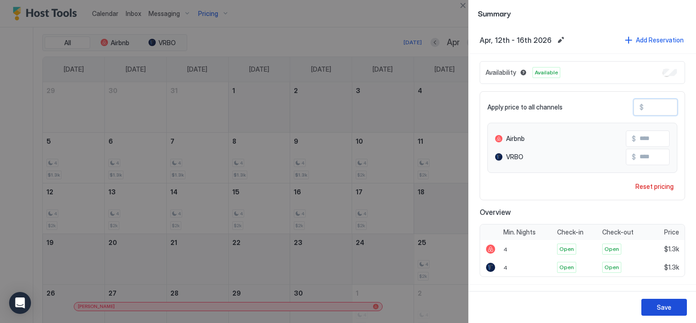
click at [649, 306] on button "Save" at bounding box center [665, 307] width 46 height 17
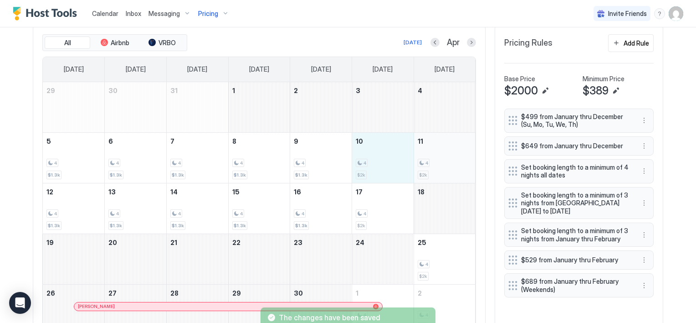
drag, startPoint x: 365, startPoint y: 171, endPoint x: 424, endPoint y: 172, distance: 58.8
click at [424, 172] on tr "5 4 $1.3k 6 4 $1.3k 7 4 $1.3k 8 4 $1.3k 9 4 $1.3k 10 4 $2k 11 4 $2k" at bounding box center [259, 157] width 433 height 51
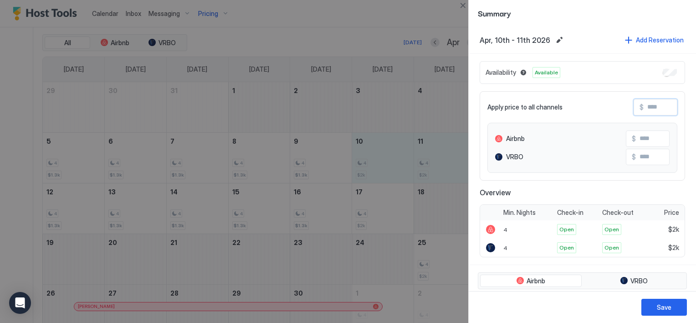
click at [644, 111] on input "Input Field" at bounding box center [680, 106] width 73 height 15
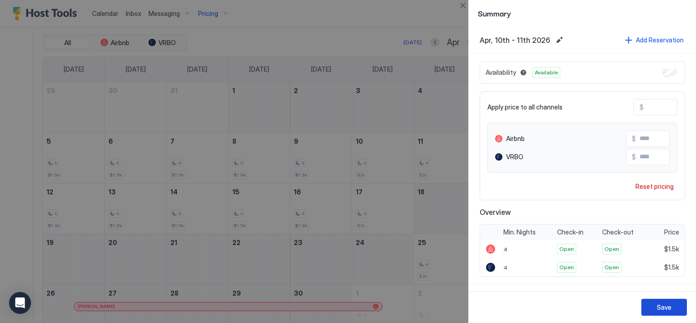
click at [663, 311] on div "Save" at bounding box center [664, 307] width 15 height 10
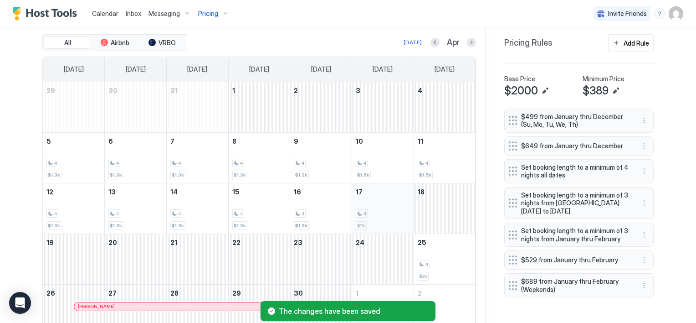
click at [371, 217] on div "4 $2k" at bounding box center [383, 208] width 54 height 43
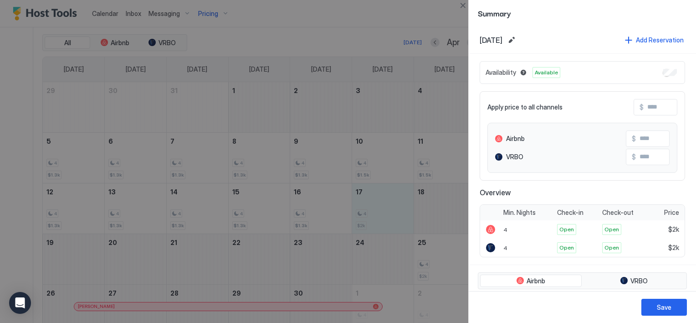
click at [646, 108] on input "Input Field" at bounding box center [680, 106] width 73 height 15
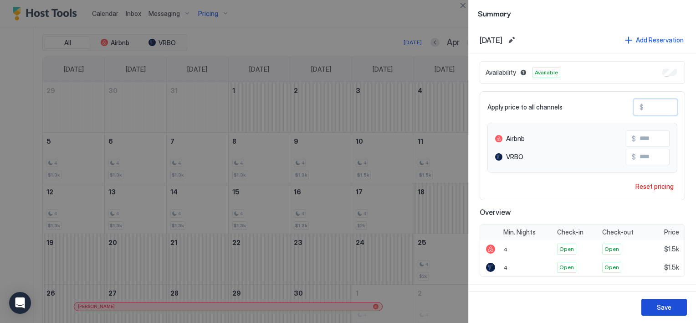
click at [664, 306] on div "Save" at bounding box center [664, 307] width 15 height 10
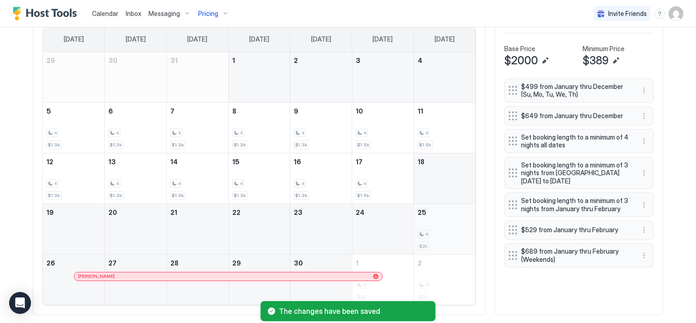
scroll to position [327, 0]
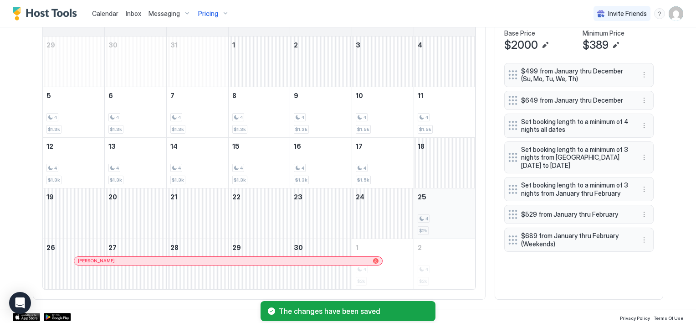
click at [430, 230] on div "4 $2k" at bounding box center [445, 213] width 54 height 43
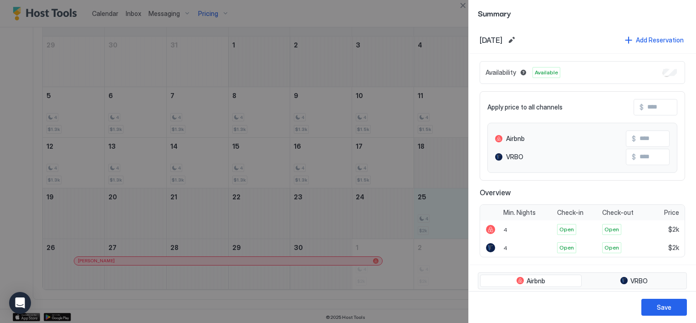
click at [651, 106] on input "Input Field" at bounding box center [680, 106] width 73 height 15
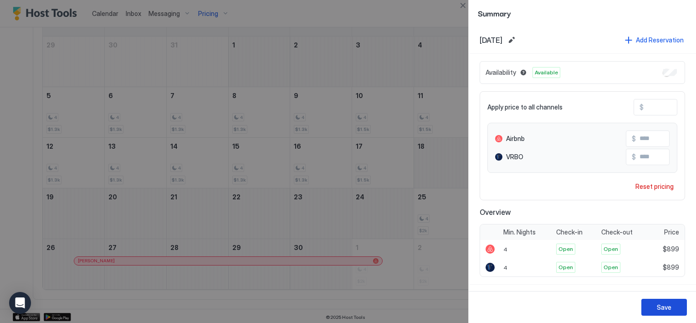
click at [665, 309] on div "Save" at bounding box center [664, 307] width 15 height 10
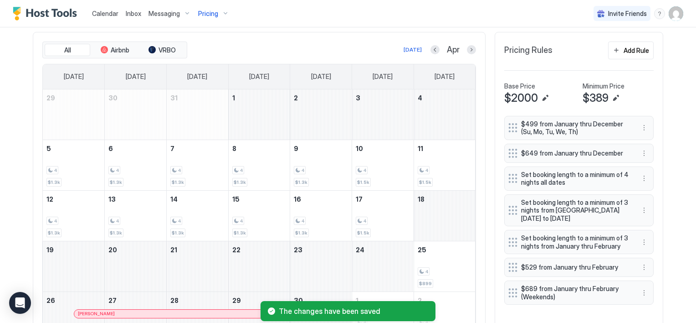
scroll to position [236, 0]
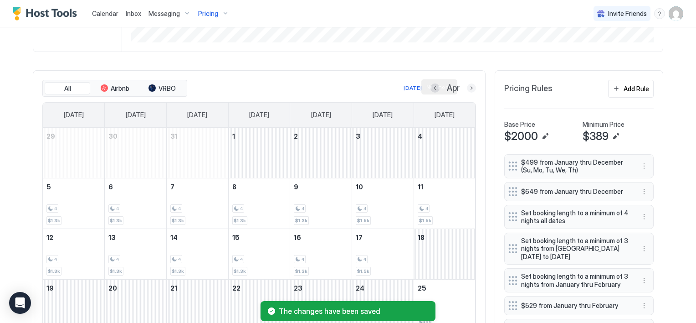
click at [467, 85] on button "Next month" at bounding box center [471, 87] width 9 height 9
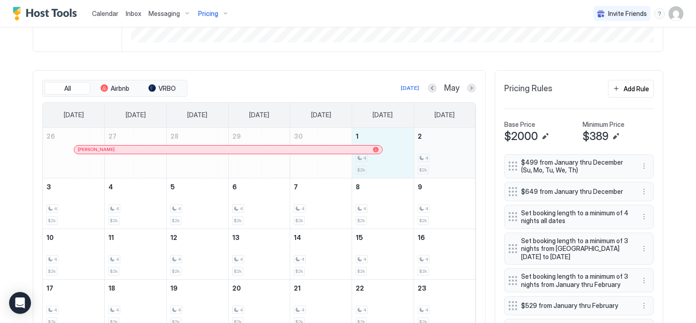
drag, startPoint x: 399, startPoint y: 166, endPoint x: 440, endPoint y: 168, distance: 41.1
click at [440, 168] on tr "26 [PERSON_NAME] 27 28 29 30 1 4 $2k 2 4 $2k" at bounding box center [259, 153] width 433 height 51
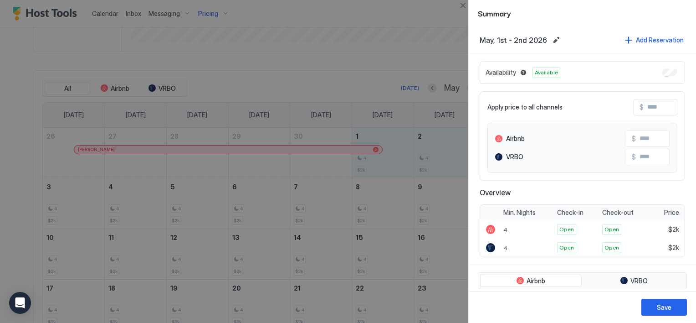
click at [644, 105] on input "Input Field" at bounding box center [680, 106] width 73 height 15
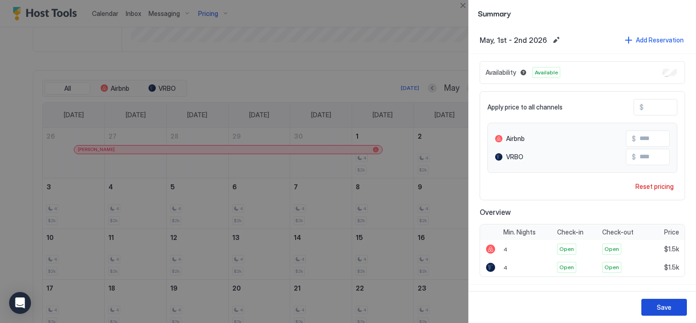
click at [666, 306] on div "Save" at bounding box center [664, 307] width 15 height 10
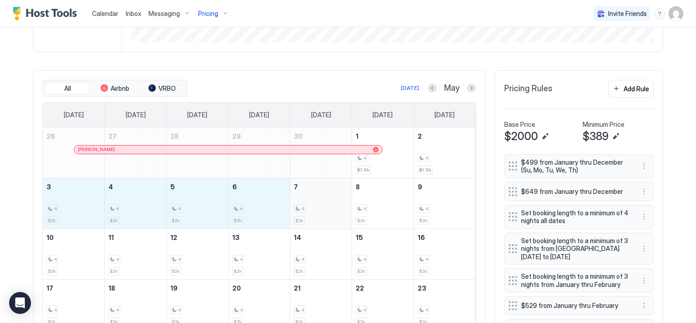
drag, startPoint x: 53, startPoint y: 208, endPoint x: 291, endPoint y: 215, distance: 238.5
click at [291, 215] on tr "3 4 $2k 4 4 $2k 5 4 $2k 6 4 $2k 7 4 $2k 8 4 $2k 9 4 $2k" at bounding box center [259, 203] width 433 height 51
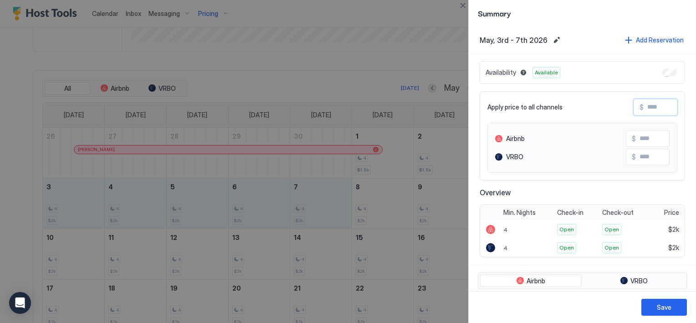
click at [651, 104] on input "Input Field" at bounding box center [680, 106] width 73 height 15
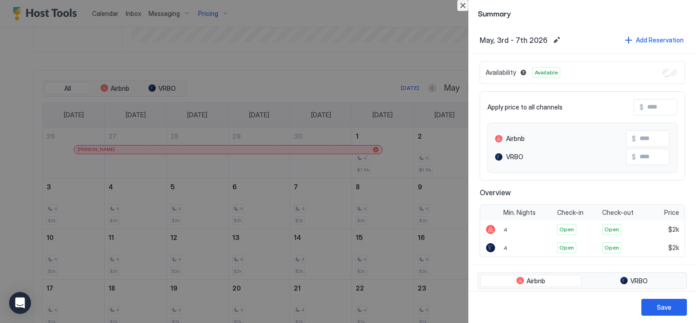
click at [459, 7] on button "Close" at bounding box center [463, 5] width 11 height 11
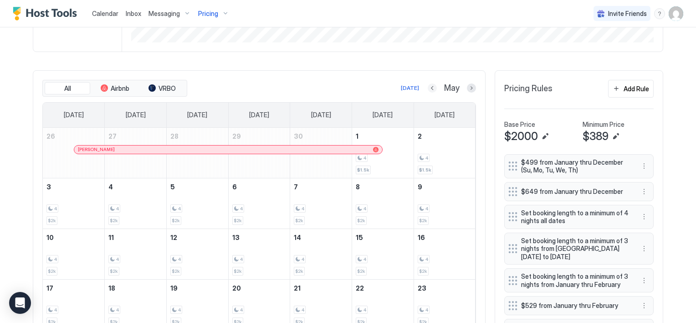
click at [428, 88] on button "Previous month" at bounding box center [432, 87] width 9 height 9
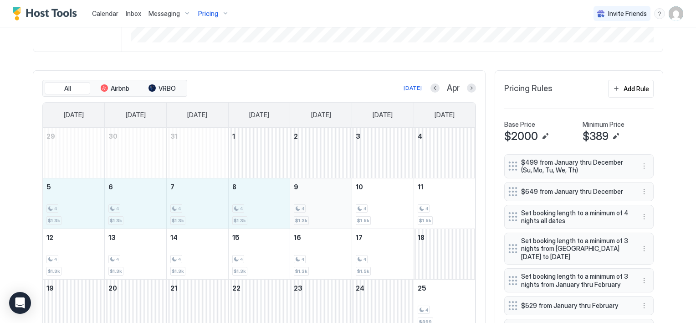
drag, startPoint x: 55, startPoint y: 215, endPoint x: 301, endPoint y: 214, distance: 246.6
click at [301, 214] on tr "5 4 $1.3k 6 4 $1.3k 7 4 $1.3k 8 4 $1.3k 9 4 $1.3k 10 4 $1.5k 11 4 $1.5k" at bounding box center [259, 203] width 433 height 51
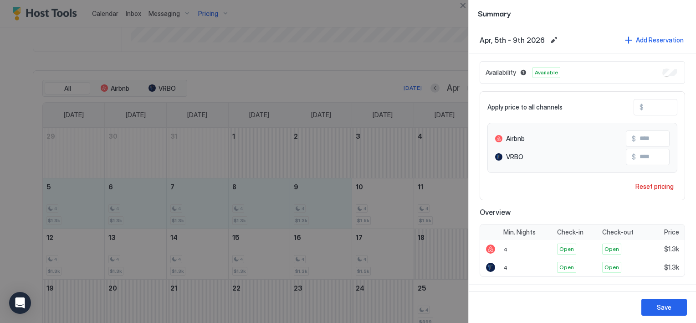
click at [652, 106] on input "****" at bounding box center [680, 106] width 73 height 15
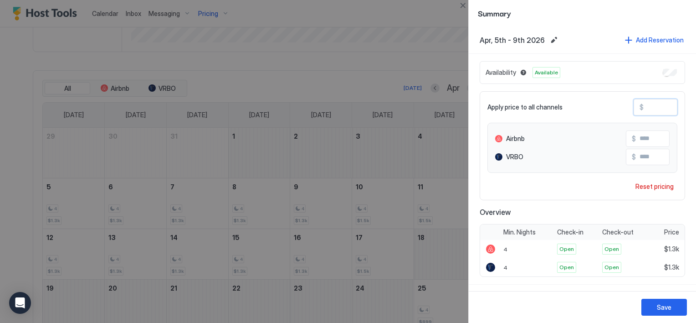
click at [652, 106] on input "****" at bounding box center [680, 106] width 73 height 15
click at [658, 307] on div "Save" at bounding box center [664, 307] width 15 height 10
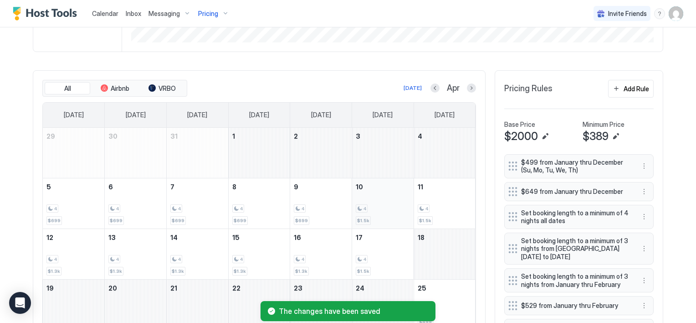
drag, startPoint x: 362, startPoint y: 206, endPoint x: 394, endPoint y: 206, distance: 31.9
click at [394, 206] on div "4" at bounding box center [383, 208] width 54 height 9
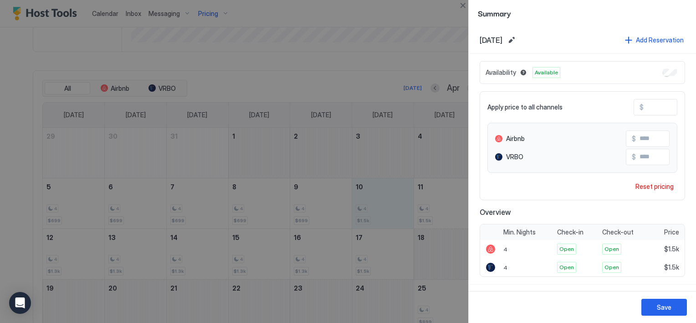
drag, startPoint x: 365, startPoint y: 214, endPoint x: 433, endPoint y: 211, distance: 68.9
click at [433, 211] on div at bounding box center [348, 161] width 696 height 323
drag, startPoint x: 374, startPoint y: 223, endPoint x: 420, endPoint y: 221, distance: 45.6
click at [420, 221] on div at bounding box center [348, 161] width 696 height 323
click at [465, 5] on button "Close" at bounding box center [463, 5] width 11 height 11
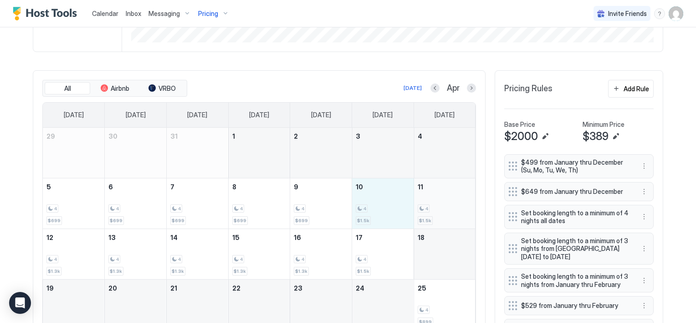
drag, startPoint x: 374, startPoint y: 216, endPoint x: 429, endPoint y: 217, distance: 55.6
click at [429, 217] on tr "5 4 $699 6 4 $699 7 4 $699 8 4 $699 9 4 $699 10 4 $1.5k 11 4 $1.5k" at bounding box center [259, 203] width 433 height 51
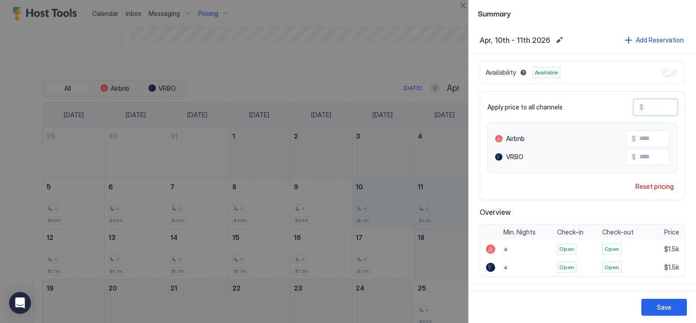
click at [648, 108] on input "****" at bounding box center [680, 106] width 73 height 15
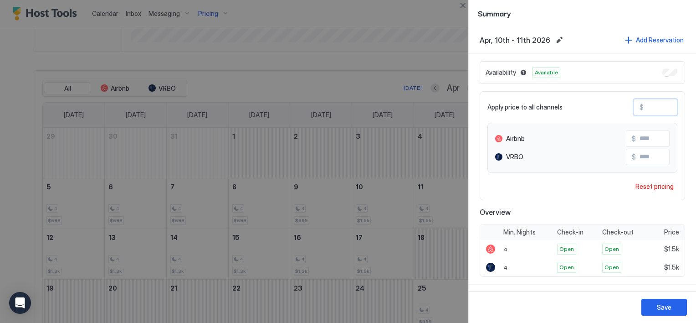
click at [648, 108] on input "****" at bounding box center [680, 106] width 73 height 15
click at [667, 308] on div "Save" at bounding box center [664, 307] width 15 height 10
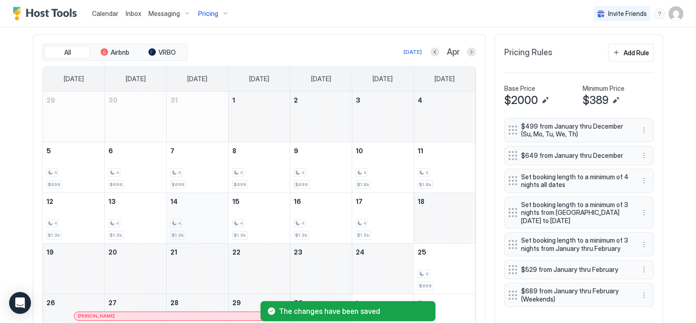
scroll to position [281, 0]
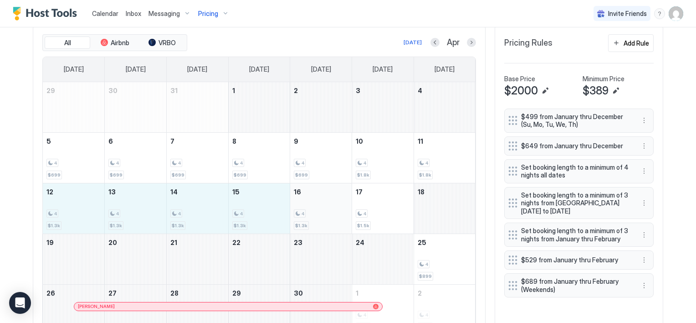
drag, startPoint x: 64, startPoint y: 221, endPoint x: 296, endPoint y: 219, distance: 231.5
click at [296, 219] on tr "12 4 $1.3k 13 4 $1.3k 14 4 $1.3k 15 4 $1.3k 16 4 $1.3k 17 4 $1.5k 18" at bounding box center [259, 208] width 433 height 51
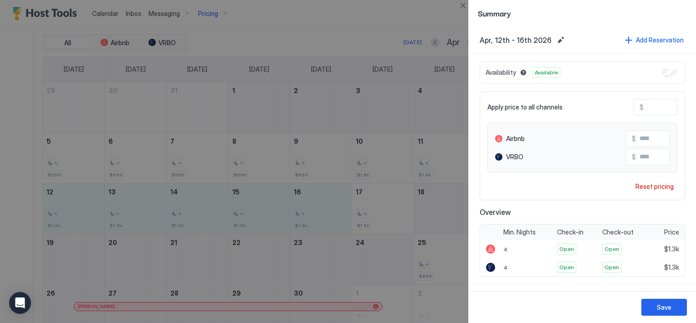
click at [649, 105] on input "****" at bounding box center [680, 106] width 73 height 15
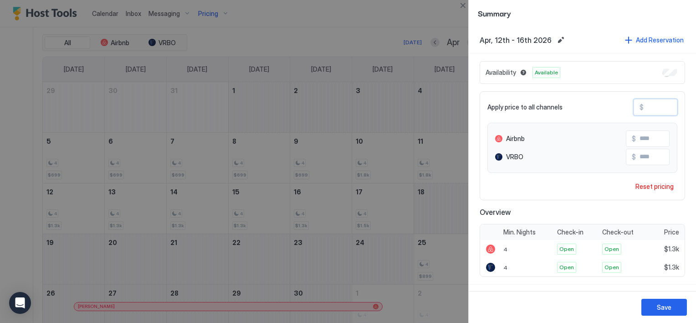
click at [649, 105] on input "****" at bounding box center [680, 106] width 73 height 15
click at [658, 302] on div "Save" at bounding box center [664, 307] width 15 height 10
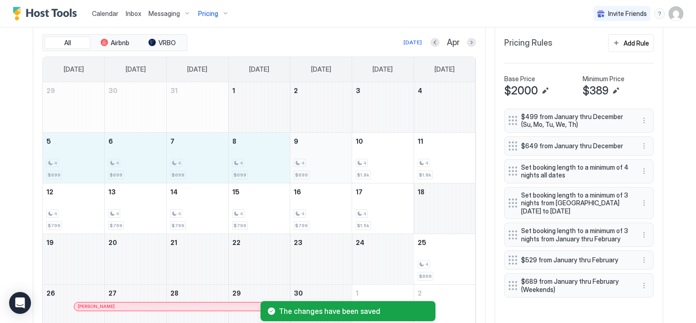
drag, startPoint x: 59, startPoint y: 165, endPoint x: 296, endPoint y: 164, distance: 236.6
click at [296, 164] on tr "5 4 $699 6 4 $699 7 4 $699 8 4 $699 9 4 $699 10 4 $1.8k 11 4 $1.8k" at bounding box center [259, 157] width 433 height 51
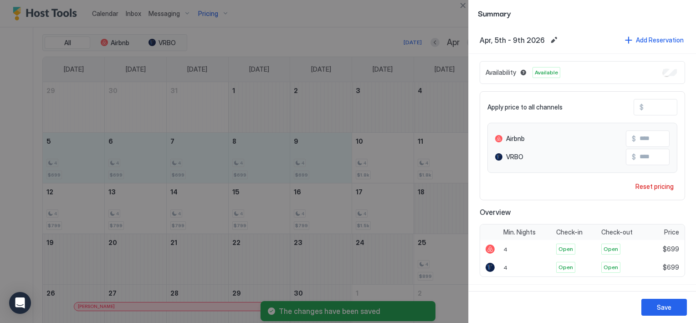
click at [646, 109] on input "***" at bounding box center [680, 106] width 73 height 15
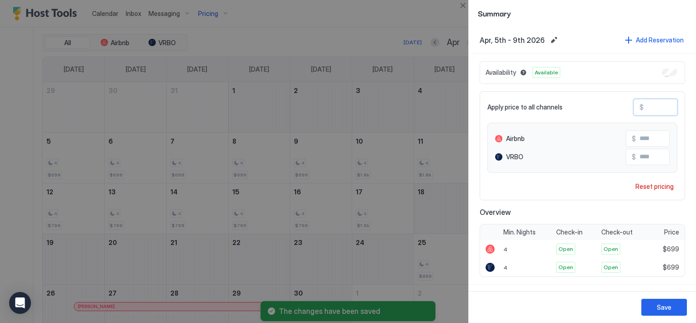
click at [646, 109] on input "***" at bounding box center [680, 106] width 73 height 15
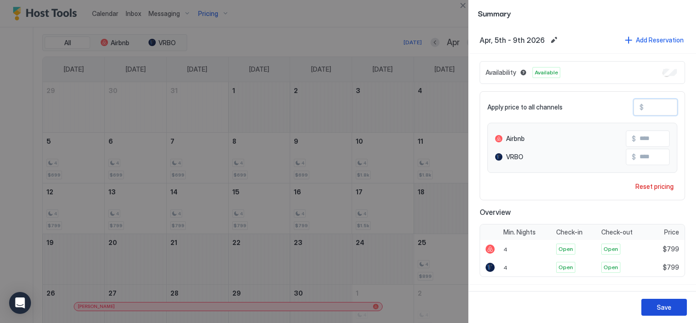
click at [654, 307] on button "Save" at bounding box center [665, 307] width 46 height 17
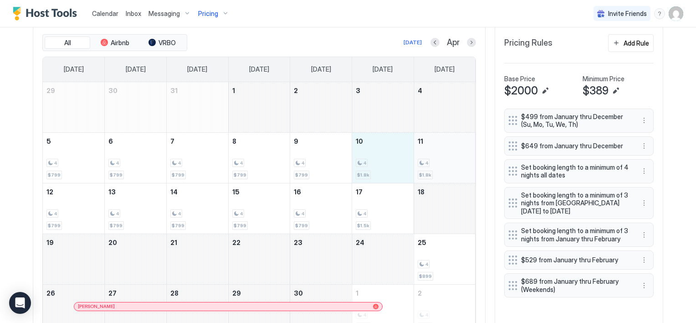
drag, startPoint x: 382, startPoint y: 168, endPoint x: 426, endPoint y: 171, distance: 43.5
click at [426, 171] on tr "5 4 $799 6 4 $799 7 4 $799 8 4 $799 9 4 $799 10 4 $1.8k 11 4 $1.8k" at bounding box center [259, 157] width 433 height 51
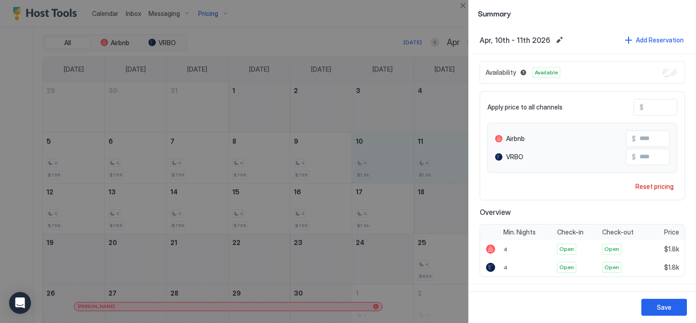
click at [378, 218] on div at bounding box center [348, 161] width 696 height 323
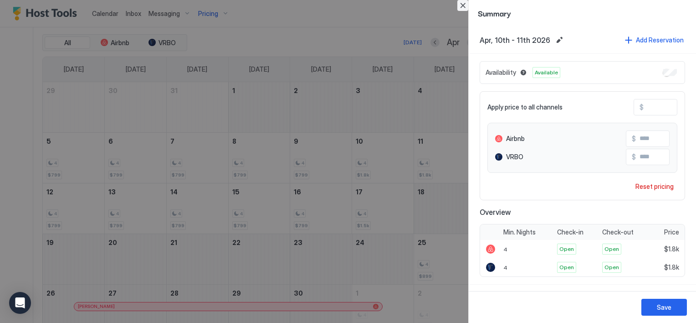
click at [461, 4] on button "Close" at bounding box center [463, 5] width 11 height 11
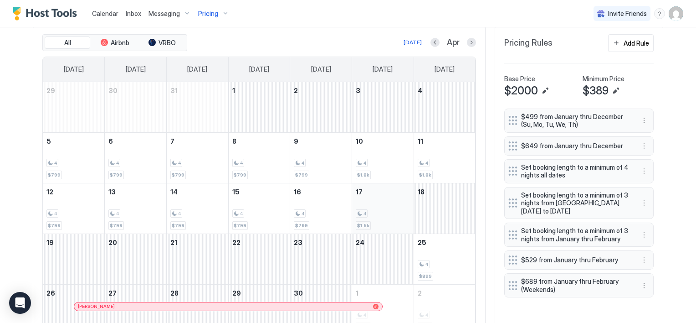
click at [375, 215] on div "4" at bounding box center [383, 213] width 54 height 9
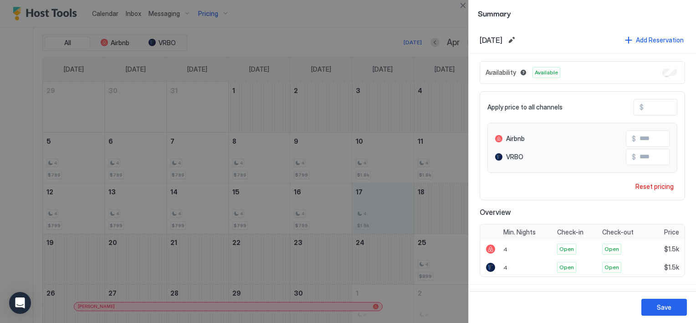
click at [650, 106] on input "****" at bounding box center [680, 106] width 73 height 15
click at [672, 311] on button "Save" at bounding box center [665, 307] width 46 height 17
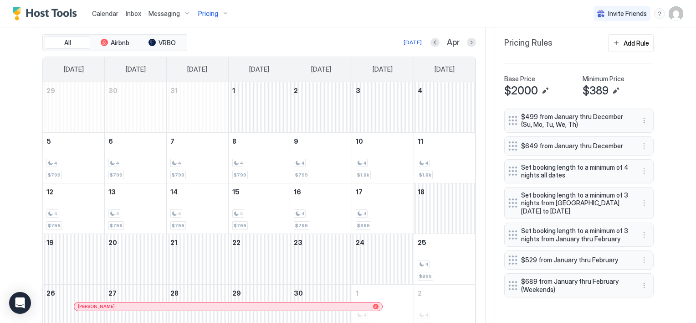
click at [241, 303] on div "[PERSON_NAME]" at bounding box center [228, 306] width 301 height 6
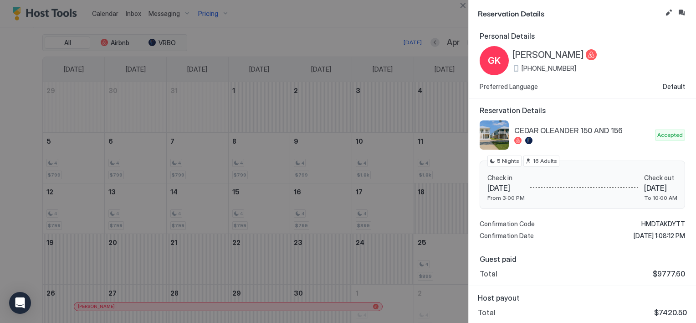
scroll to position [3, 0]
click at [465, 7] on button "Close" at bounding box center [463, 5] width 11 height 11
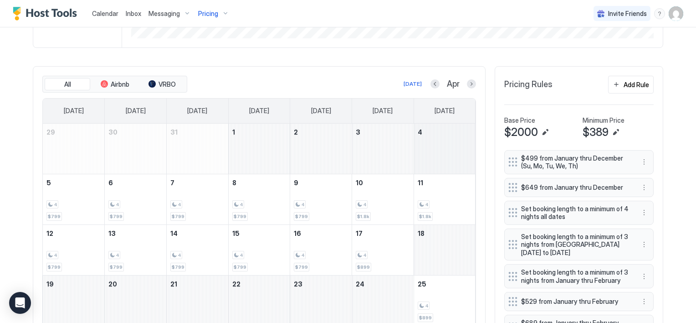
scroll to position [236, 0]
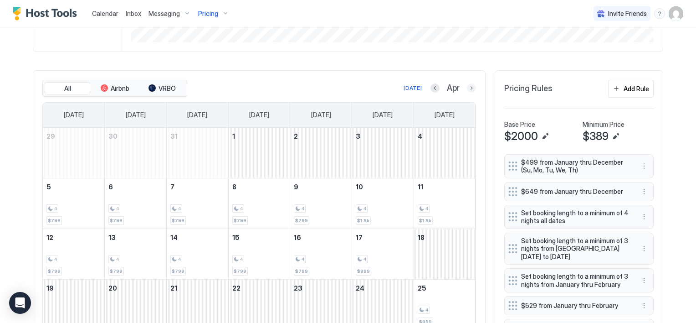
drag, startPoint x: 469, startPoint y: 86, endPoint x: 478, endPoint y: 99, distance: 16.1
click at [469, 86] on button "Next month" at bounding box center [471, 87] width 9 height 9
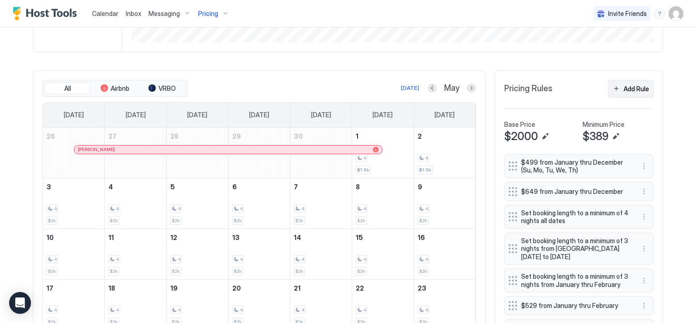
click at [627, 89] on div "Add Rule" at bounding box center [637, 89] width 26 height 10
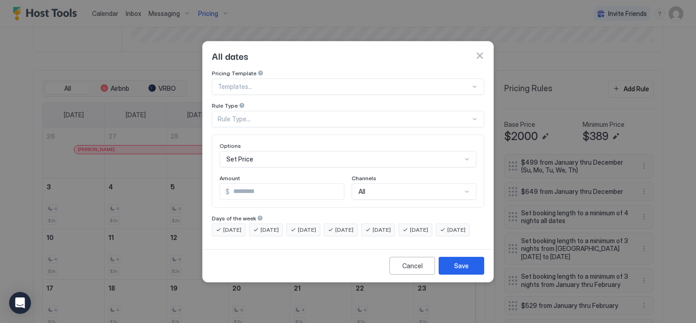
click at [266, 115] on div "Rule Type..." at bounding box center [344, 119] width 253 height 8
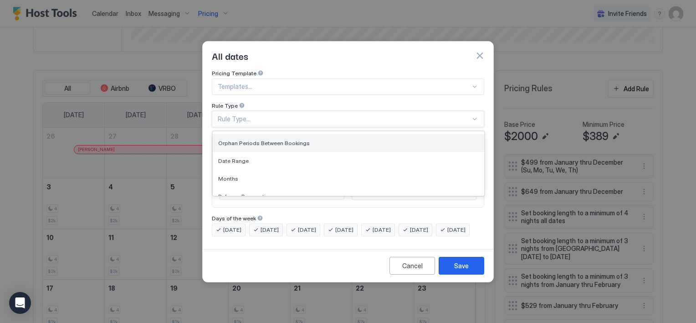
scroll to position [46, 0]
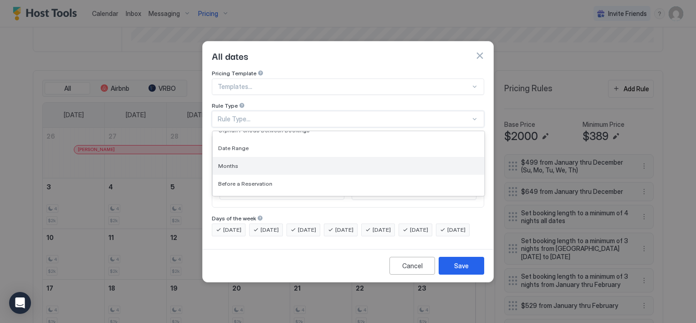
click at [255, 162] on div "Months" at bounding box center [348, 165] width 261 height 7
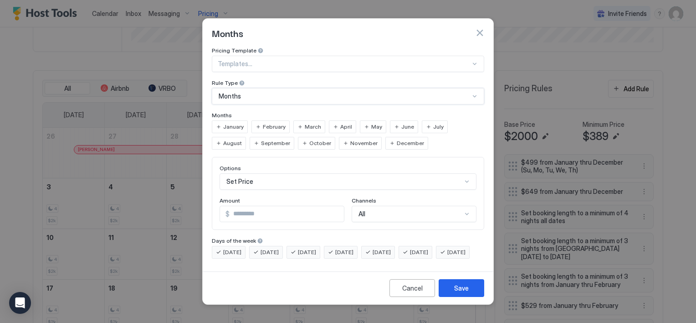
click at [366, 120] on div "May" at bounding box center [373, 126] width 26 height 13
click at [268, 174] on div "Set Price" at bounding box center [348, 181] width 257 height 16
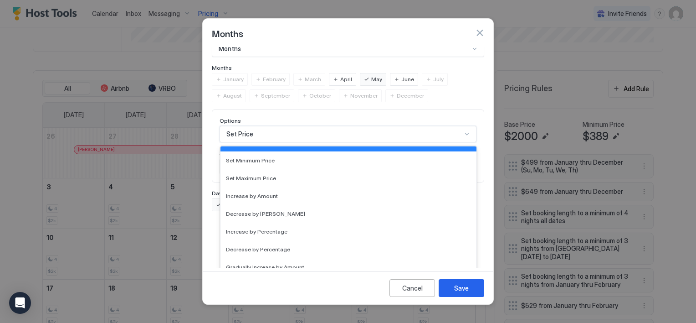
scroll to position [0, 0]
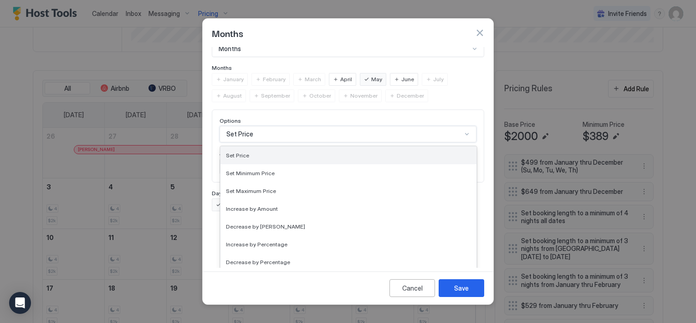
click at [259, 152] on div "Set Price" at bounding box center [348, 155] width 245 height 7
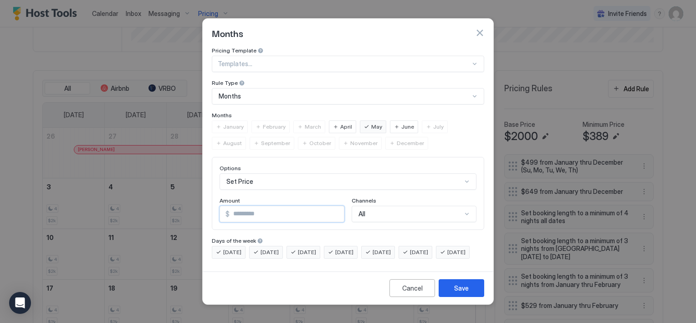
click at [263, 206] on input "*" at bounding box center [287, 213] width 114 height 15
click at [391, 248] on span "[DATE]" at bounding box center [382, 252] width 18 height 8
click at [428, 248] on span "[DATE]" at bounding box center [419, 252] width 18 height 8
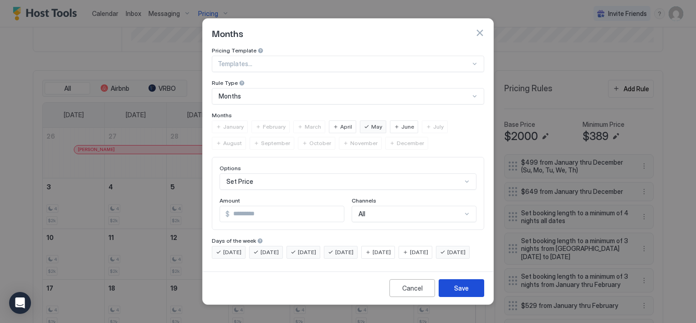
click at [456, 293] on div "Save" at bounding box center [461, 288] width 15 height 10
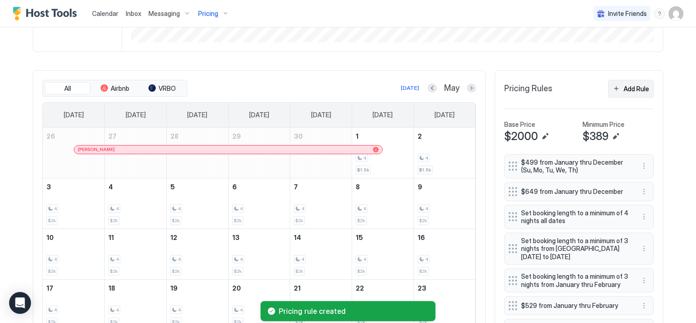
click at [624, 92] on div "Add Rule" at bounding box center [637, 89] width 26 height 10
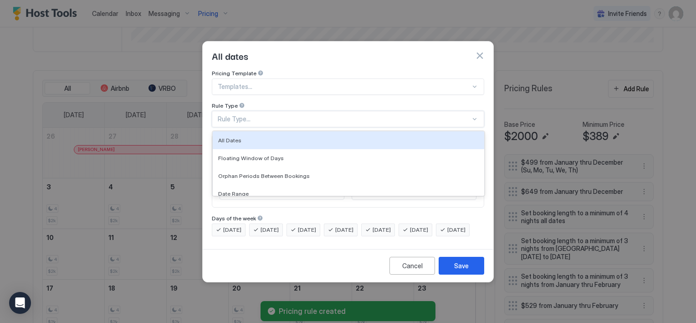
click at [250, 115] on div "Rule Type..." at bounding box center [344, 119] width 253 height 8
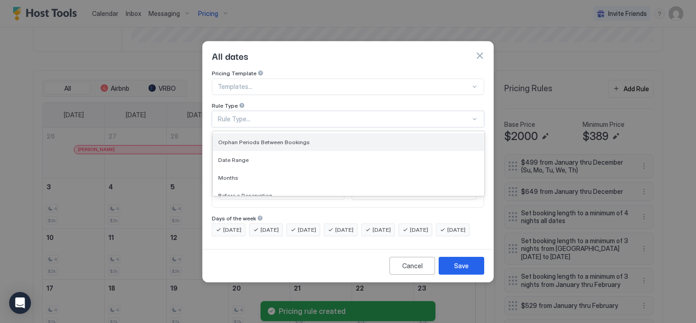
scroll to position [46, 0]
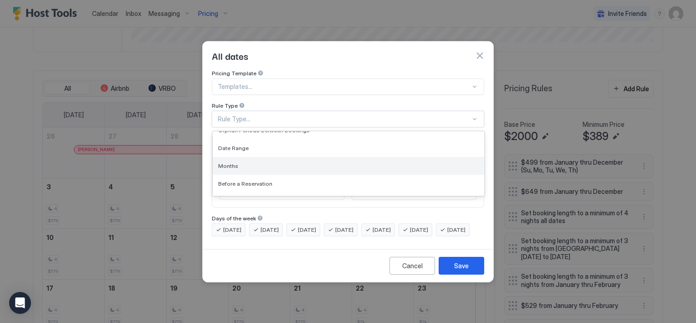
click at [243, 161] on div "Months" at bounding box center [349, 166] width 272 height 18
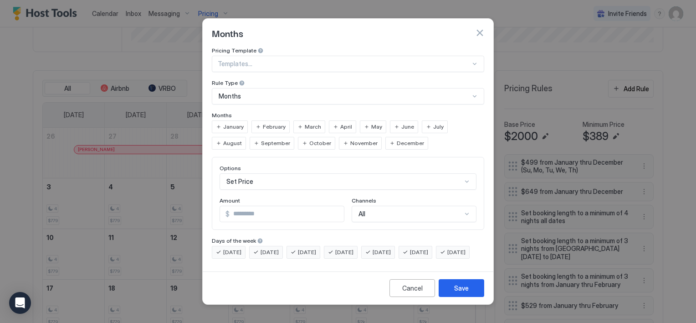
click at [374, 123] on span "May" at bounding box center [376, 127] width 11 height 8
click at [248, 208] on input "*" at bounding box center [287, 213] width 114 height 15
click at [454, 292] on div "Save" at bounding box center [461, 288] width 15 height 10
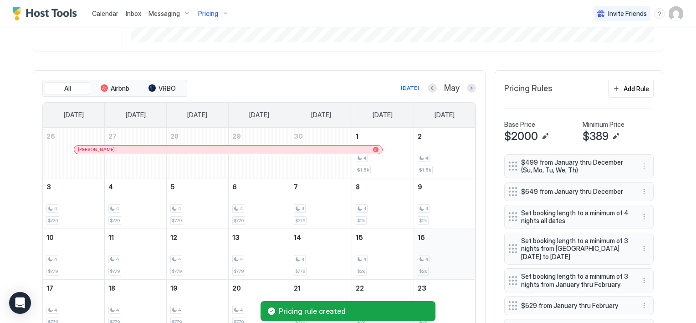
scroll to position [327, 0]
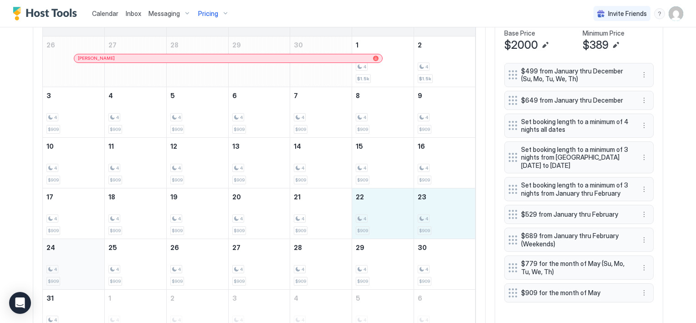
drag, startPoint x: 359, startPoint y: 216, endPoint x: 73, endPoint y: 272, distance: 291.1
click at [73, 272] on tbody "26 [PERSON_NAME] 27 28 29 30 1 4 $1.5k 2 4 $1.5k 3 4 $909 4 4 $909 5 4 $909 6 4…" at bounding box center [259, 187] width 433 height 303
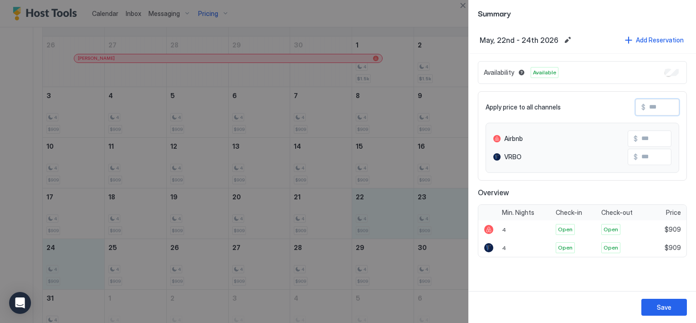
click at [655, 107] on input "Input Field" at bounding box center [682, 106] width 73 height 15
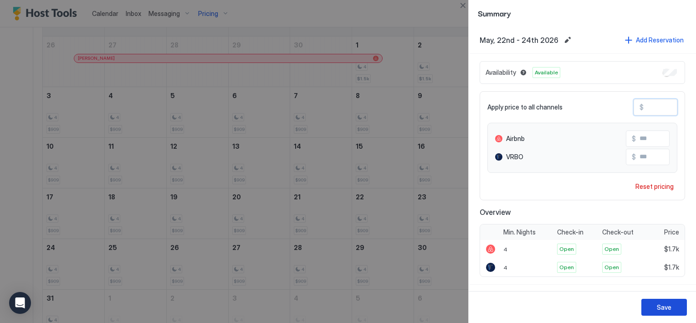
click at [670, 313] on button "Save" at bounding box center [665, 307] width 46 height 17
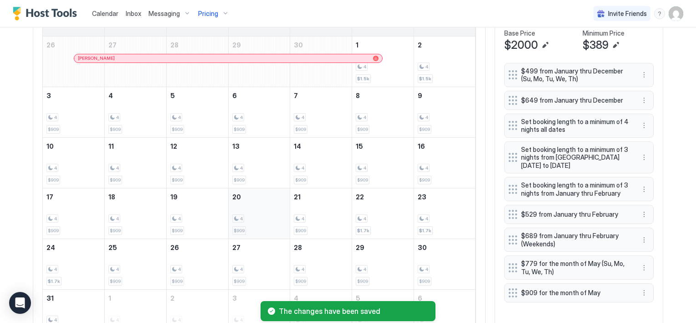
scroll to position [377, 0]
